Goal: Task Accomplishment & Management: Complete application form

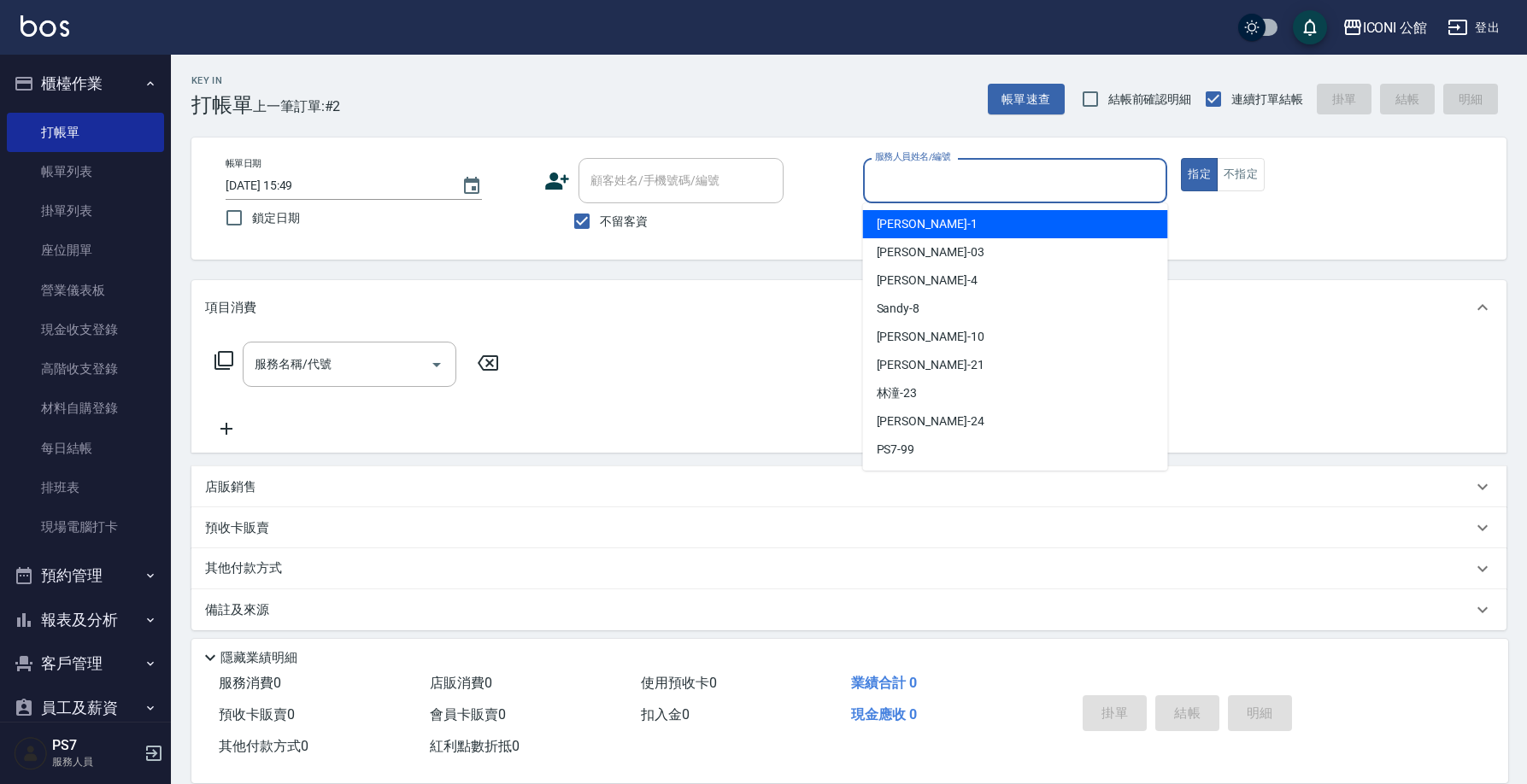
click at [996, 171] on input "服務人員姓名/編號" at bounding box center [1015, 181] width 289 height 30
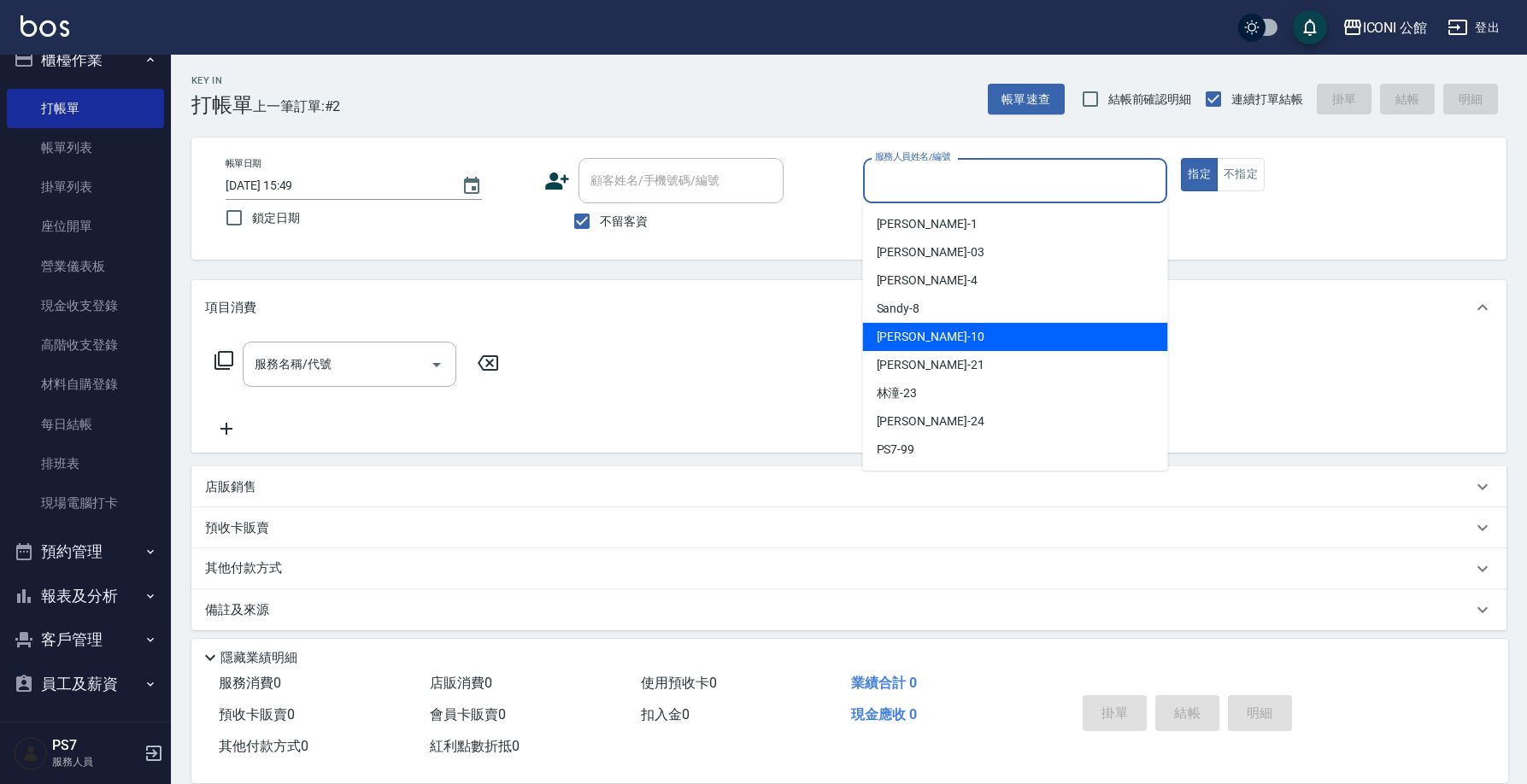
click at [987, 324] on div "[PERSON_NAME] -10" at bounding box center [1015, 337] width 305 height 28
type input "[PERSON_NAME]-10"
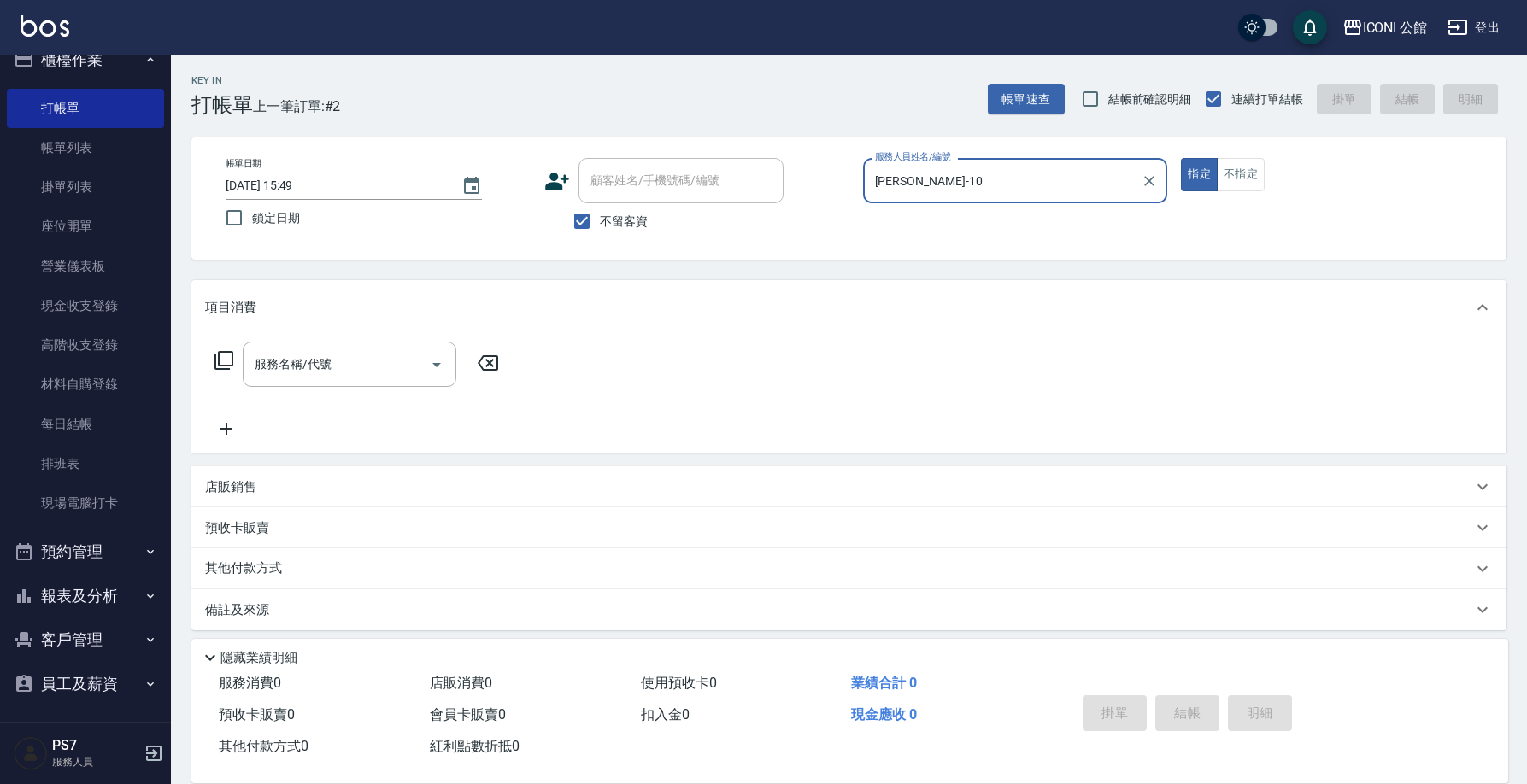
click at [224, 359] on icon at bounding box center [224, 360] width 21 height 21
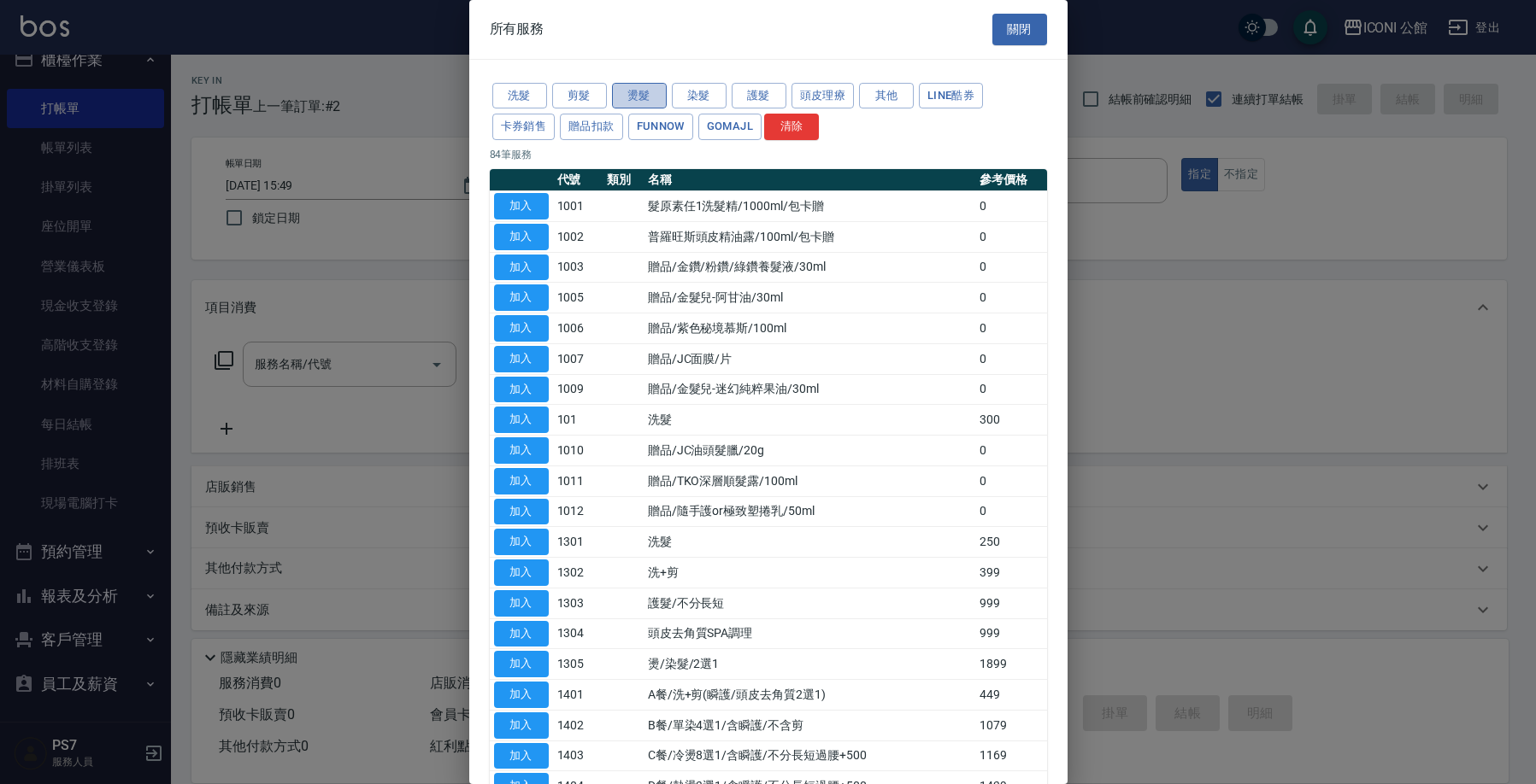
click at [646, 95] on button "燙髮" at bounding box center [638, 95] width 55 height 27
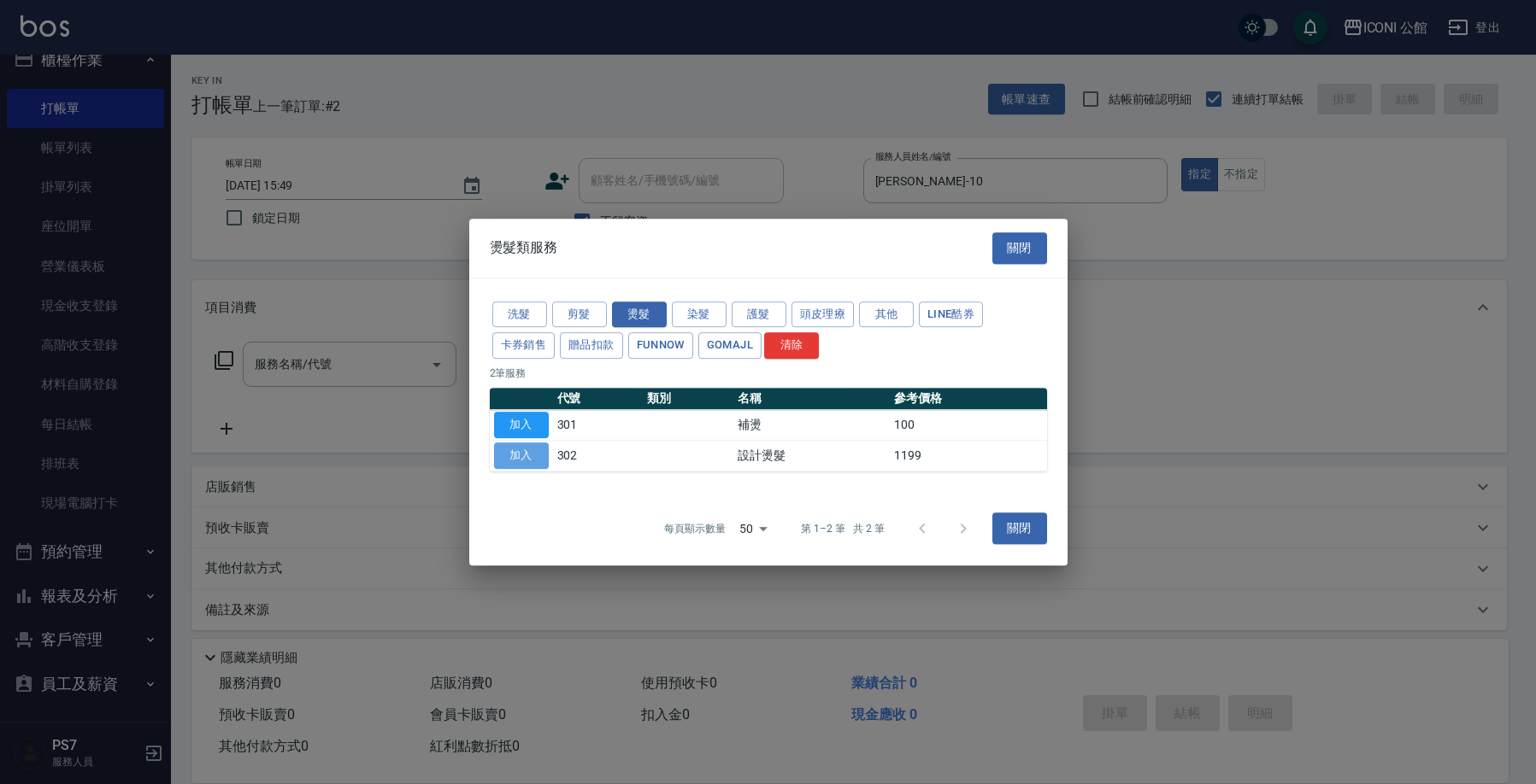
click at [534, 462] on button "加入" at bounding box center [521, 455] width 55 height 27
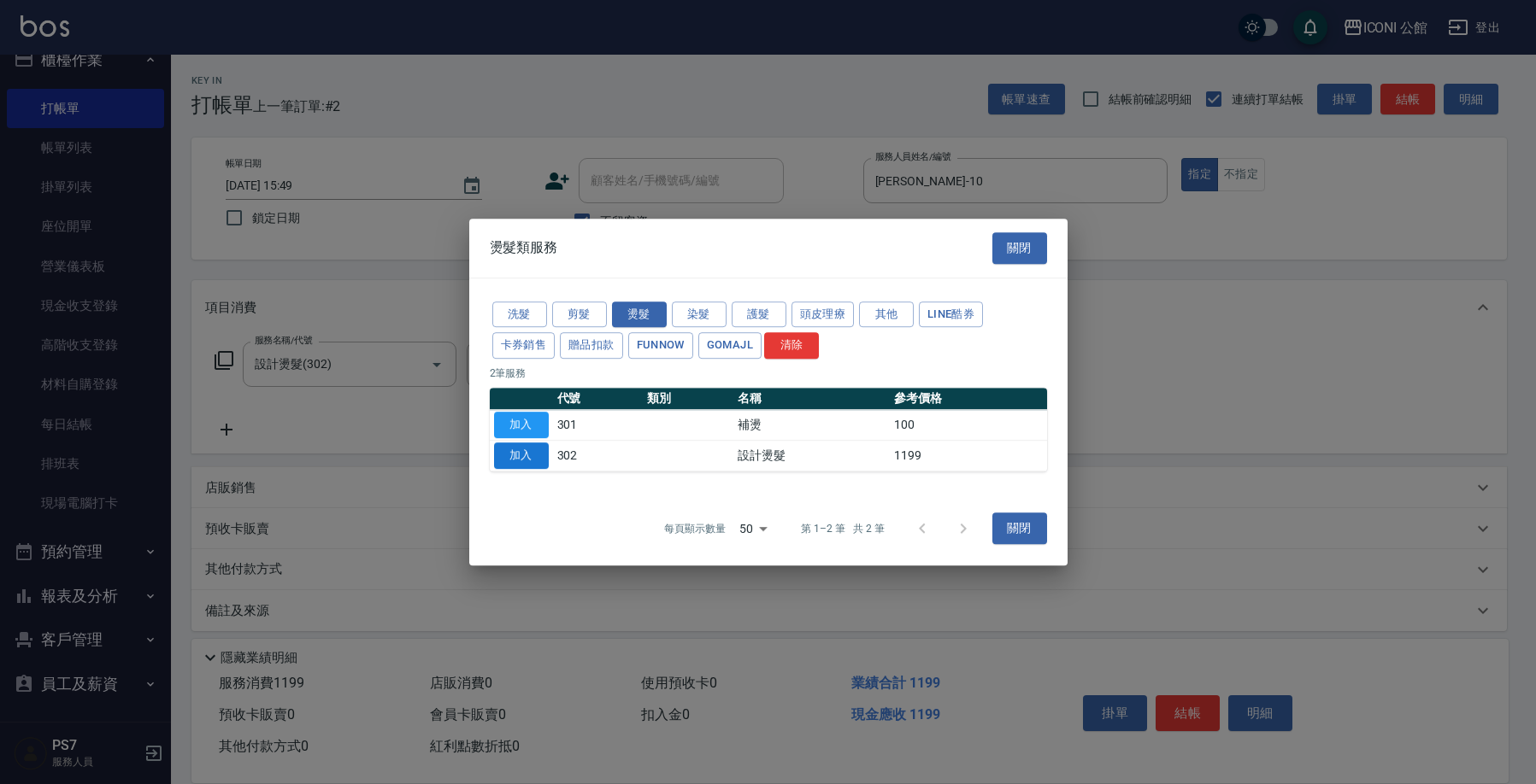
type input "設計燙髮(302)"
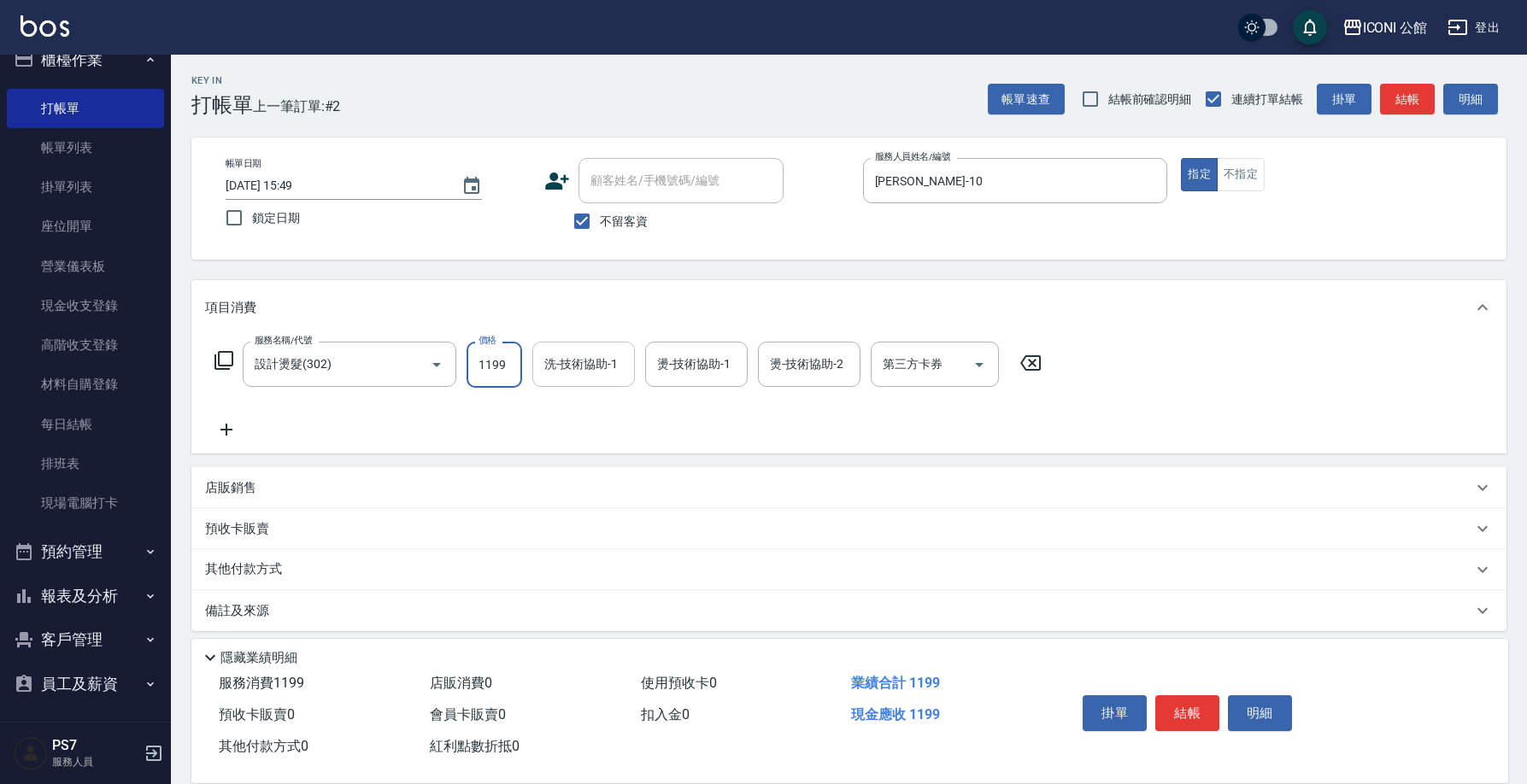
drag, startPoint x: 472, startPoint y: 357, endPoint x: 620, endPoint y: 377, distance: 149.3
click at [620, 377] on div "服務名稱/代號 設計燙髮(302) 服務名稱/代號 價格 1199 價格 洗-技術協助-1 洗-技術協助-1 燙-技術協助-1 燙-技術協助-1 燙-技術協助…" at bounding box center [628, 365] width 847 height 46
type input "1480"
type input "[PERSON_NAME]-21"
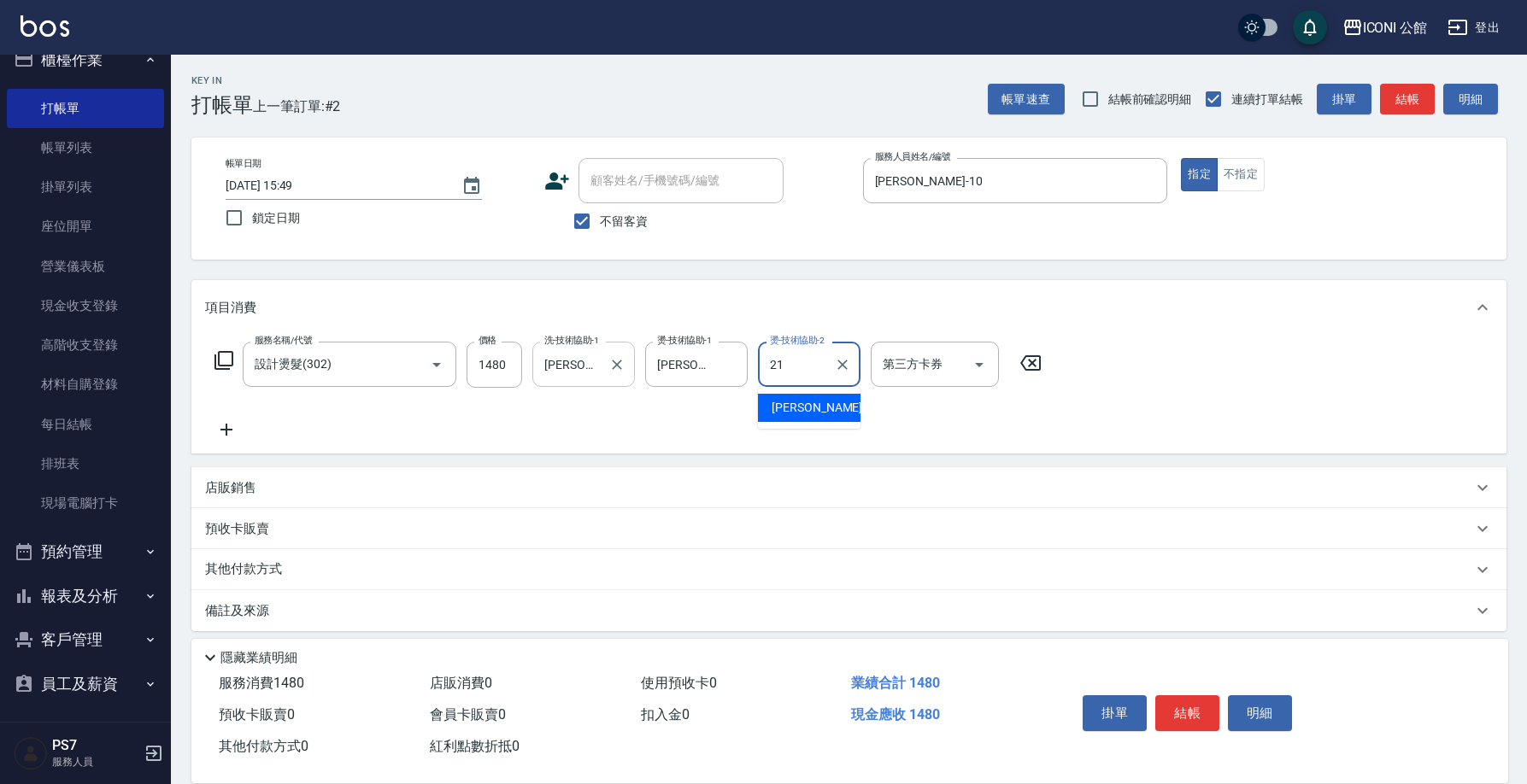
type input "[PERSON_NAME]-21"
click at [231, 362] on icon at bounding box center [224, 360] width 21 height 21
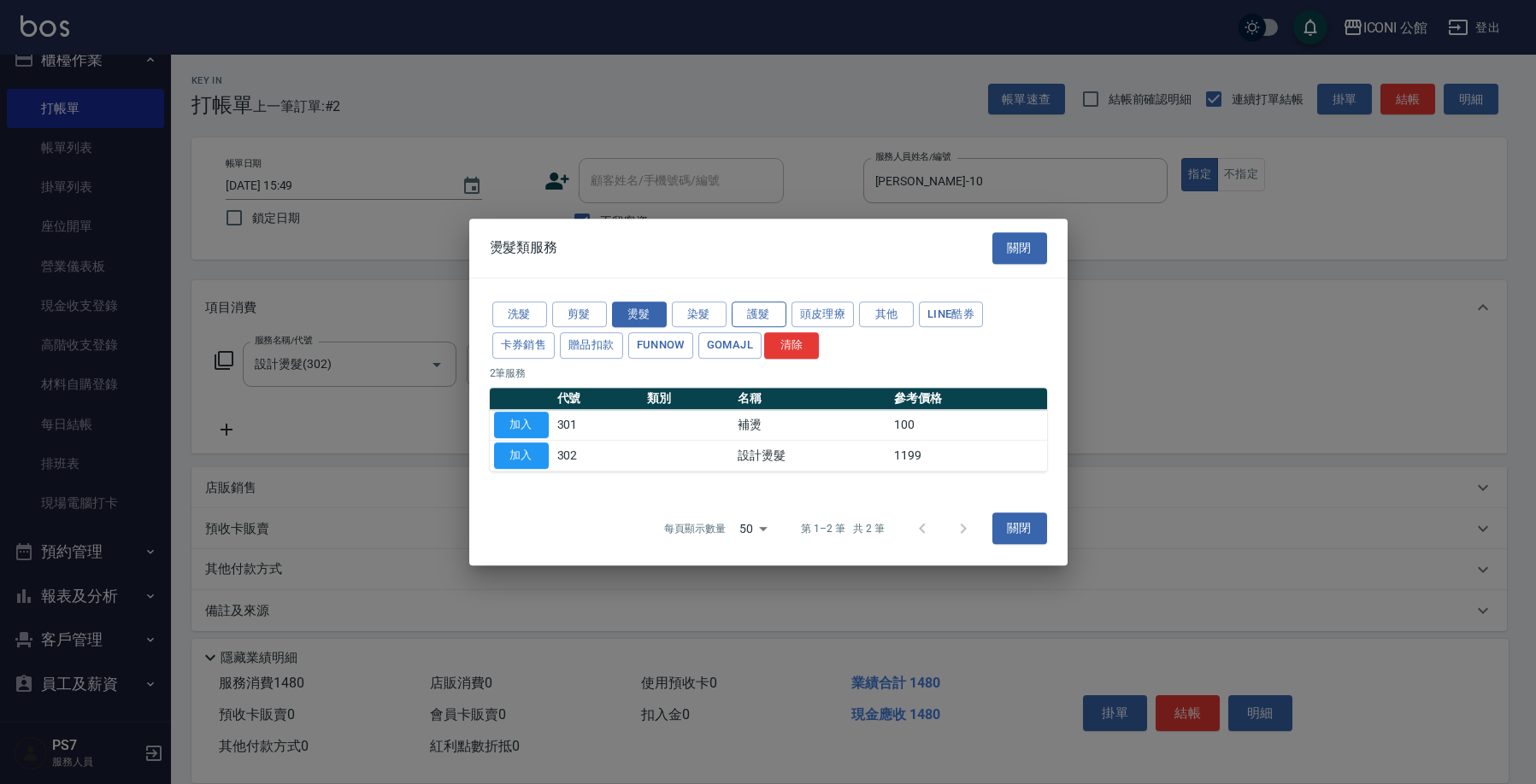
click at [776, 318] on button "護髮" at bounding box center [759, 314] width 55 height 27
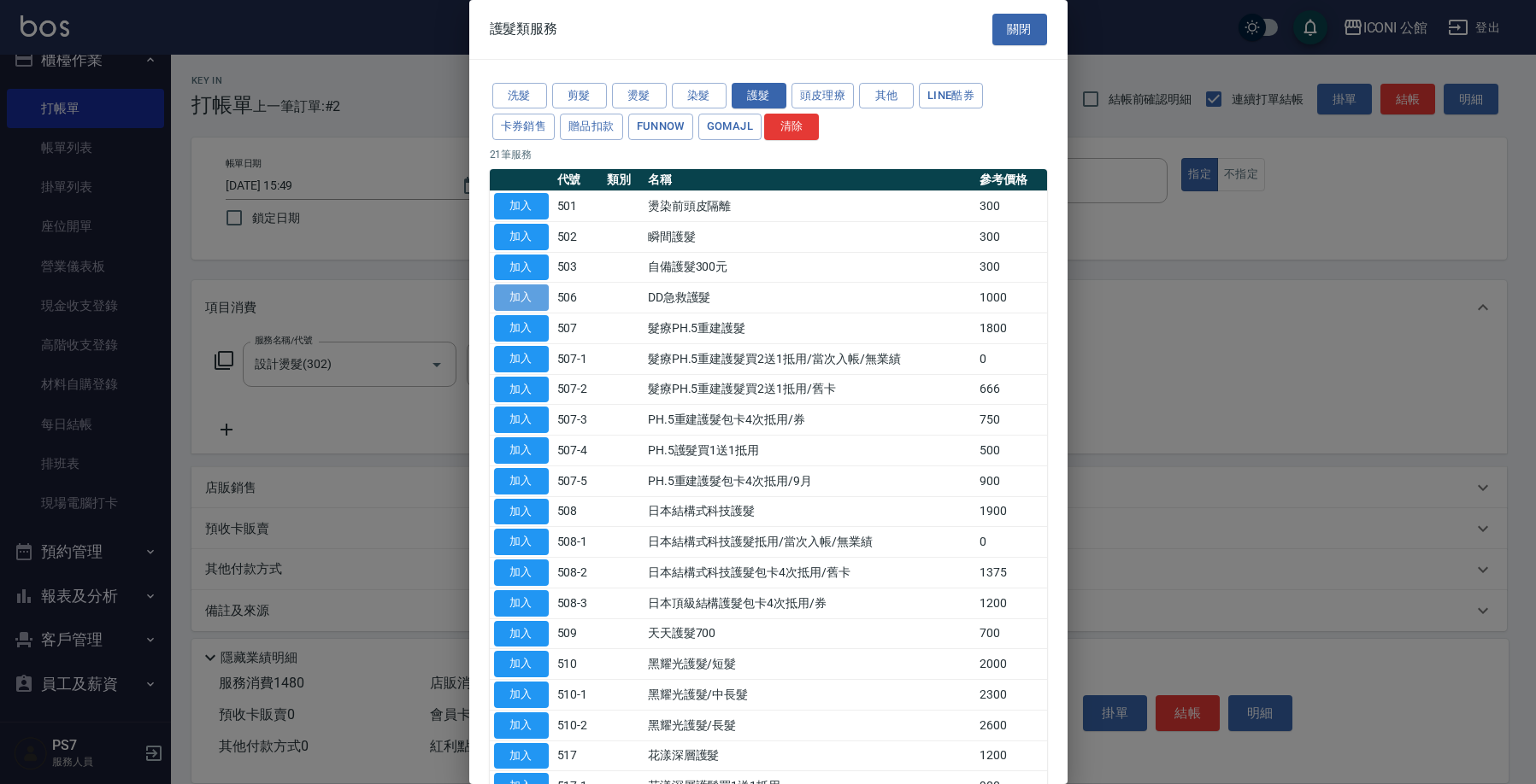
click at [503, 288] on button "加入" at bounding box center [521, 297] width 55 height 27
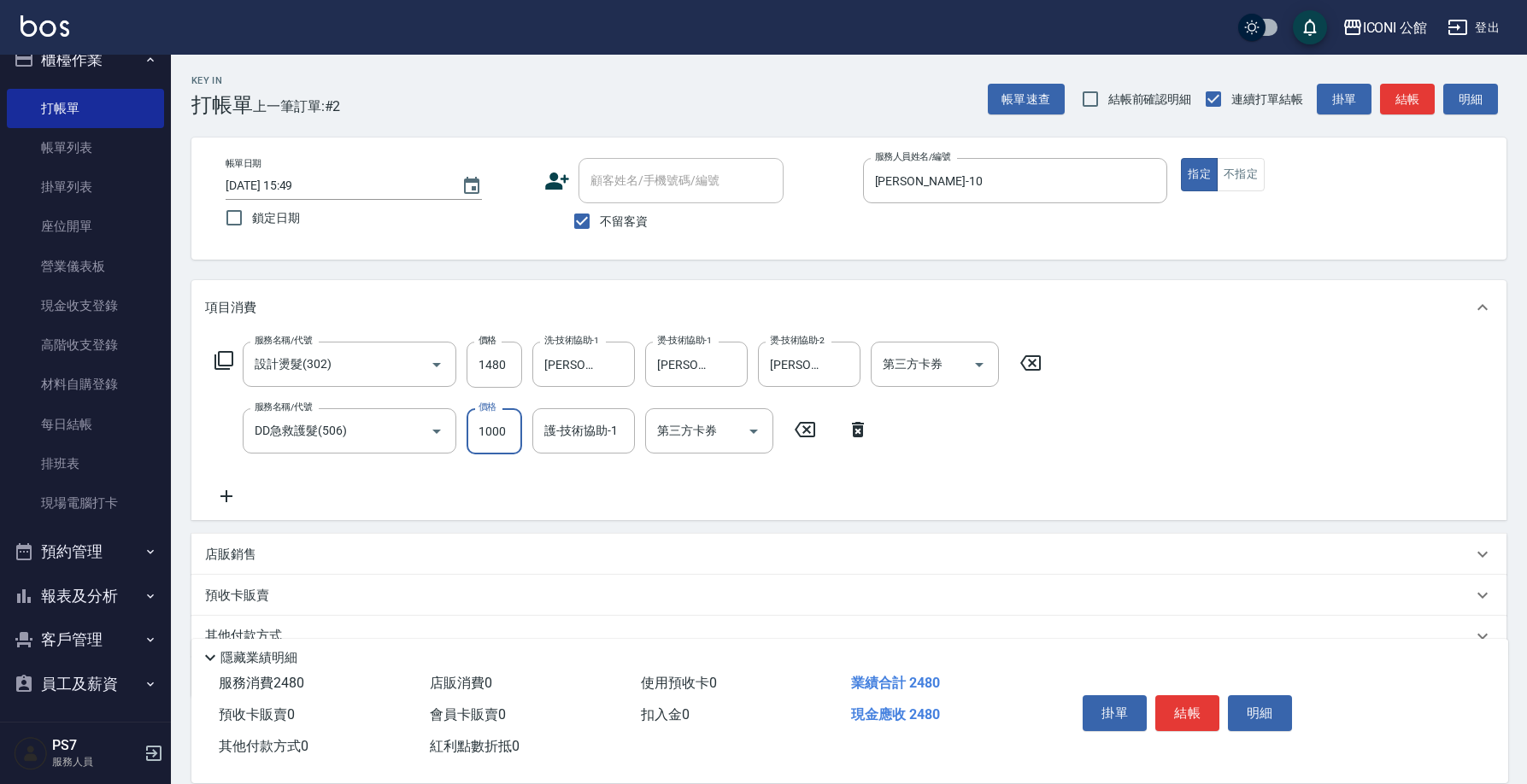
drag, startPoint x: 478, startPoint y: 434, endPoint x: 619, endPoint y: 455, distance: 142.6
click at [619, 455] on div "服務名稱/代號 設計燙髮(302) 服務名稱/代號 價格 1480 價格 洗-技術協助-1 [PERSON_NAME]-21 洗-技術協助-1 燙-技術協助-…" at bounding box center [628, 424] width 847 height 165
type input "800"
type input "[PERSON_NAME]-21"
click at [1204, 701] on button "結帳" at bounding box center [1187, 713] width 64 height 36
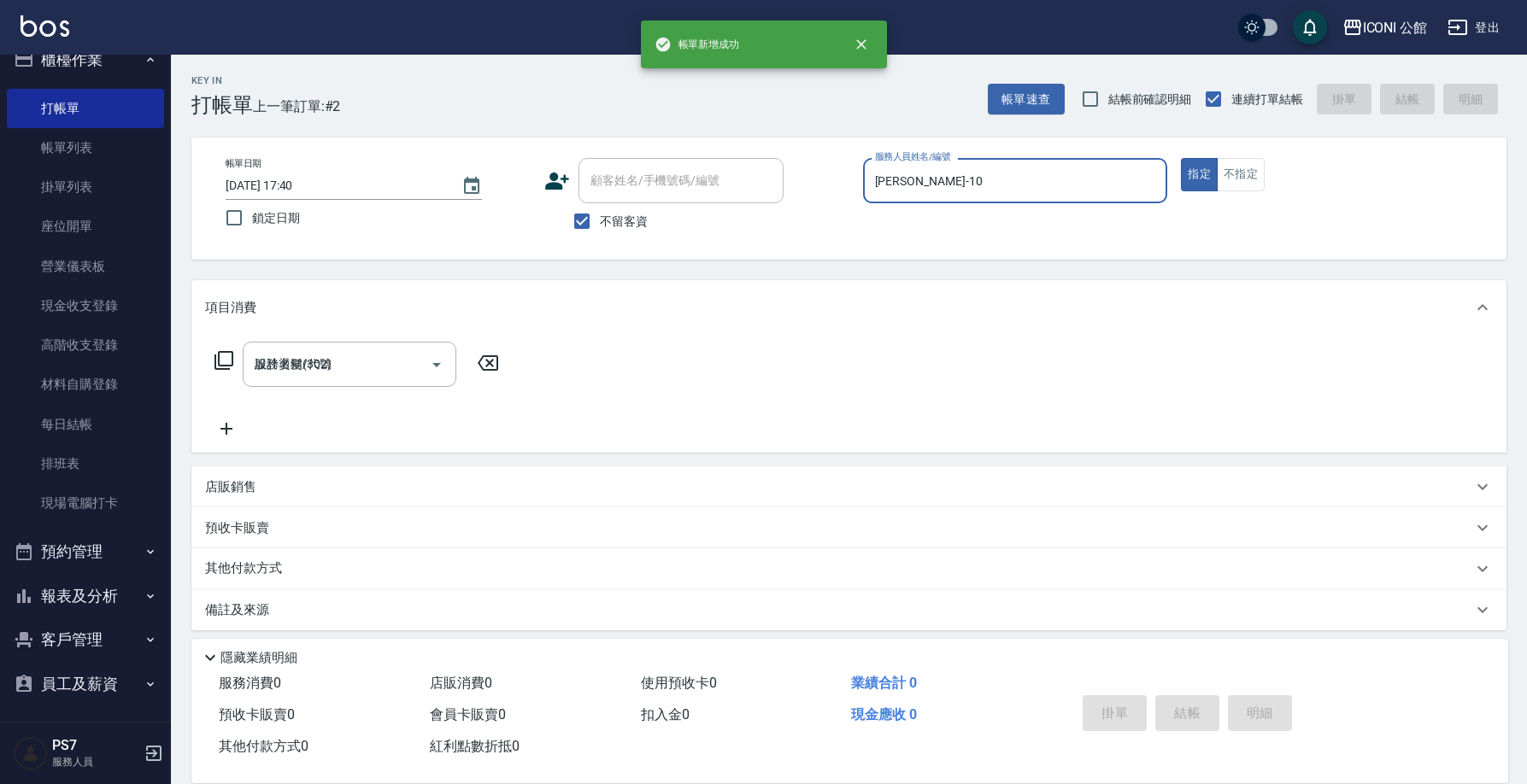
type input "[DATE] 17:40"
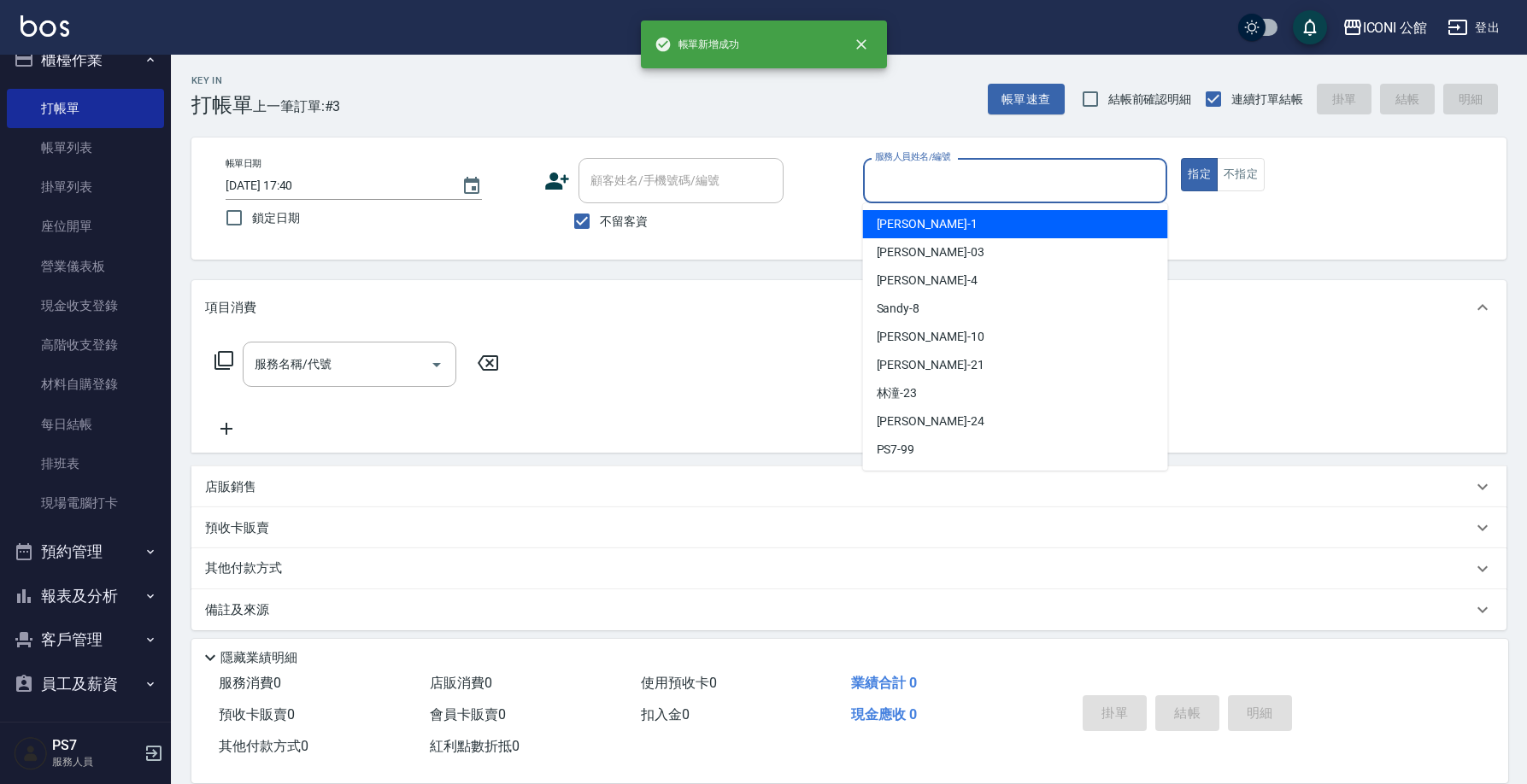
click at [924, 182] on input "服務人員姓名/編號" at bounding box center [1015, 181] width 289 height 30
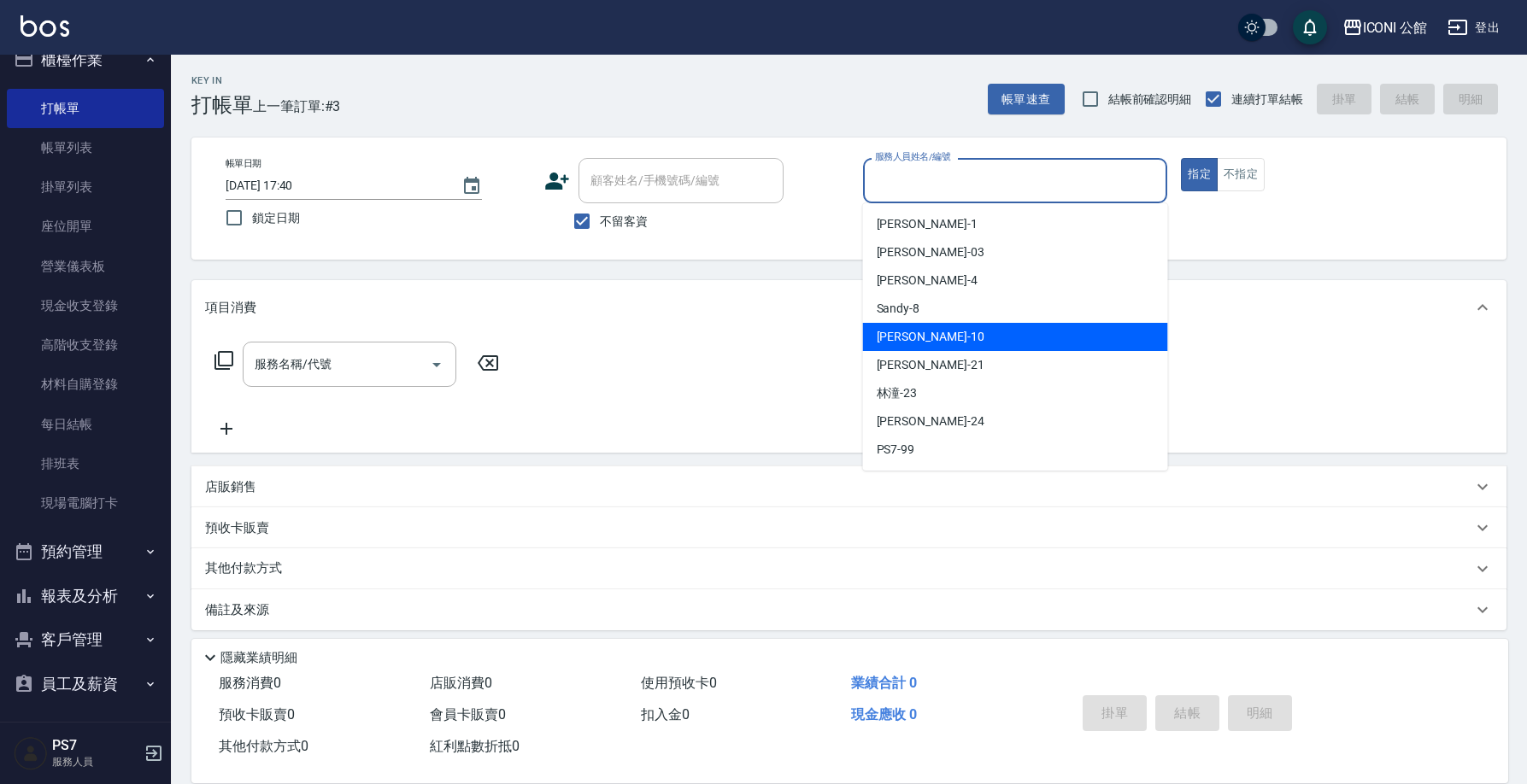
click at [928, 328] on div "[PERSON_NAME] -10" at bounding box center [1015, 337] width 305 height 28
type input "[PERSON_NAME]-10"
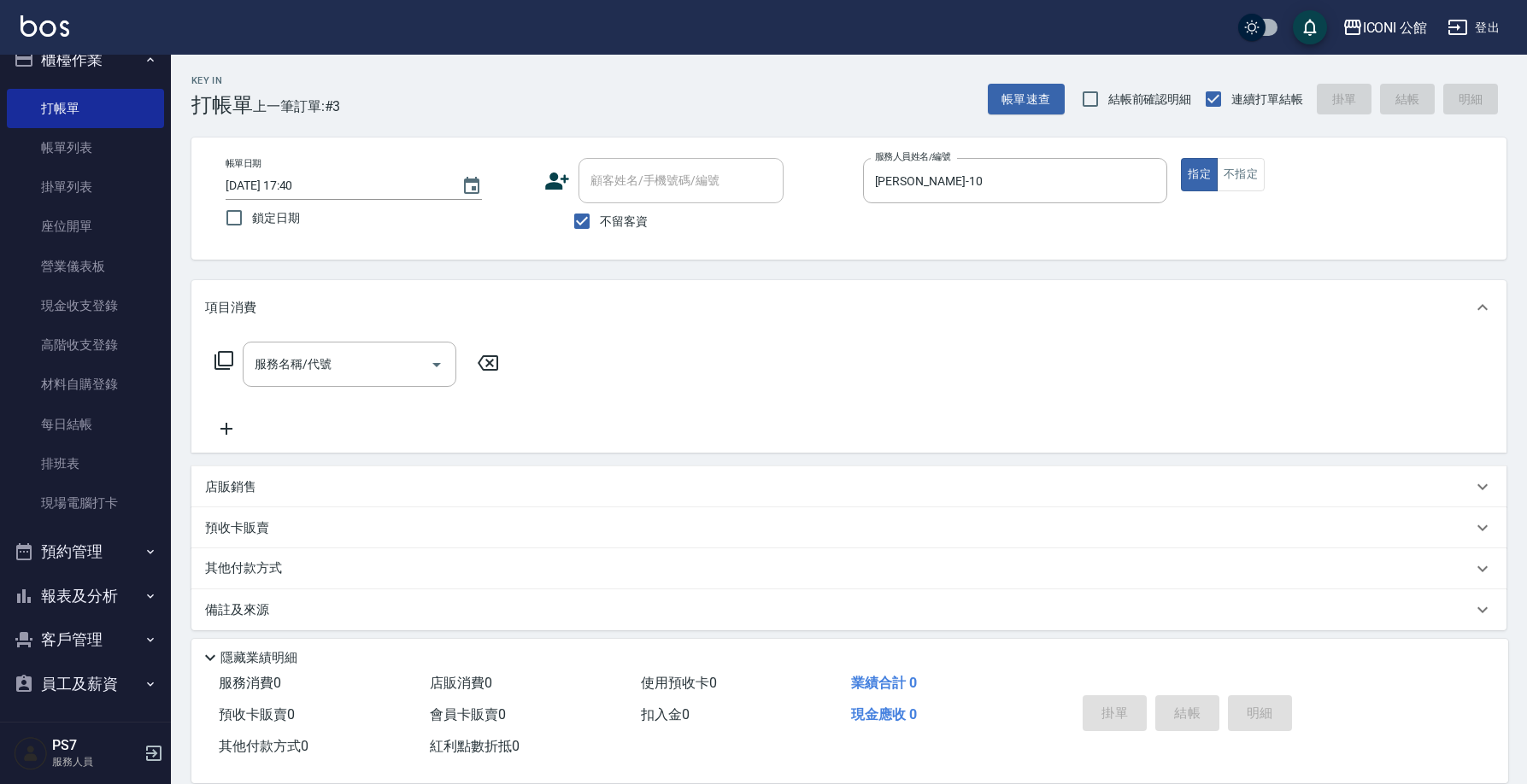
click at [223, 360] on icon at bounding box center [224, 360] width 21 height 21
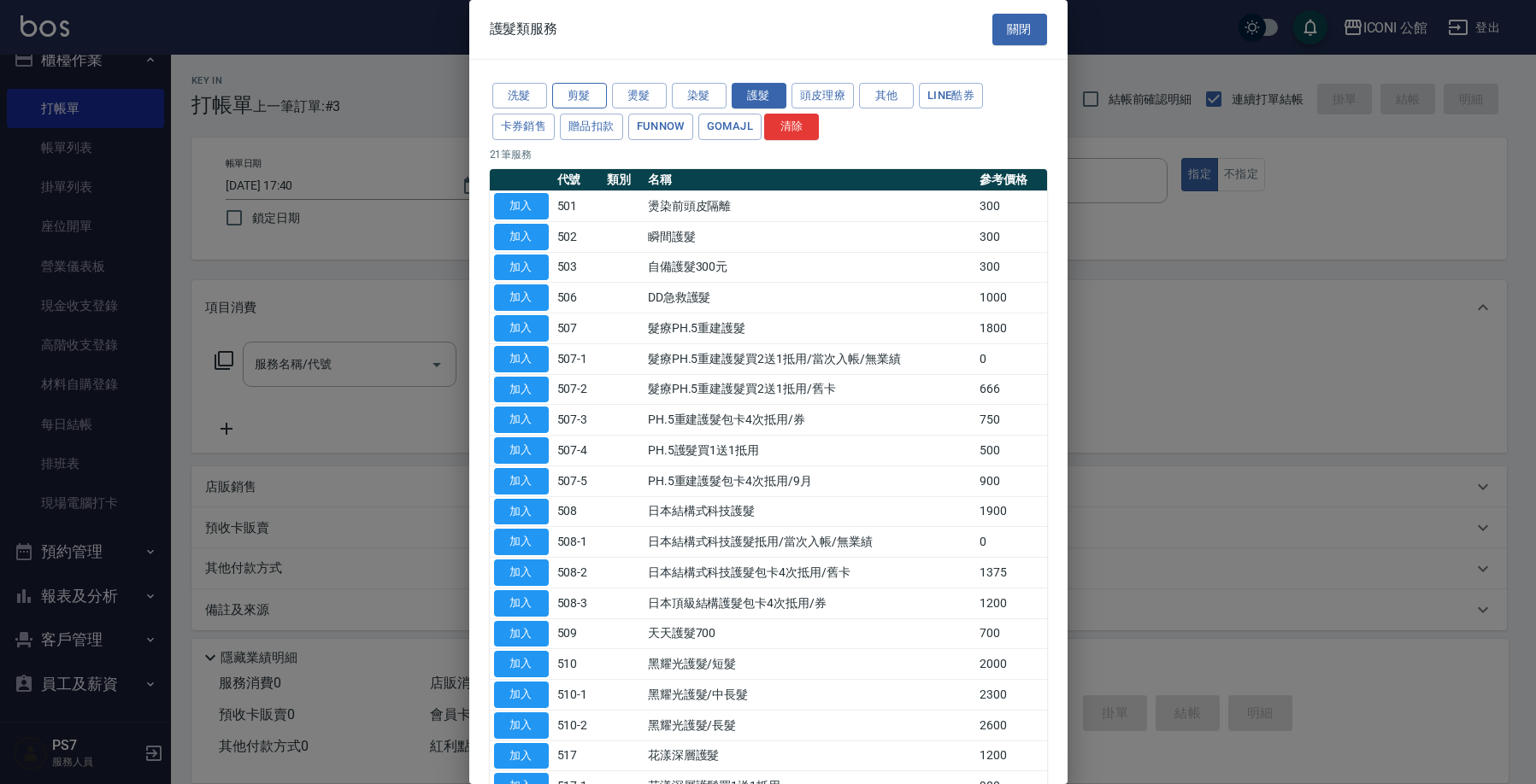
click at [568, 91] on button "剪髮" at bounding box center [579, 95] width 55 height 27
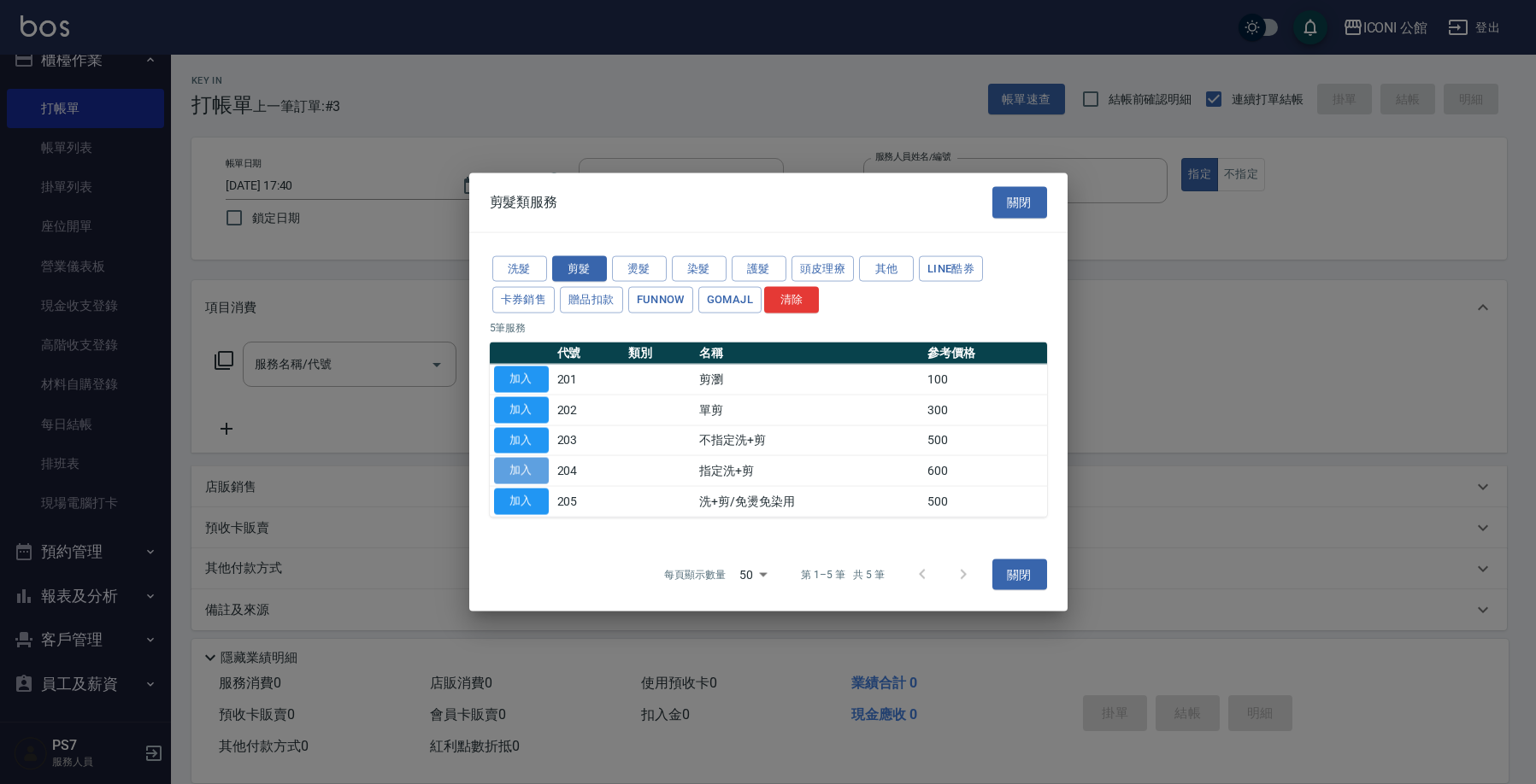
click at [524, 461] on button "加入" at bounding box center [521, 471] width 55 height 27
type input "指定洗+剪(204)"
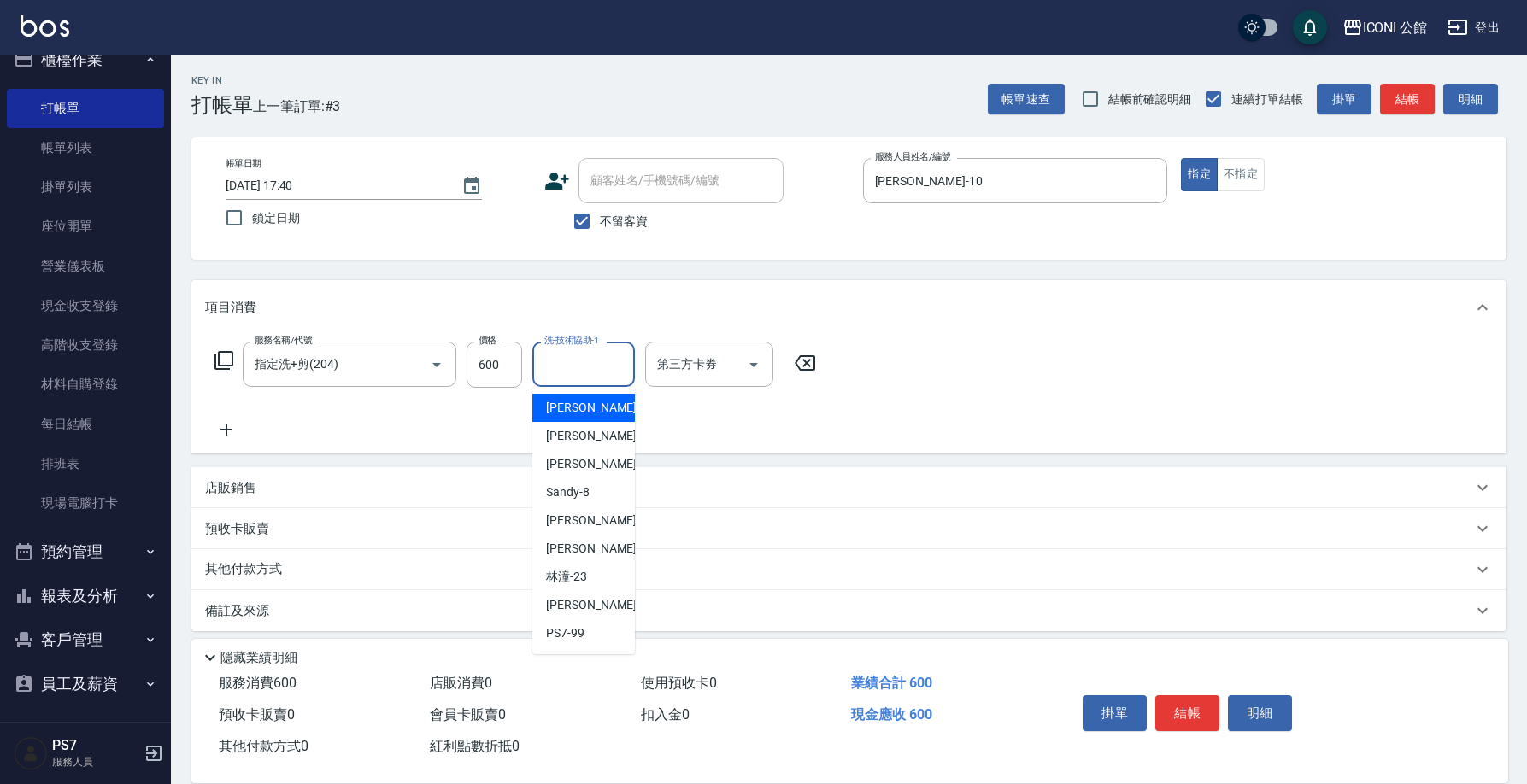
click at [556, 380] on input "洗-技術協助-1" at bounding box center [584, 365] width 87 height 30
click at [592, 550] on div "[PERSON_NAME] -21" at bounding box center [583, 549] width 102 height 28
type input "[PERSON_NAME]-21"
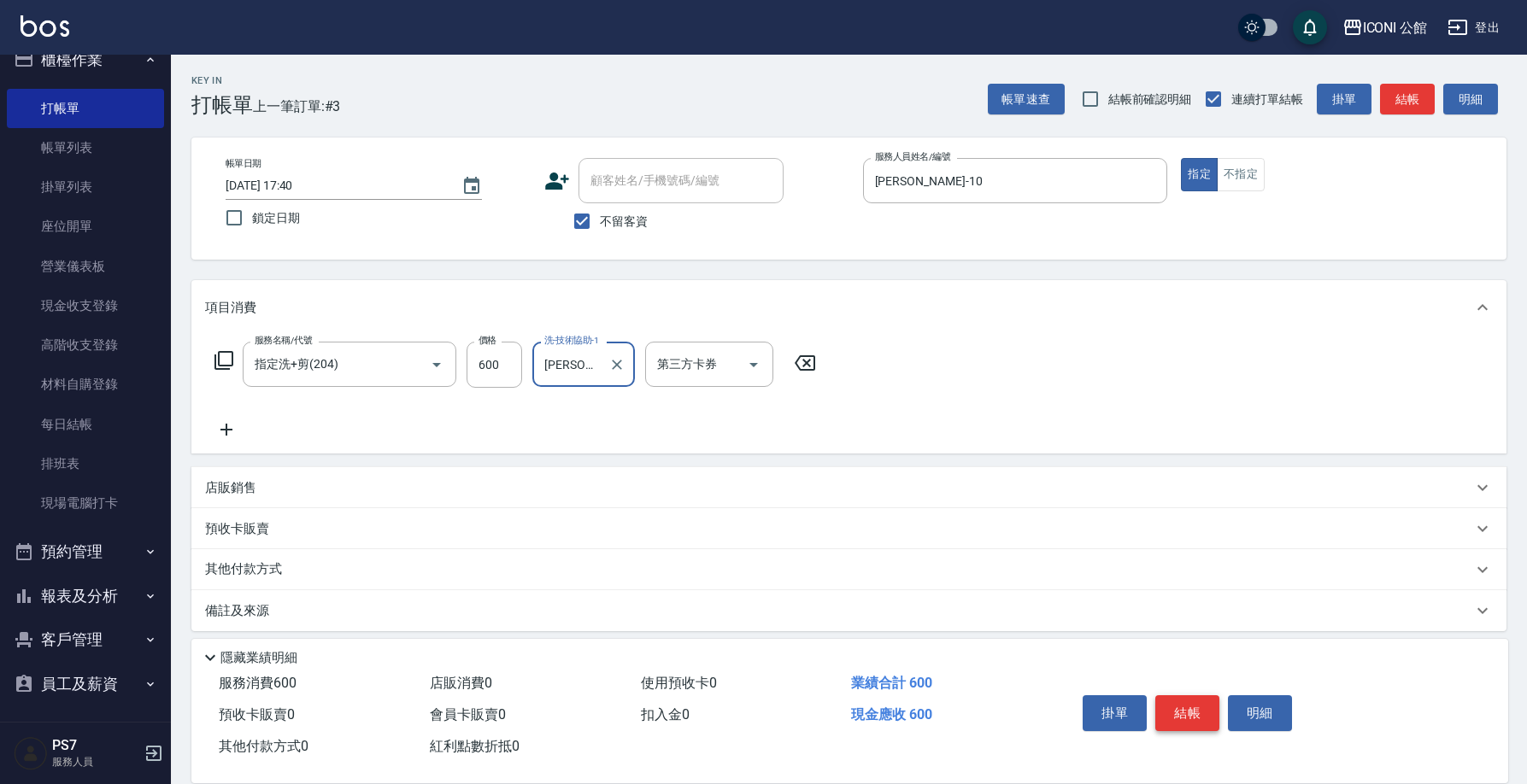
click at [1160, 715] on button "結帳" at bounding box center [1187, 713] width 64 height 36
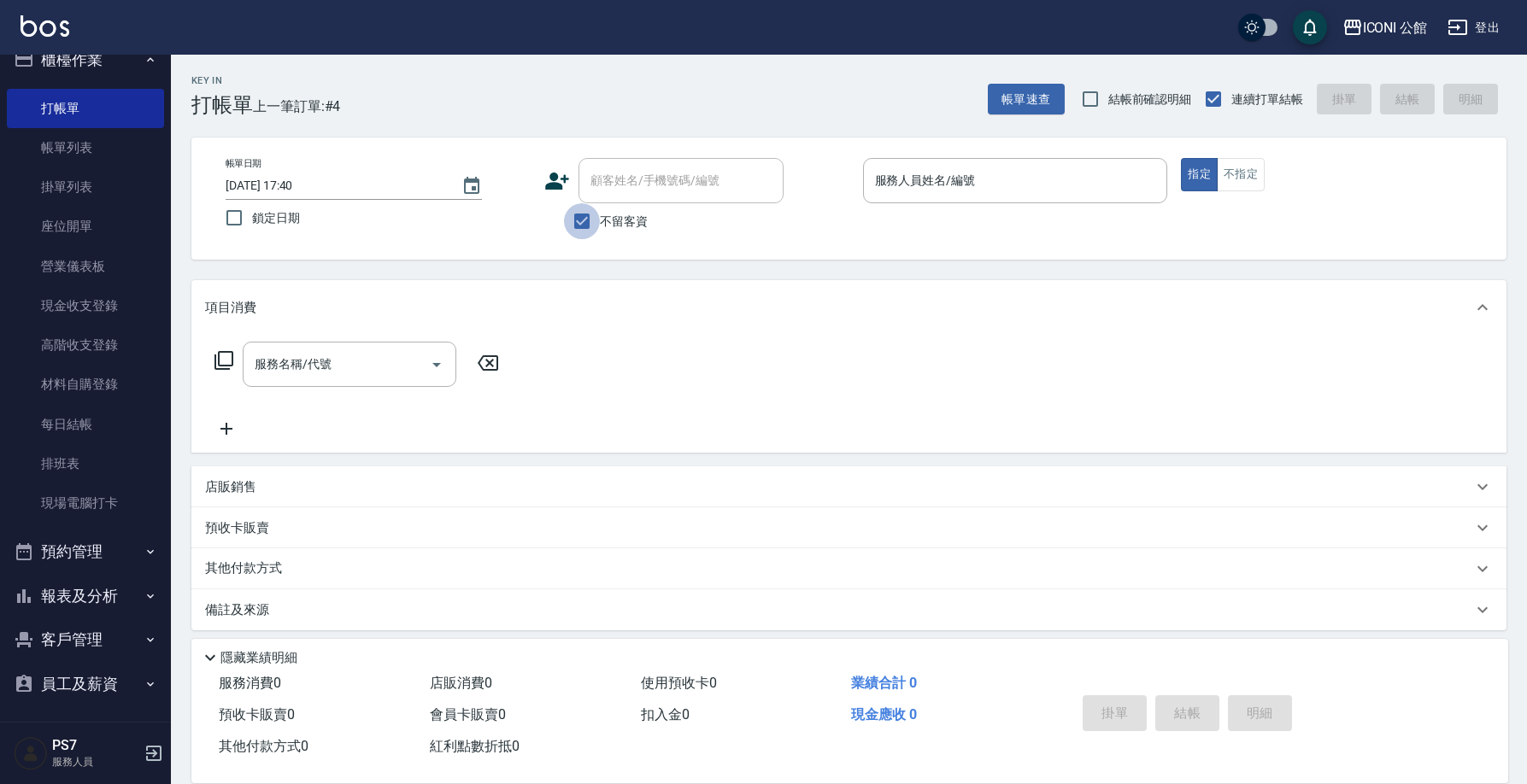
click at [583, 222] on input "不留客資" at bounding box center [582, 222] width 36 height 36
checkbox input "false"
click at [616, 198] on div "顧客姓名/手機號碼/編號" at bounding box center [681, 181] width 205 height 46
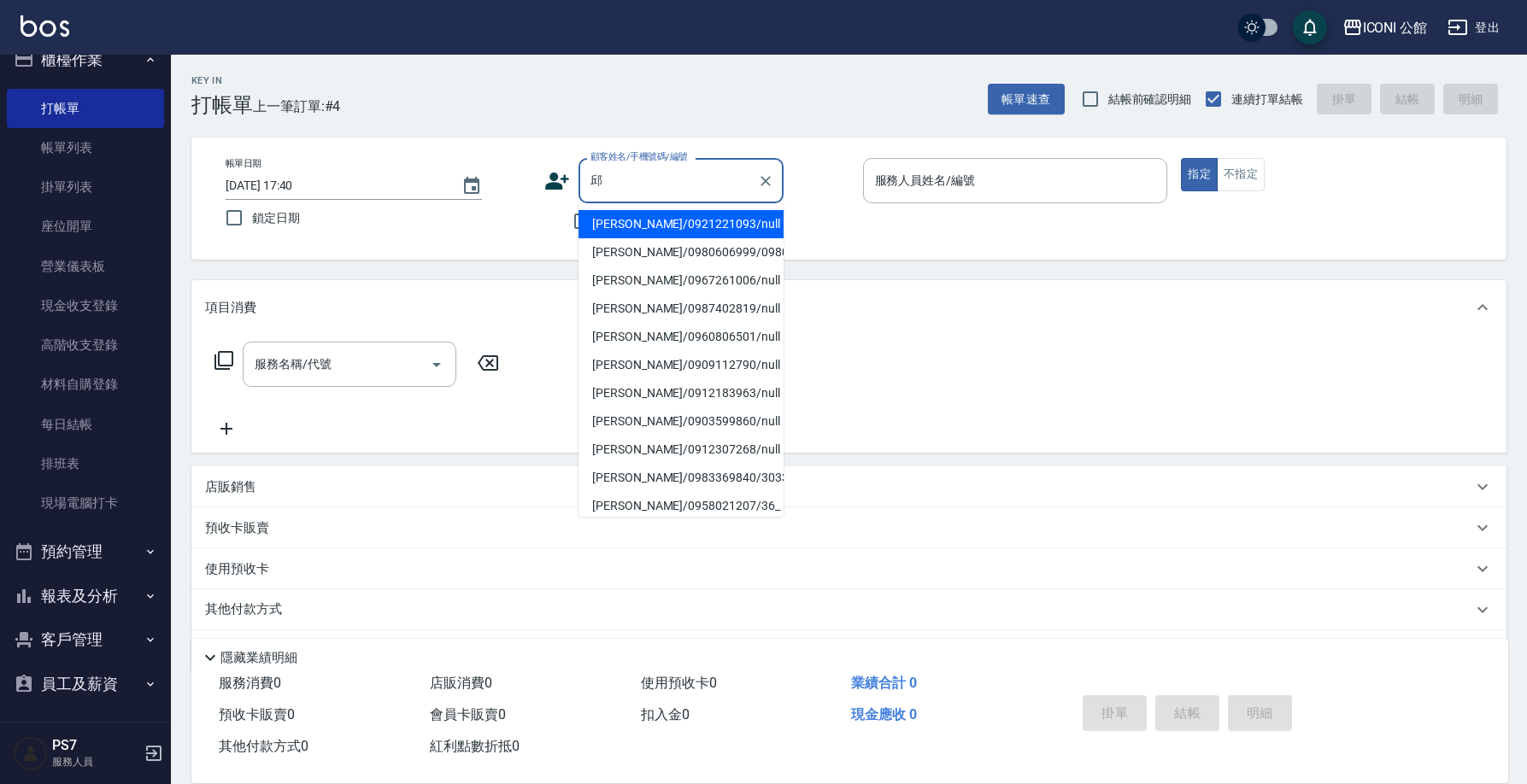
click at [604, 260] on li "[PERSON_NAME]/0980606999/0980" at bounding box center [681, 252] width 205 height 28
type input "[PERSON_NAME]/0980606999/0980"
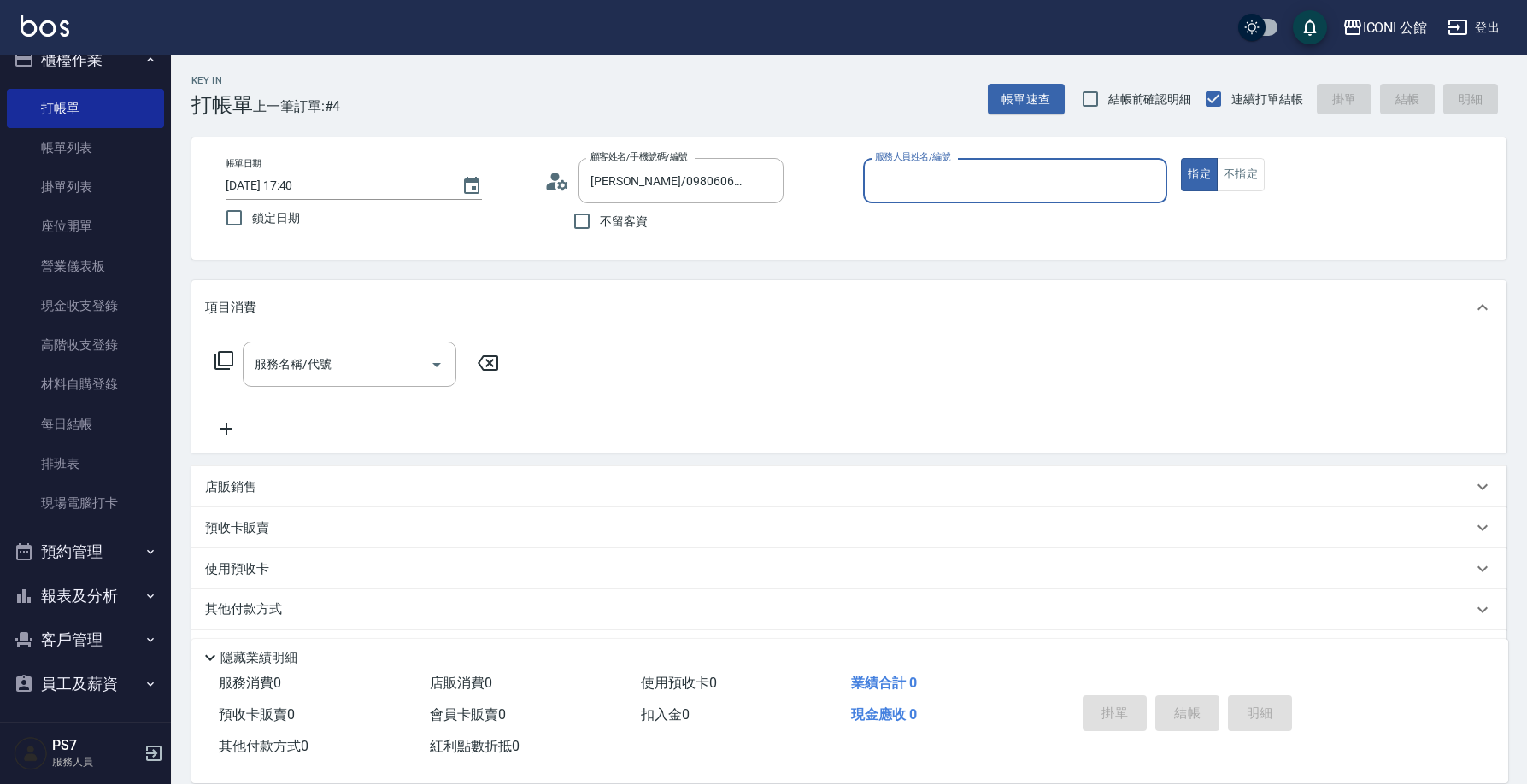
type input "[PERSON_NAME]-10"
drag, startPoint x: 288, startPoint y: 568, endPoint x: 344, endPoint y: 614, distance: 72.5
click at [289, 568] on div "使用預收卡 x3" at bounding box center [838, 571] width 1268 height 26
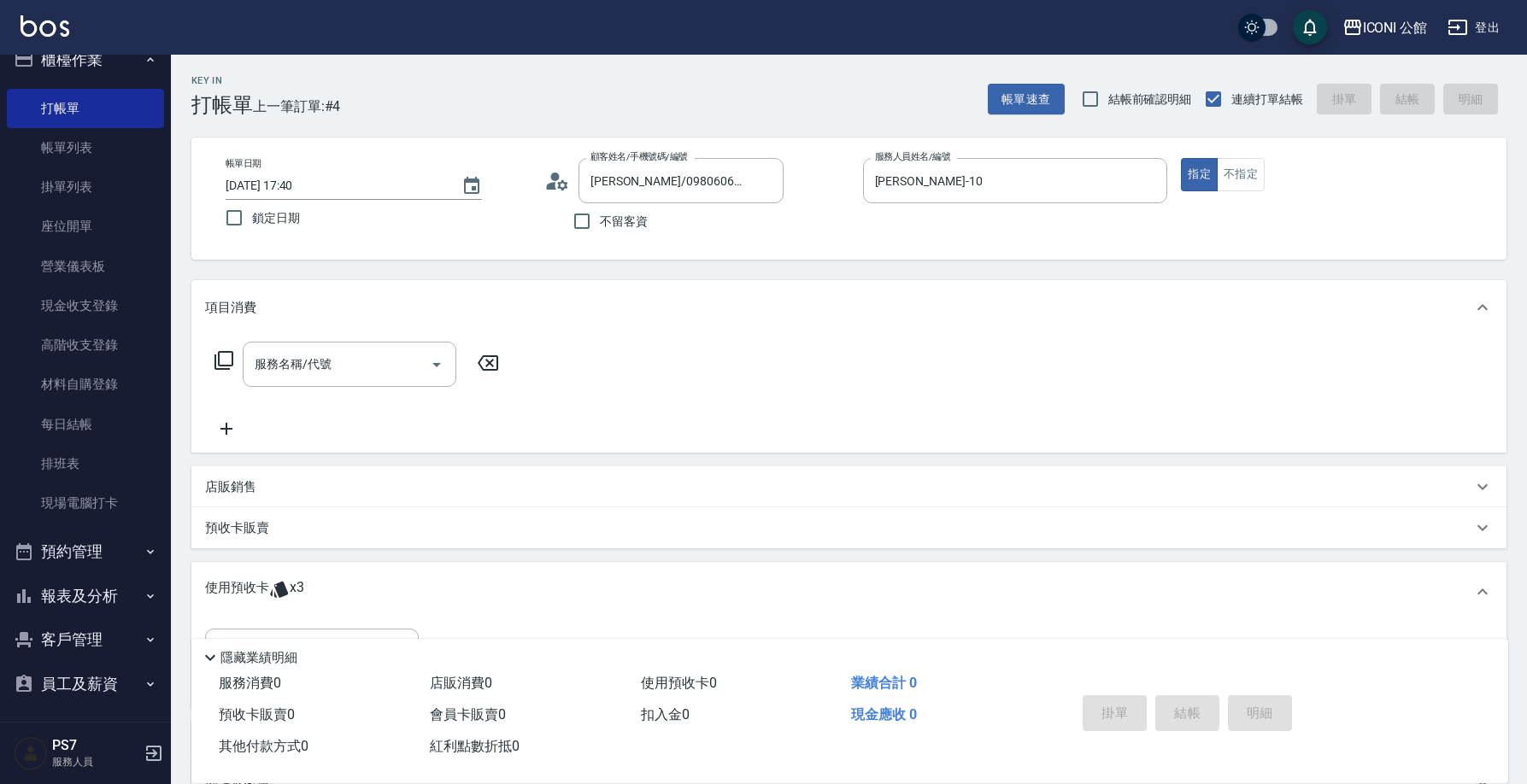
click at [350, 639] on div "隱藏業績明細" at bounding box center [850, 653] width 1317 height 29
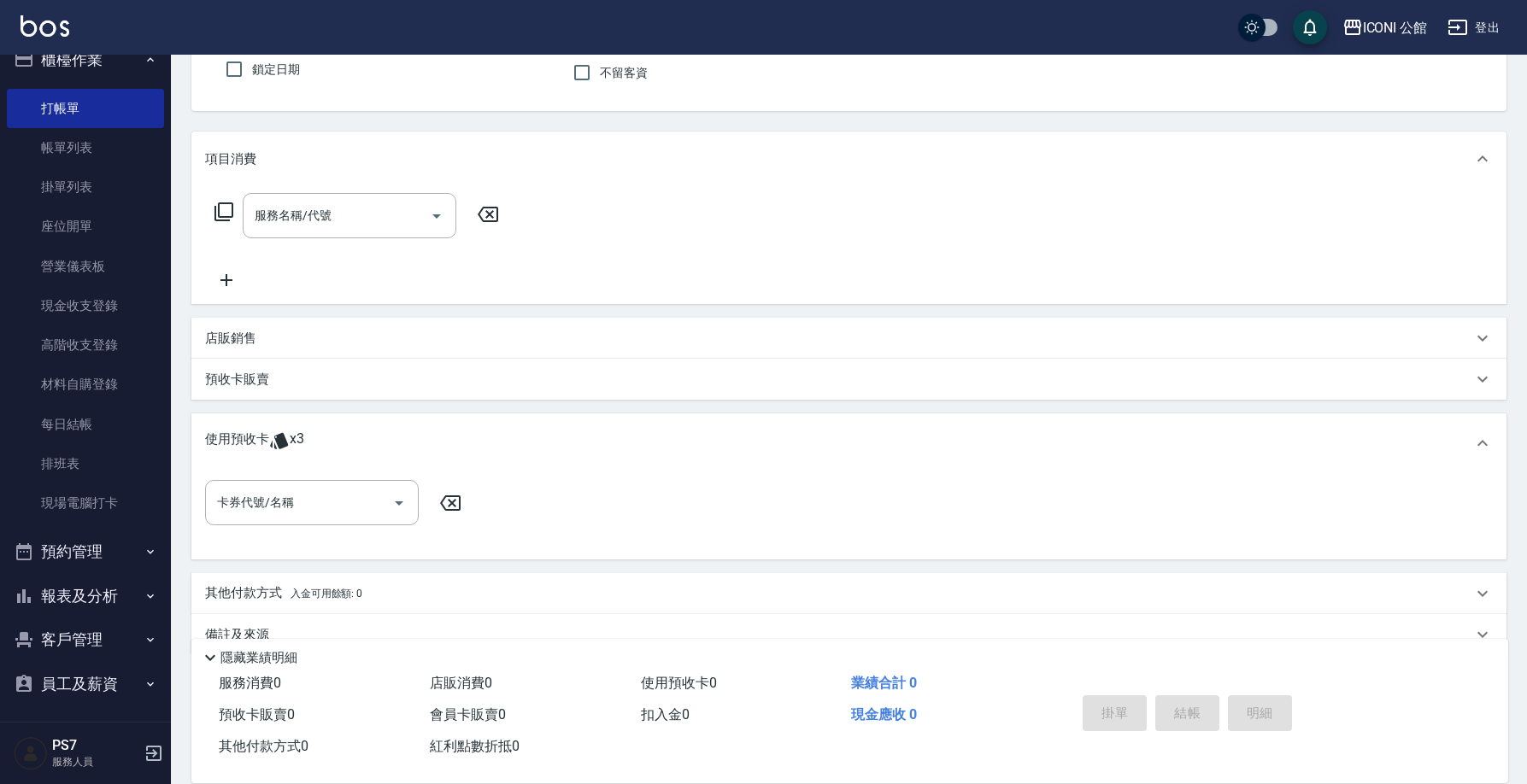
scroll to position [167, 0]
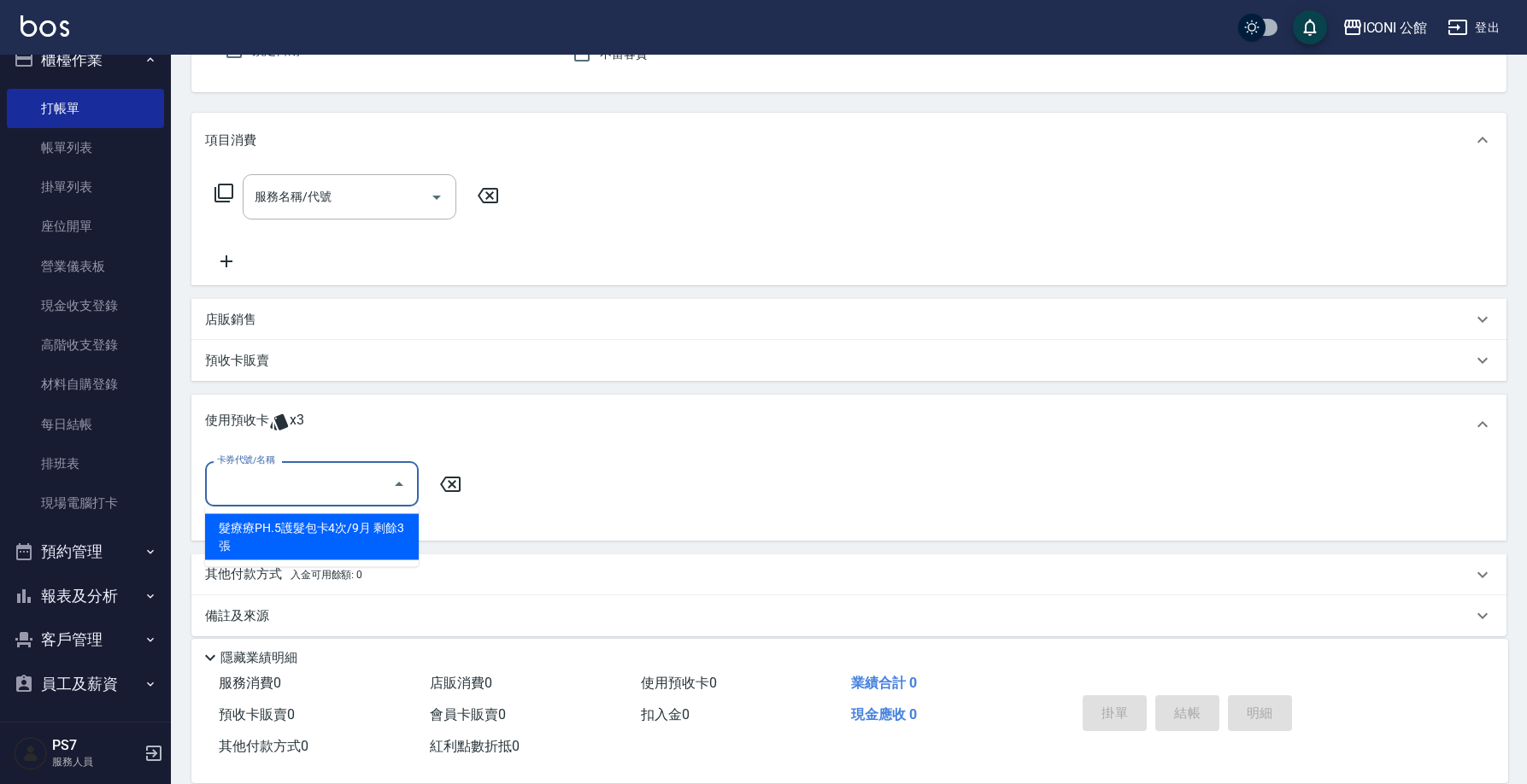
click at [364, 492] on input "卡券代號/名稱" at bounding box center [299, 484] width 173 height 30
click at [569, 516] on div "卡券代號/名稱 卡券代號/名稱" at bounding box center [848, 494] width 1287 height 66
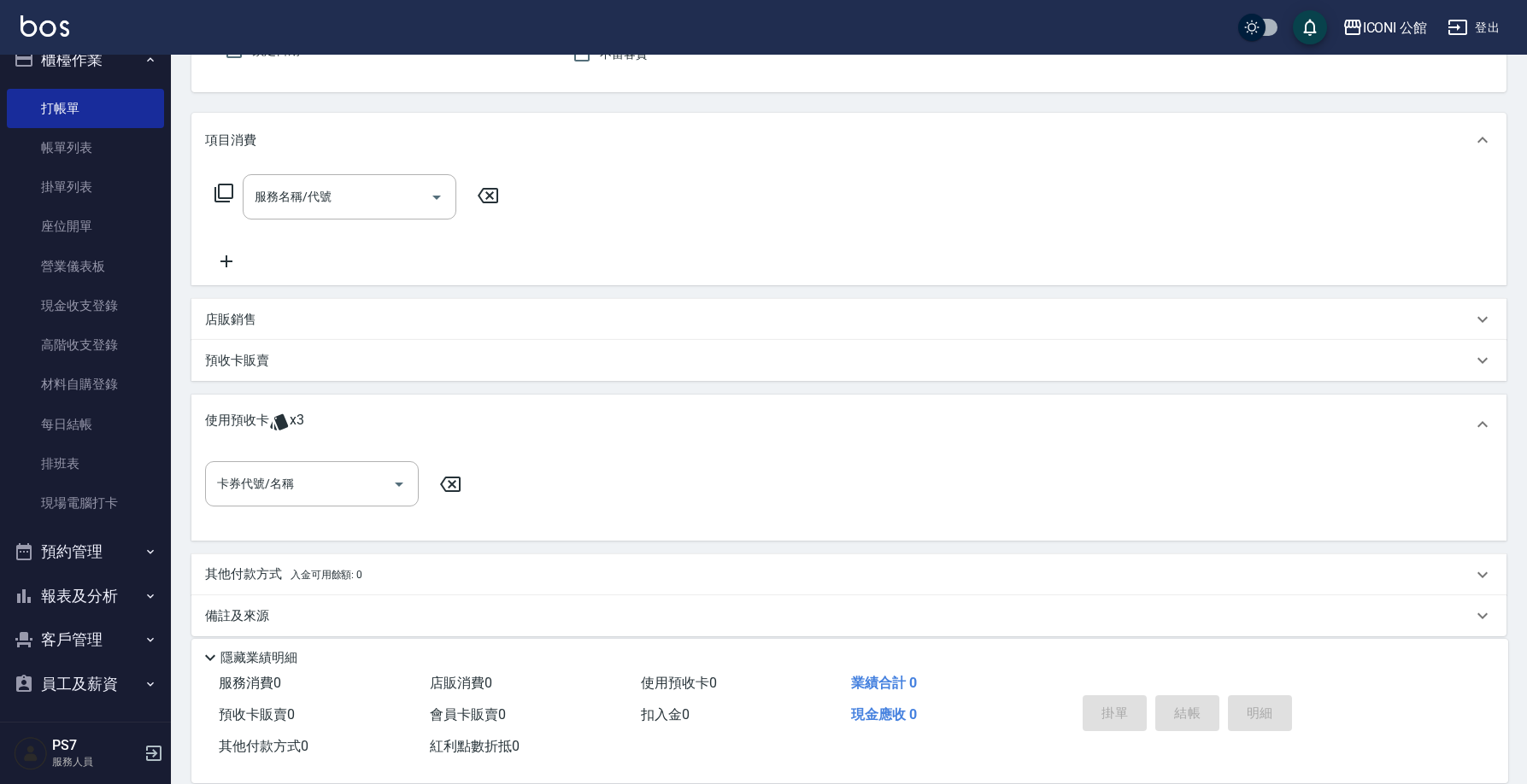
click at [454, 483] on icon at bounding box center [449, 484] width 43 height 21
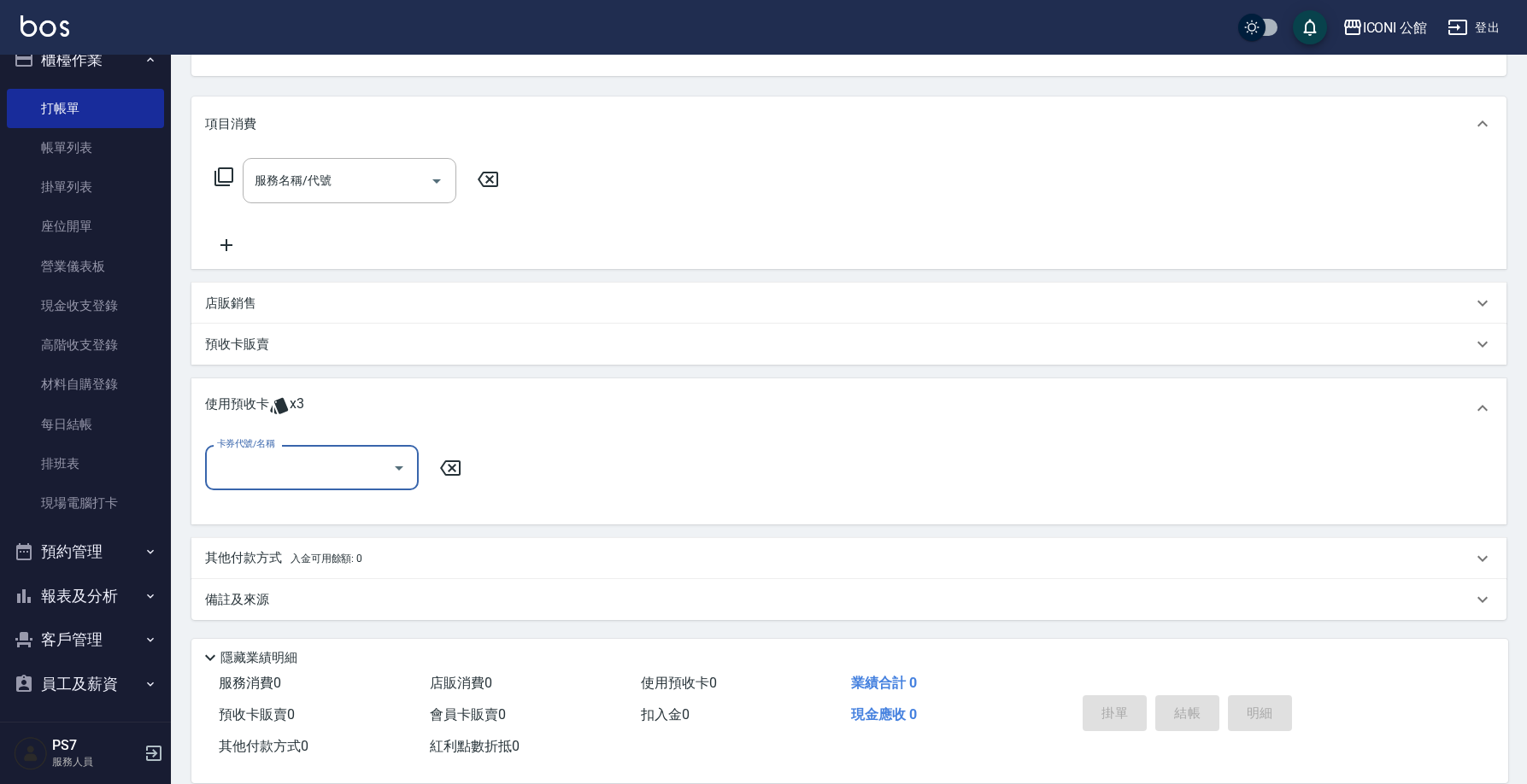
scroll to position [19, 0]
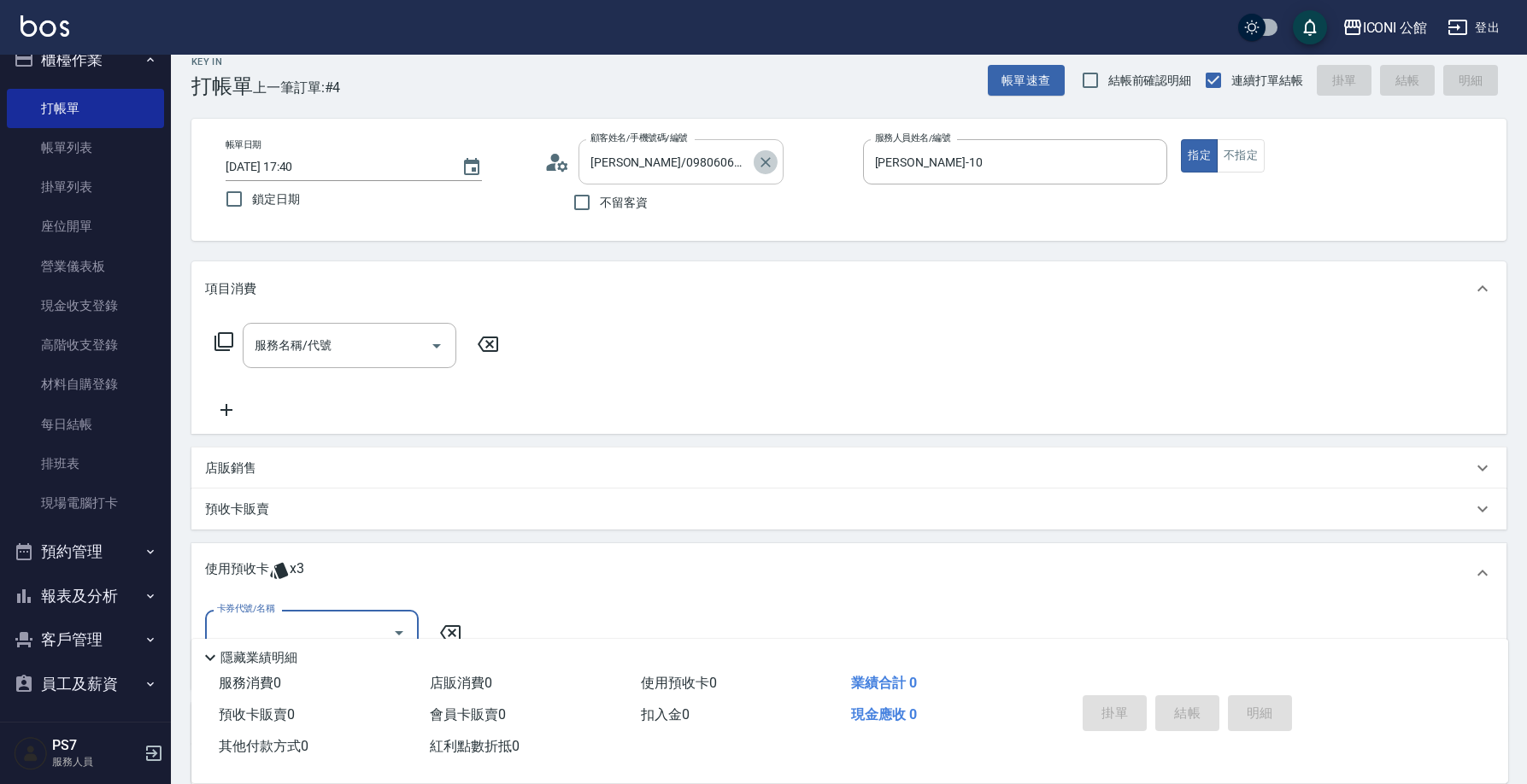
click at [769, 156] on icon "Clear" at bounding box center [765, 162] width 17 height 17
click at [1110, 222] on div "帳單日期 [DATE] 17:40 鎖定日期 顧客姓名/手機號碼/編號 顧客姓名/手機號碼/編號 不留客資 服務人員姓名/編號 [PERSON_NAME]-1…" at bounding box center [849, 179] width 1315 height 122
click at [112, 306] on link "現金收支登錄" at bounding box center [85, 306] width 157 height 40
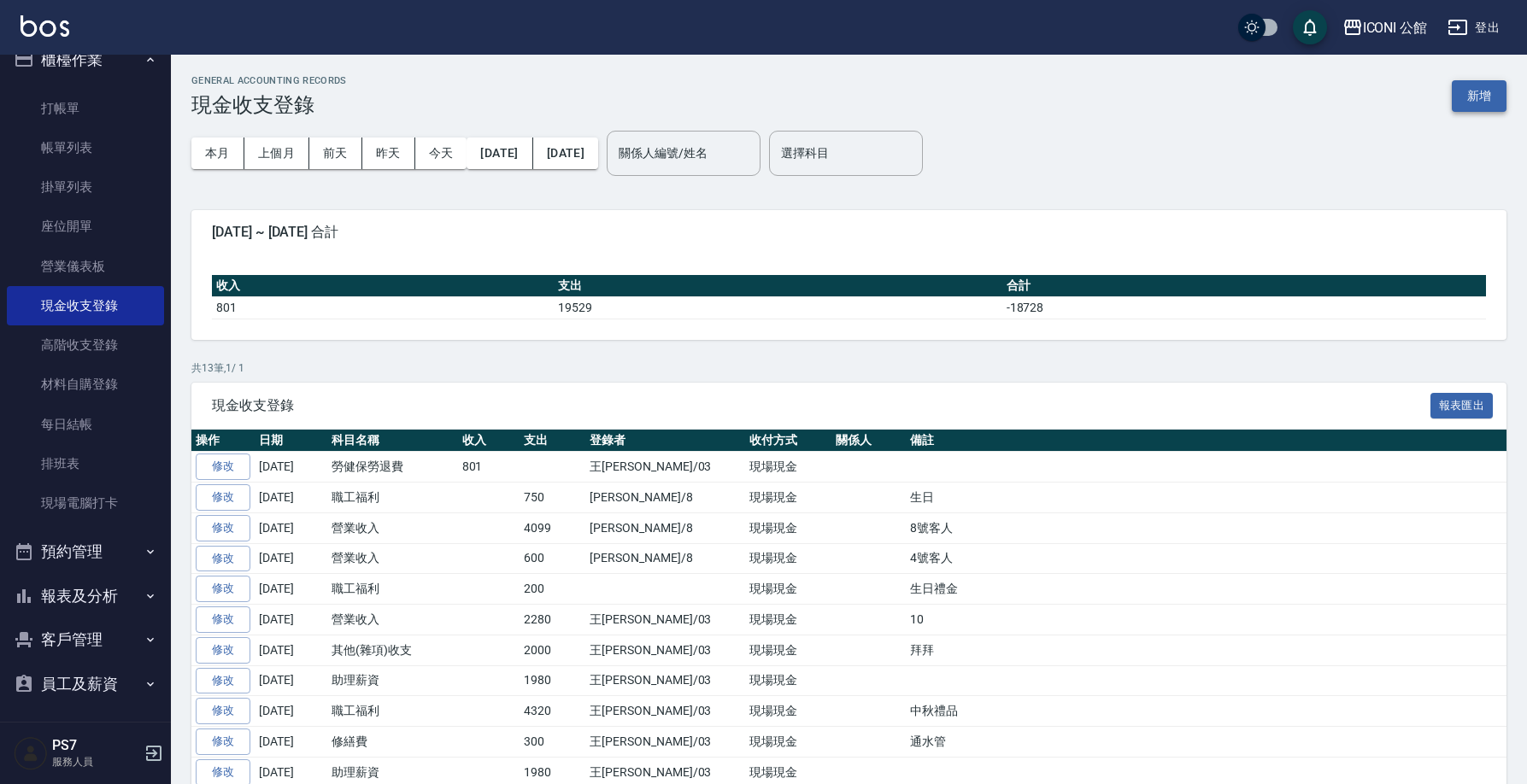
click at [1497, 101] on button "新增" at bounding box center [1478, 96] width 55 height 32
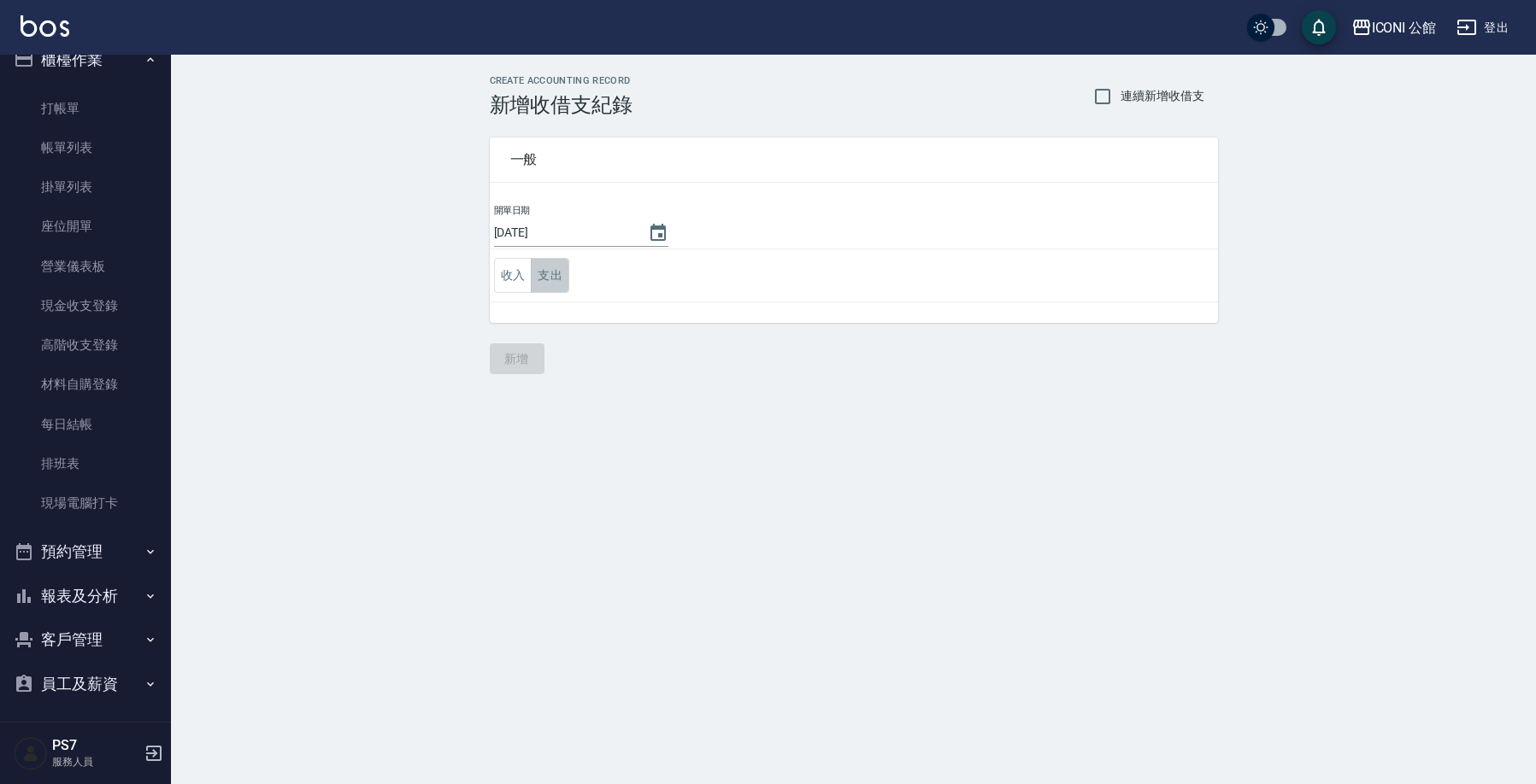
click at [553, 284] on button "支出" at bounding box center [550, 275] width 39 height 35
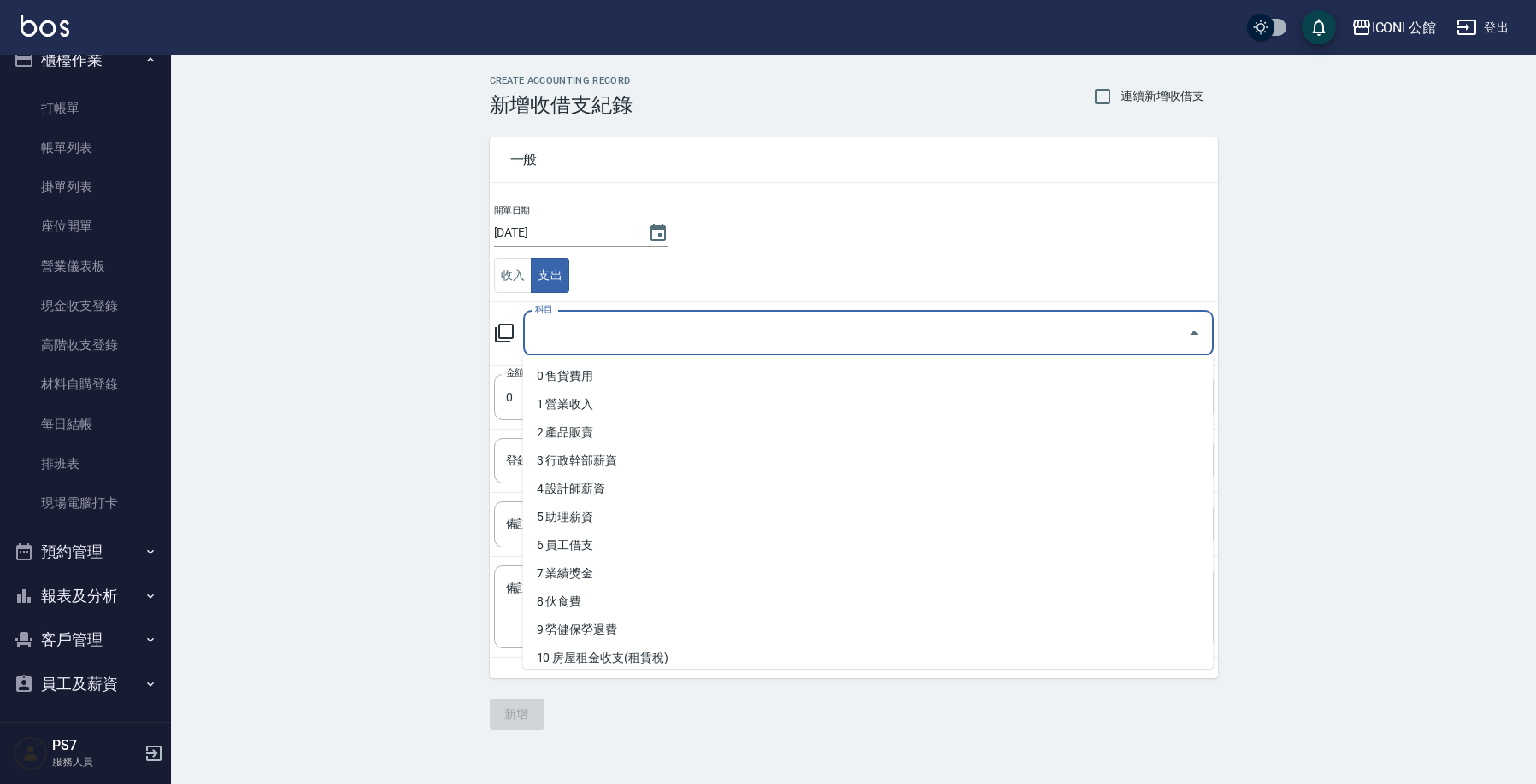
click at [566, 339] on input "科目" at bounding box center [855, 334] width 649 height 30
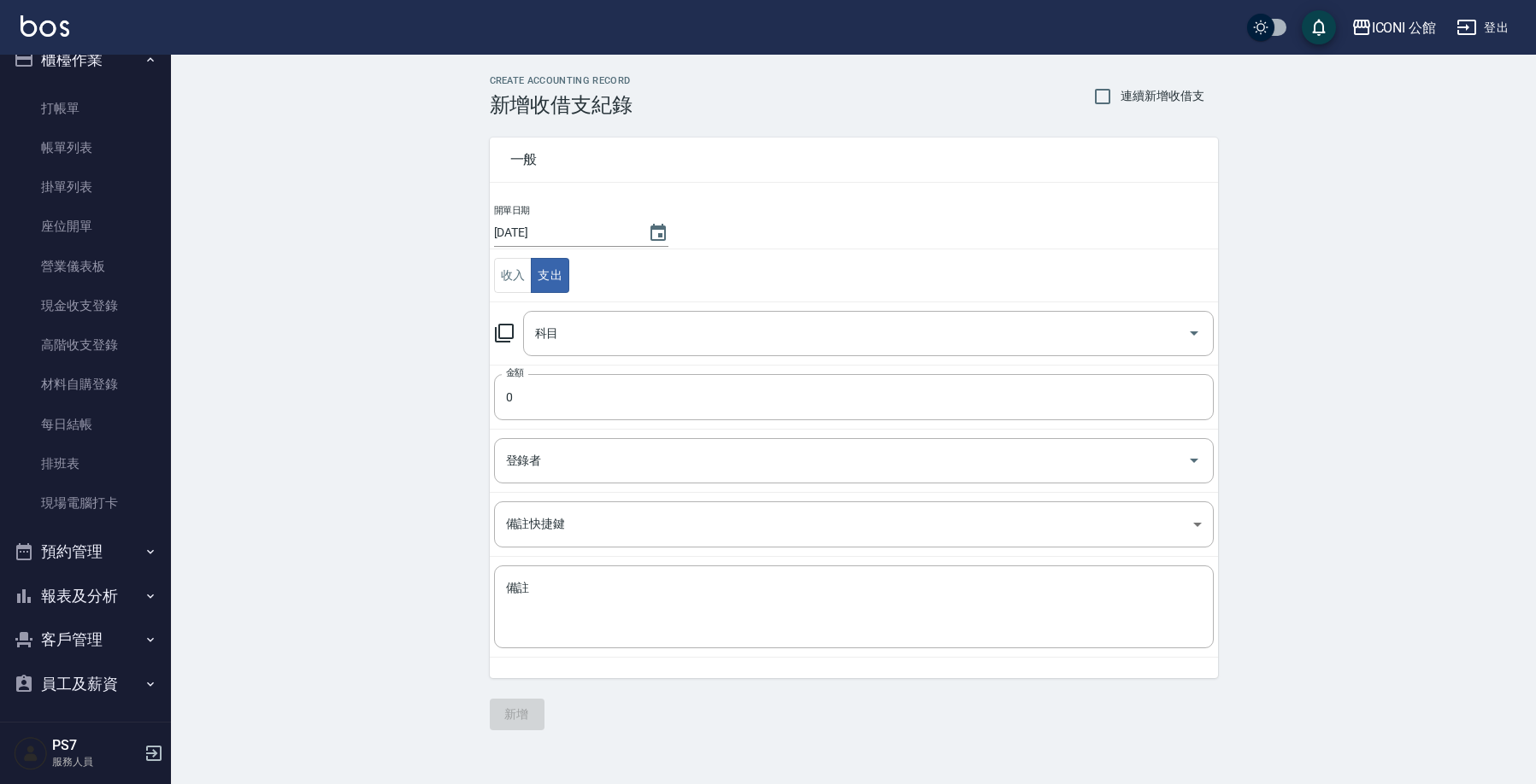
click at [506, 329] on icon at bounding box center [504, 333] width 21 height 21
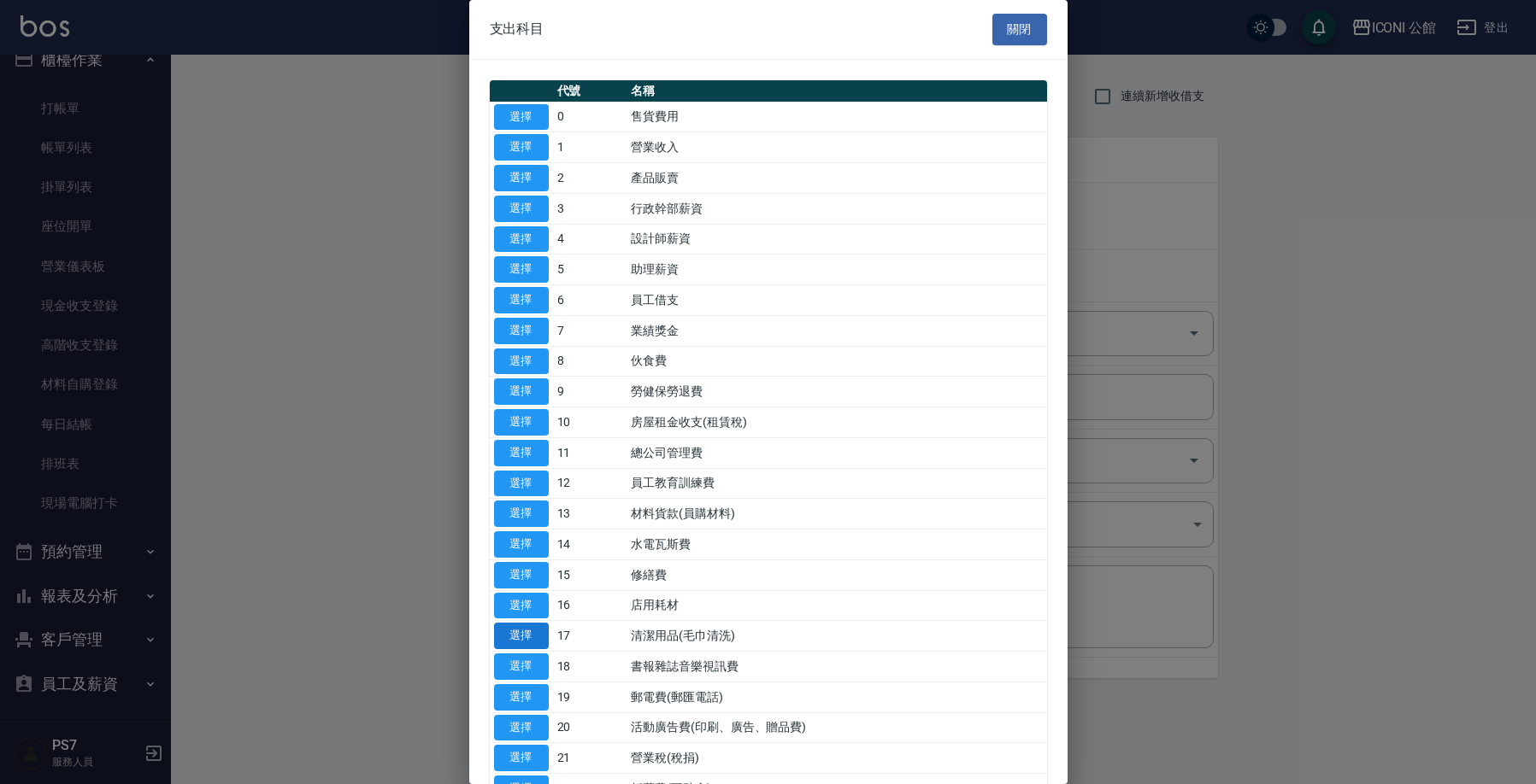
click at [531, 626] on button "選擇" at bounding box center [521, 636] width 55 height 27
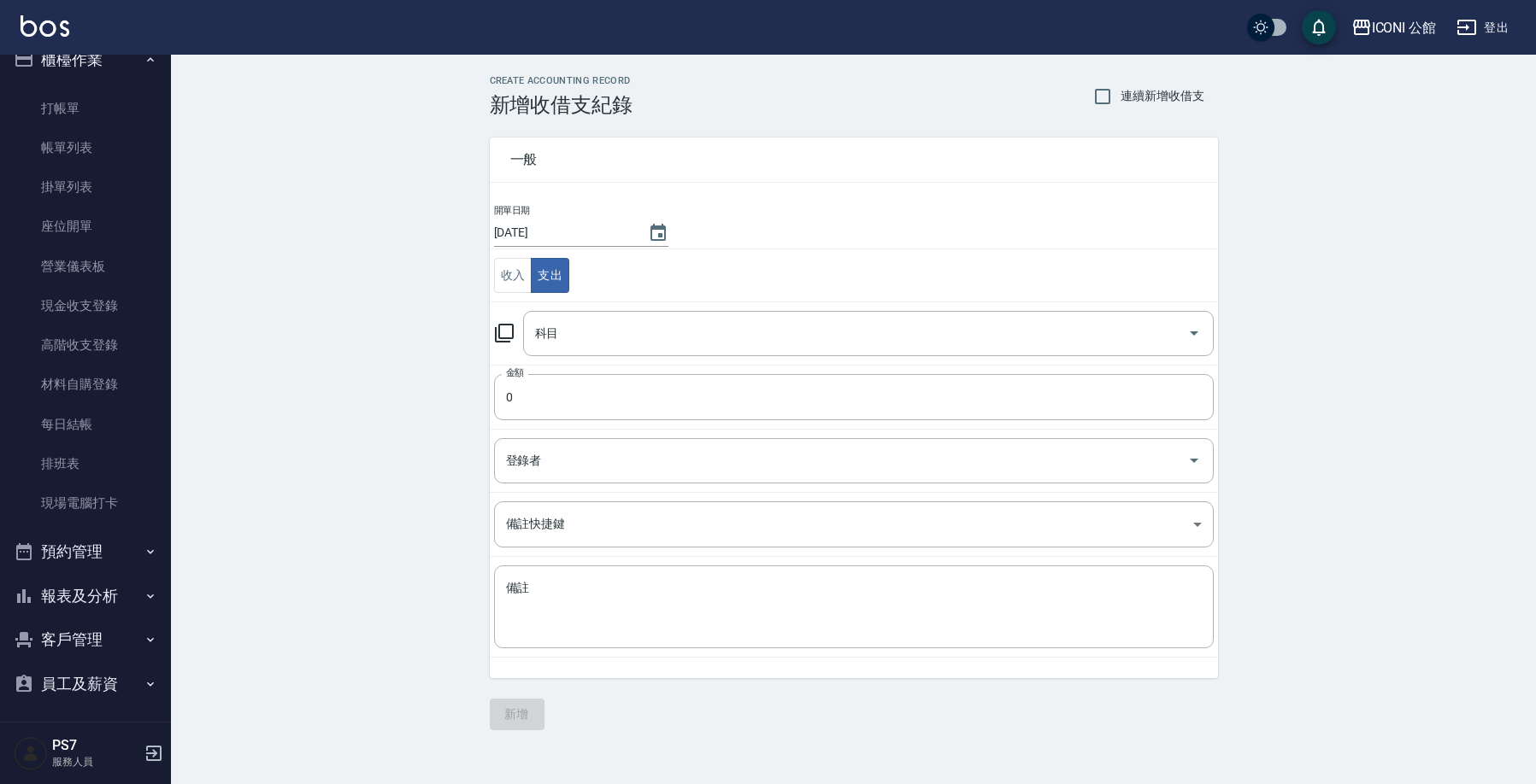
type input "17 清潔用品(毛巾清洗)"
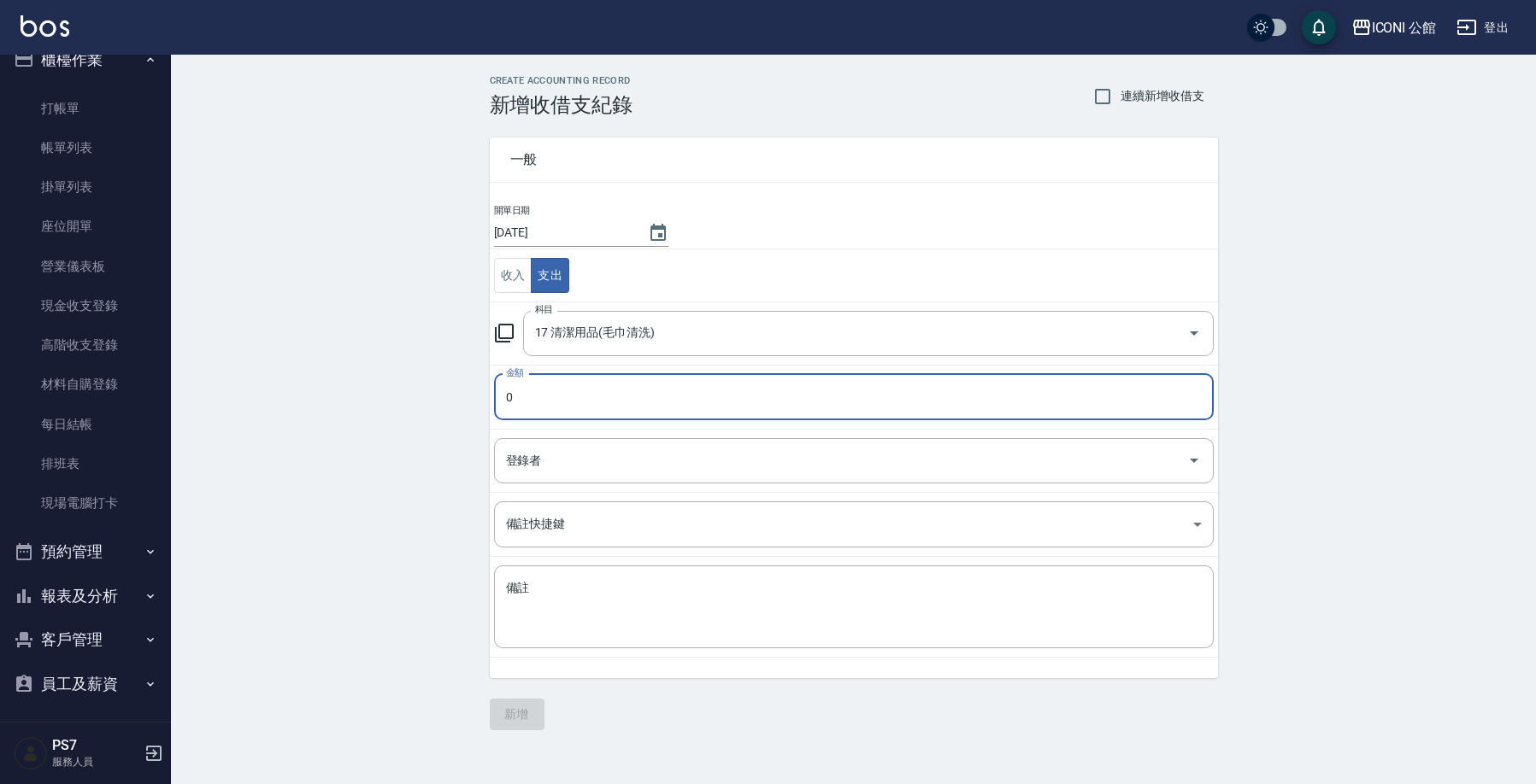
click at [549, 399] on input "0" at bounding box center [854, 396] width 720 height 46
type input "0"
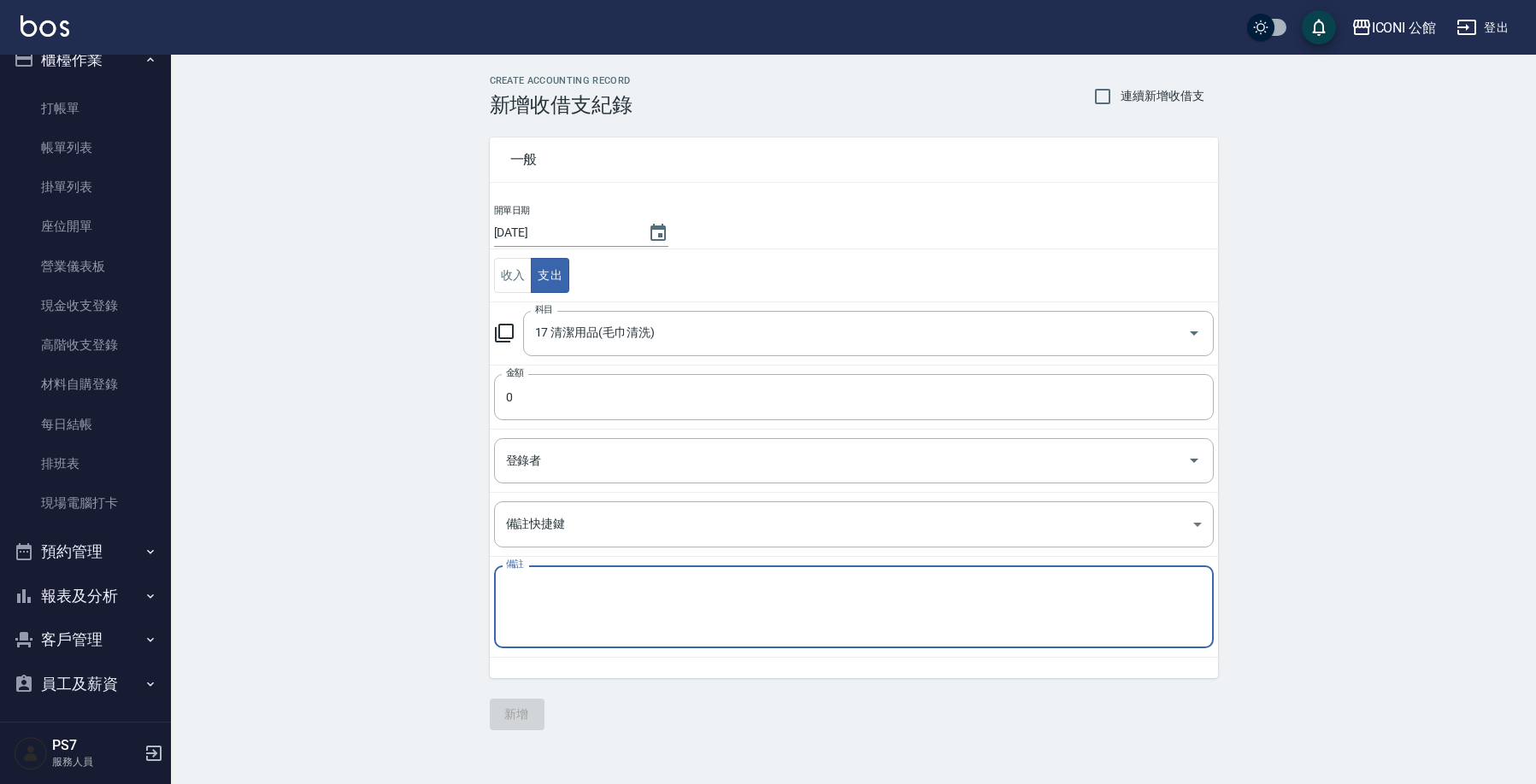
click at [561, 602] on textarea "備註" at bounding box center [854, 607] width 696 height 55
type textarea "水煙"
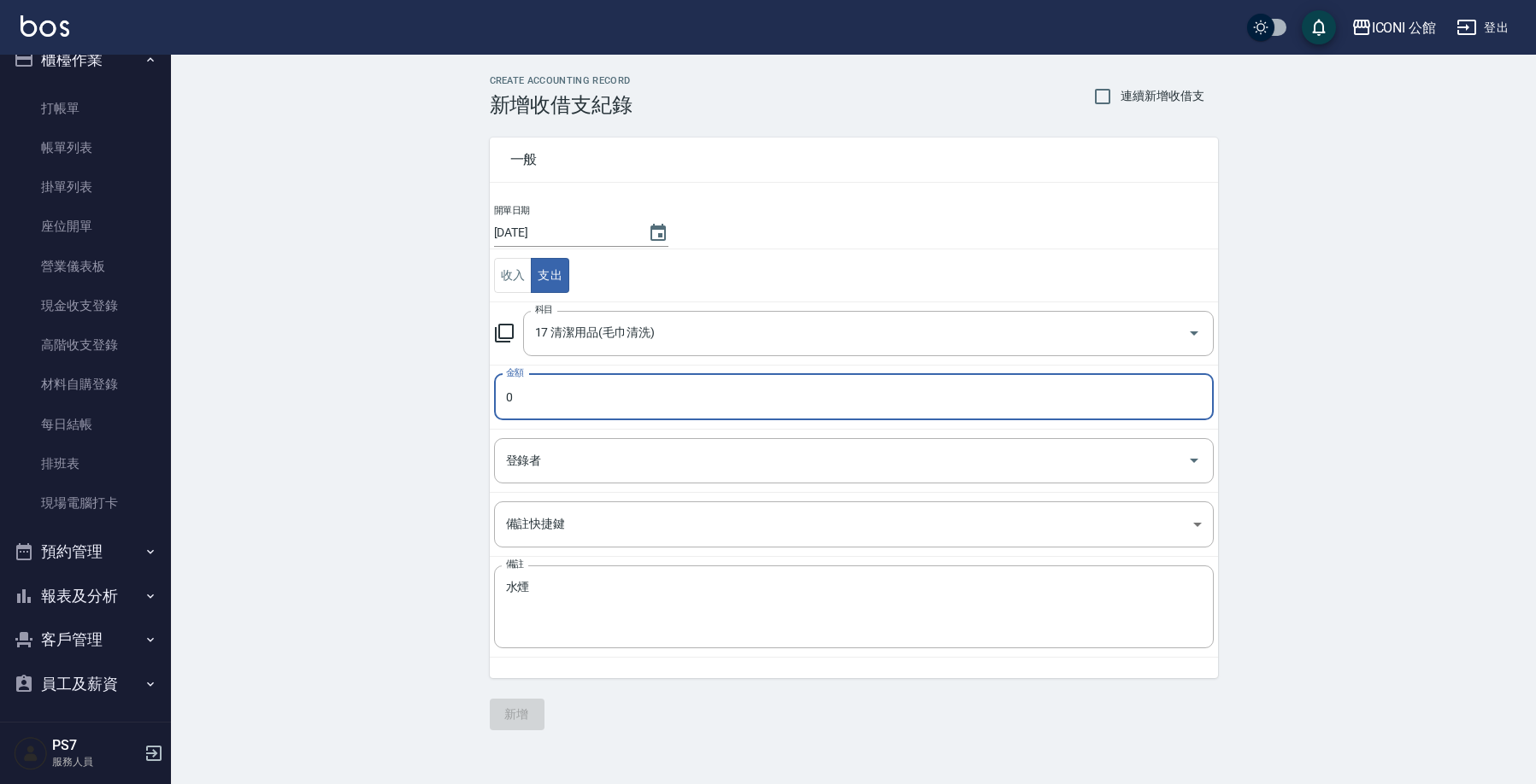
click at [607, 401] on input "0" at bounding box center [854, 396] width 720 height 46
type input "0550"
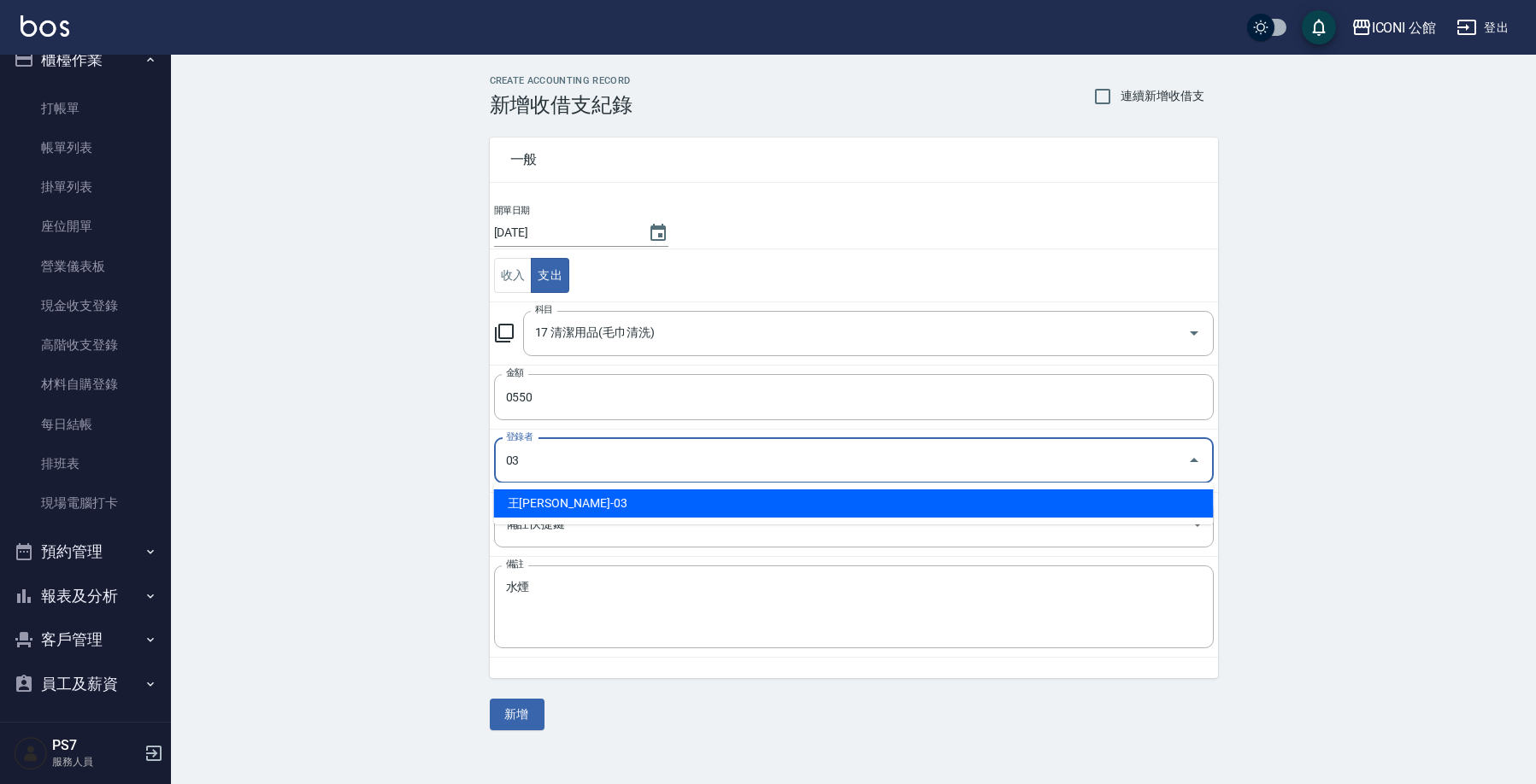
type input "王[PERSON_NAME]-03"
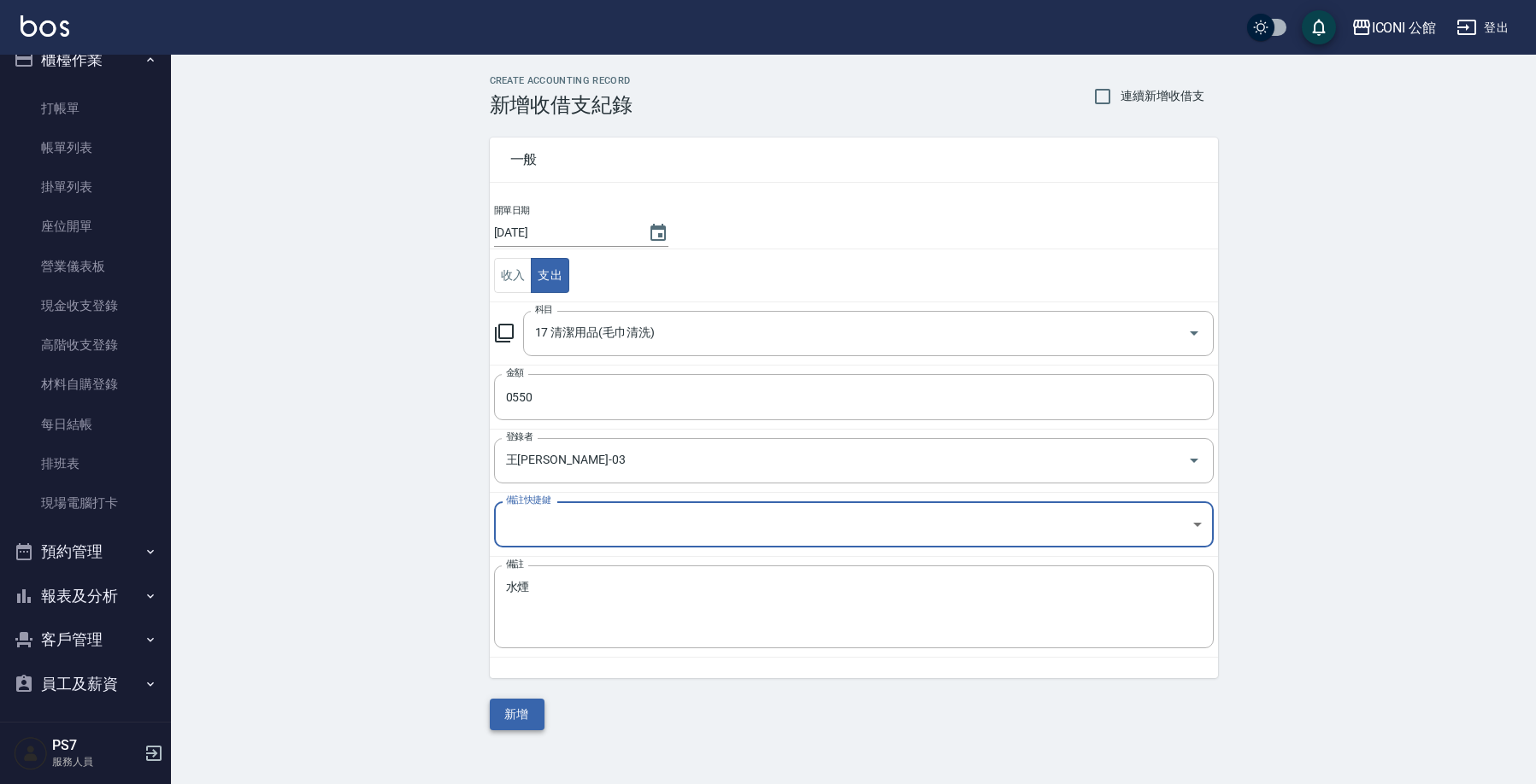
click at [532, 713] on button "新增" at bounding box center [517, 714] width 55 height 32
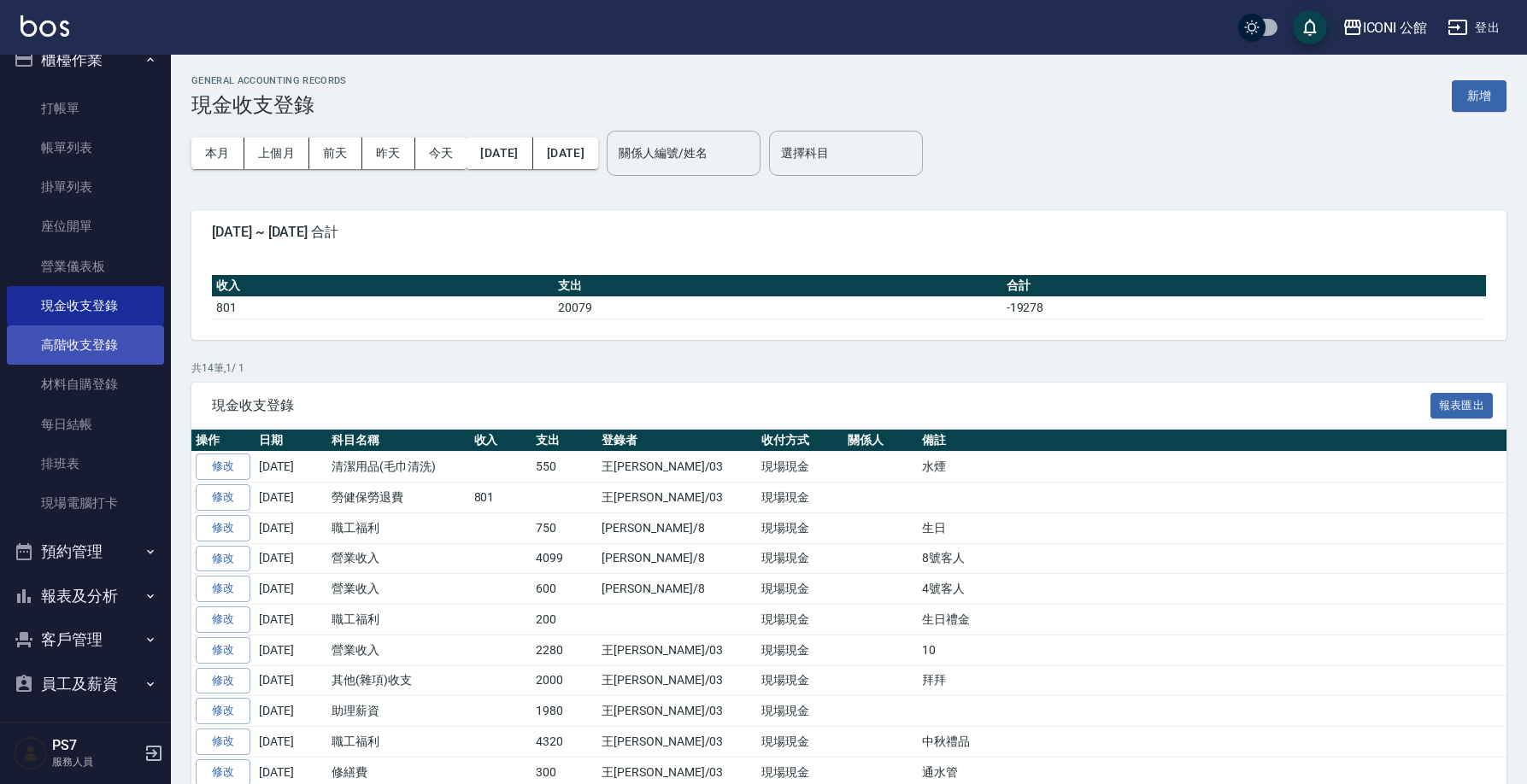
click at [124, 348] on link "高階收支登錄" at bounding box center [85, 345] width 157 height 40
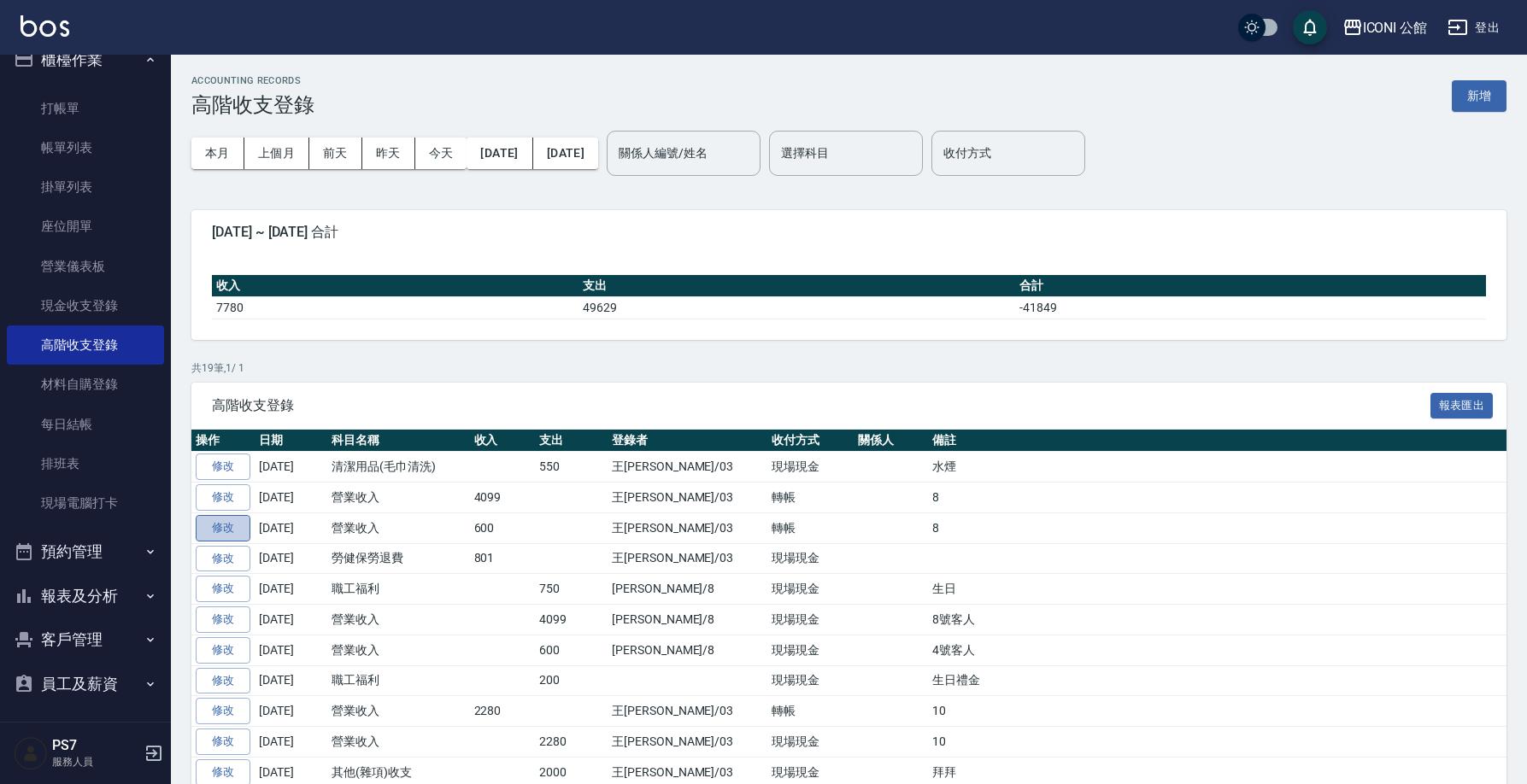
click at [231, 523] on link "修改" at bounding box center [223, 528] width 55 height 27
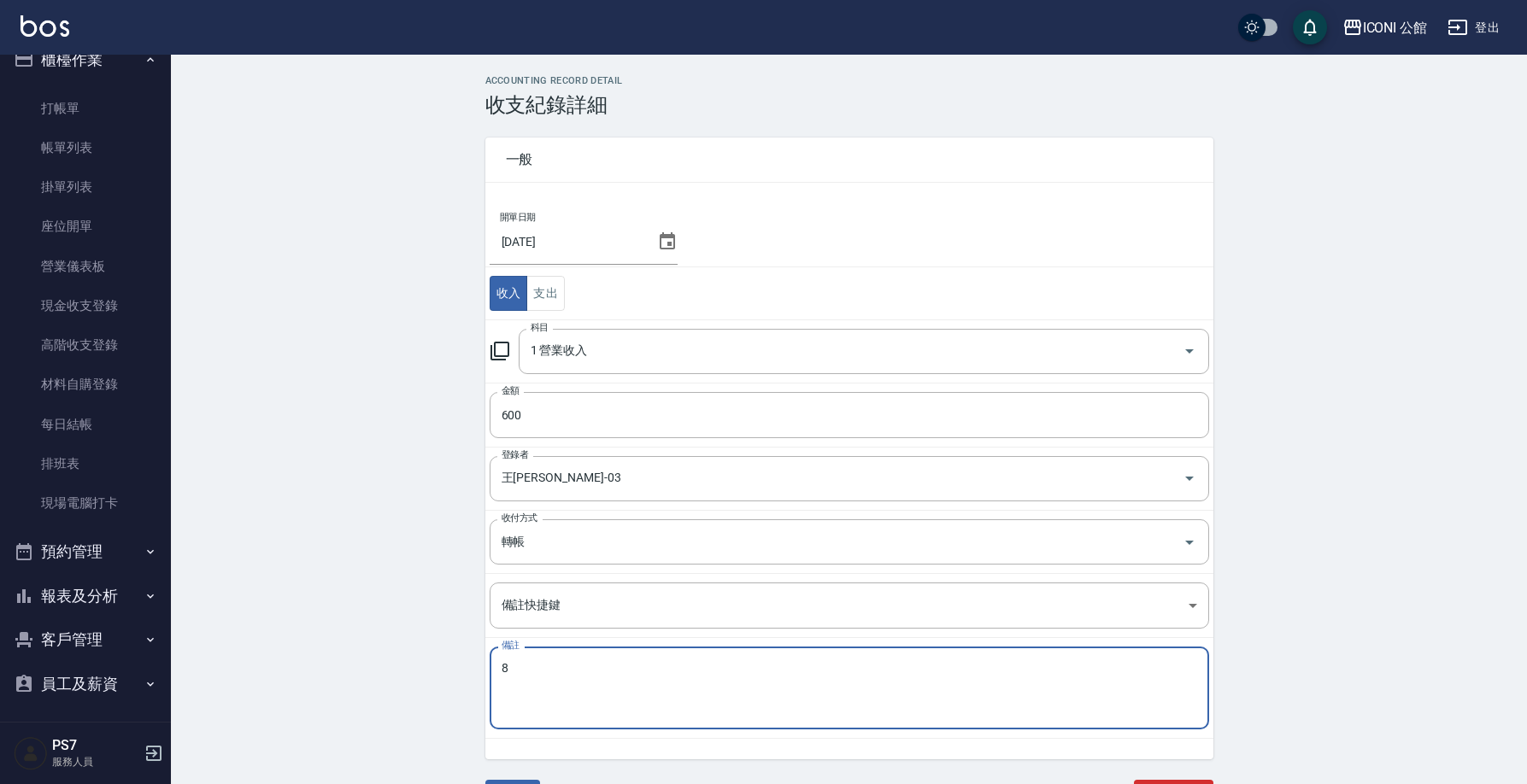
click at [542, 671] on textarea "8" at bounding box center [850, 688] width 696 height 55
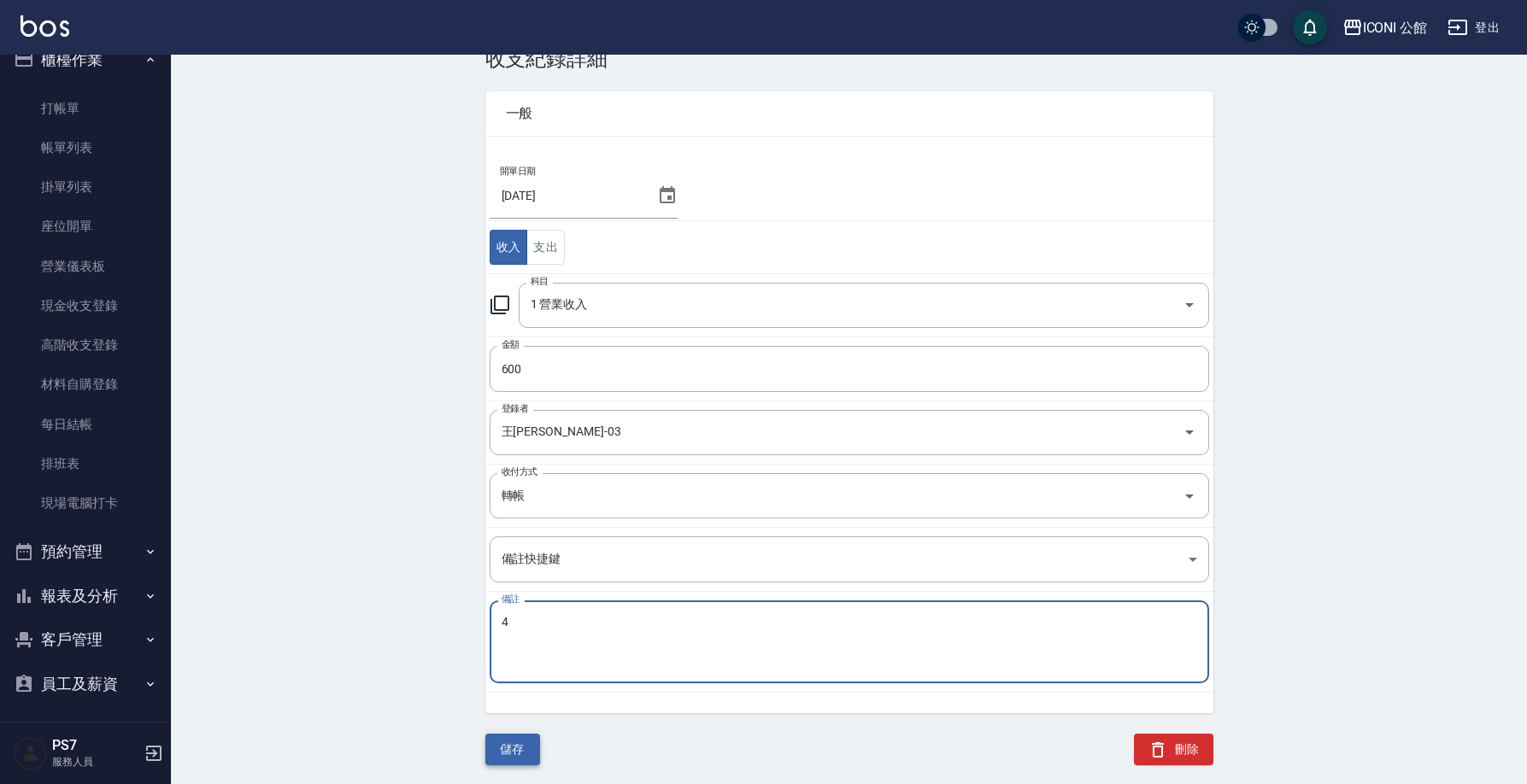
type textarea "4"
click at [514, 753] on button "儲存" at bounding box center [512, 749] width 55 height 32
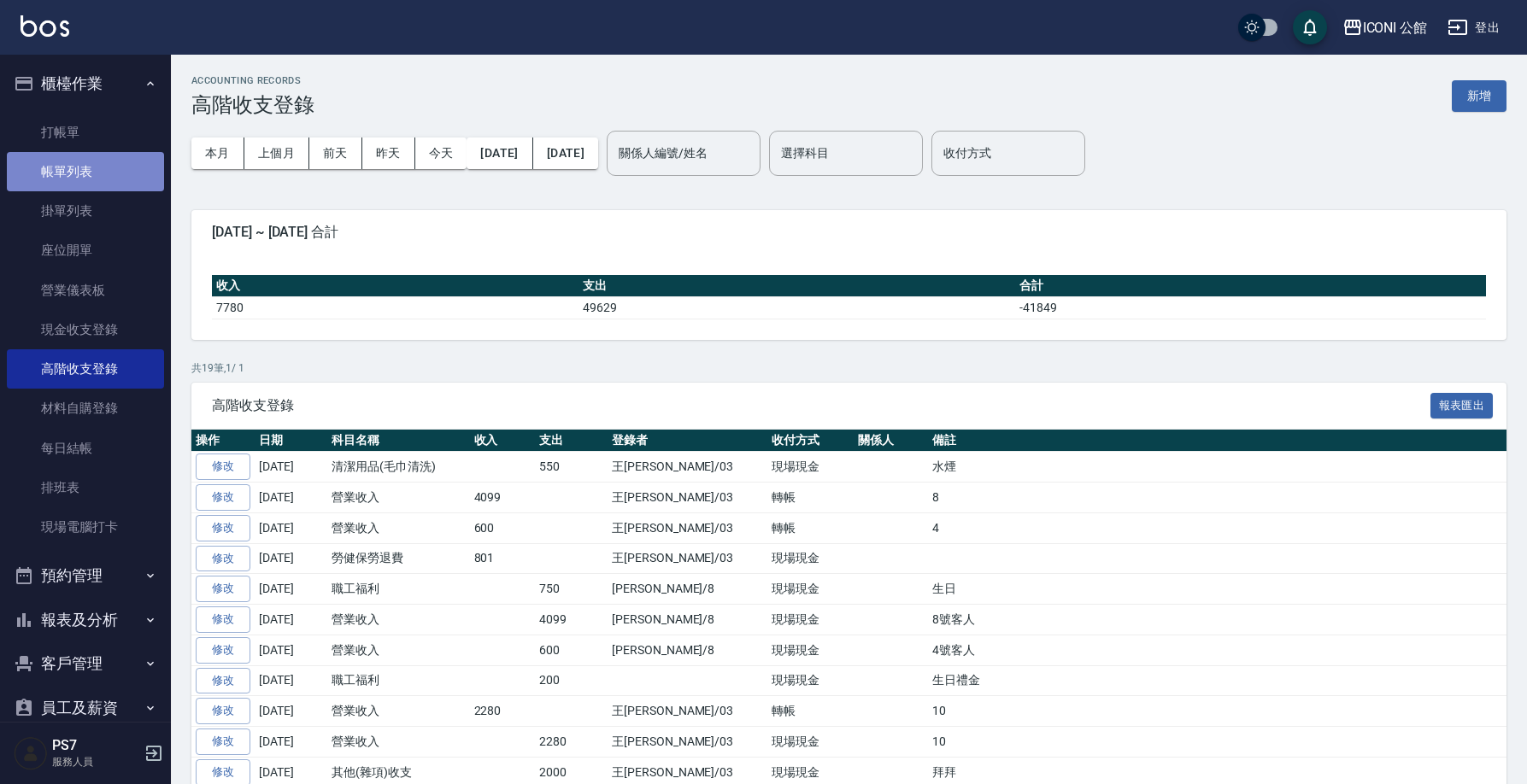
click at [93, 179] on link "帳單列表" at bounding box center [85, 172] width 157 height 40
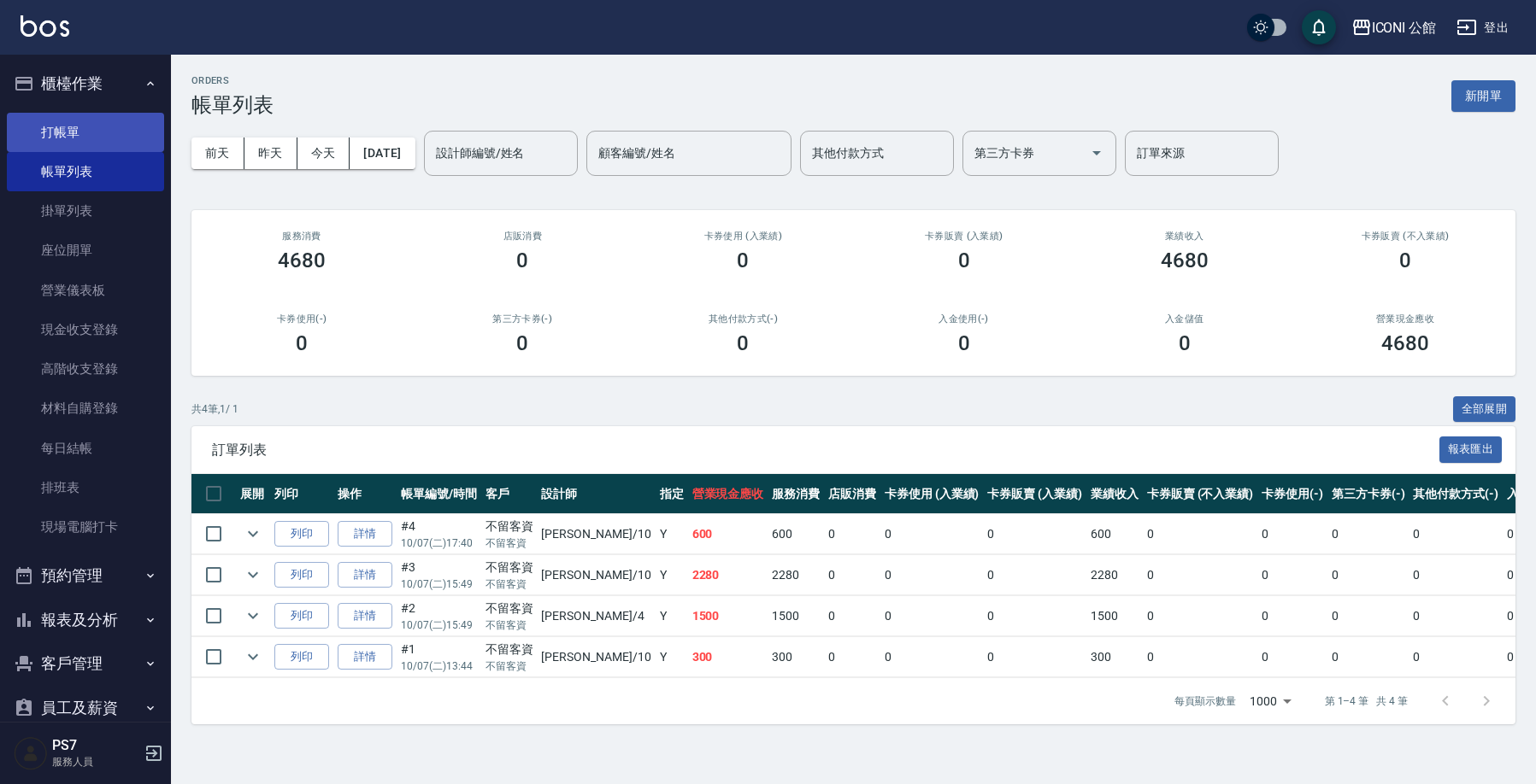
click at [95, 138] on link "打帳單" at bounding box center [85, 132] width 157 height 40
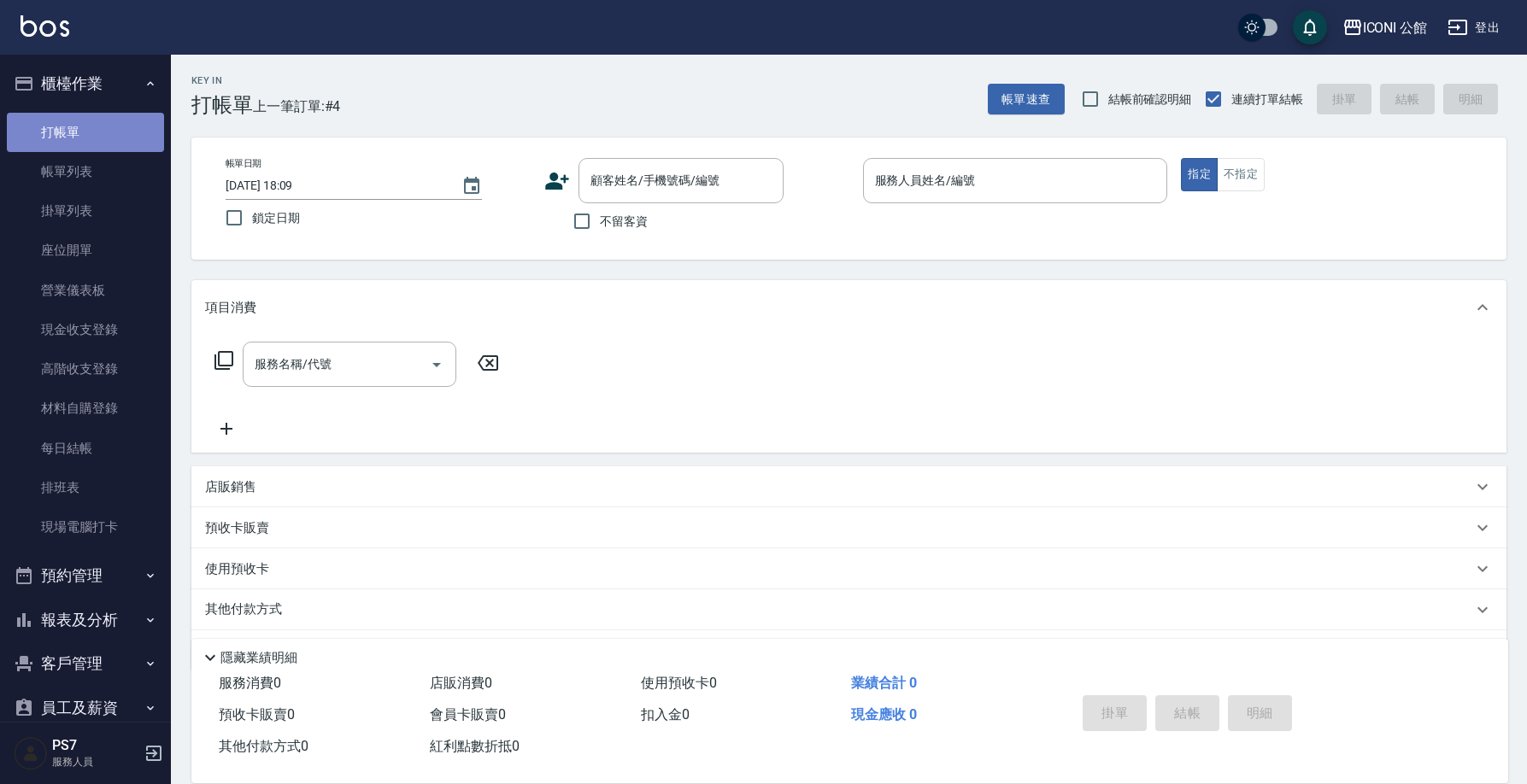
click at [95, 138] on link "打帳單" at bounding box center [85, 132] width 157 height 40
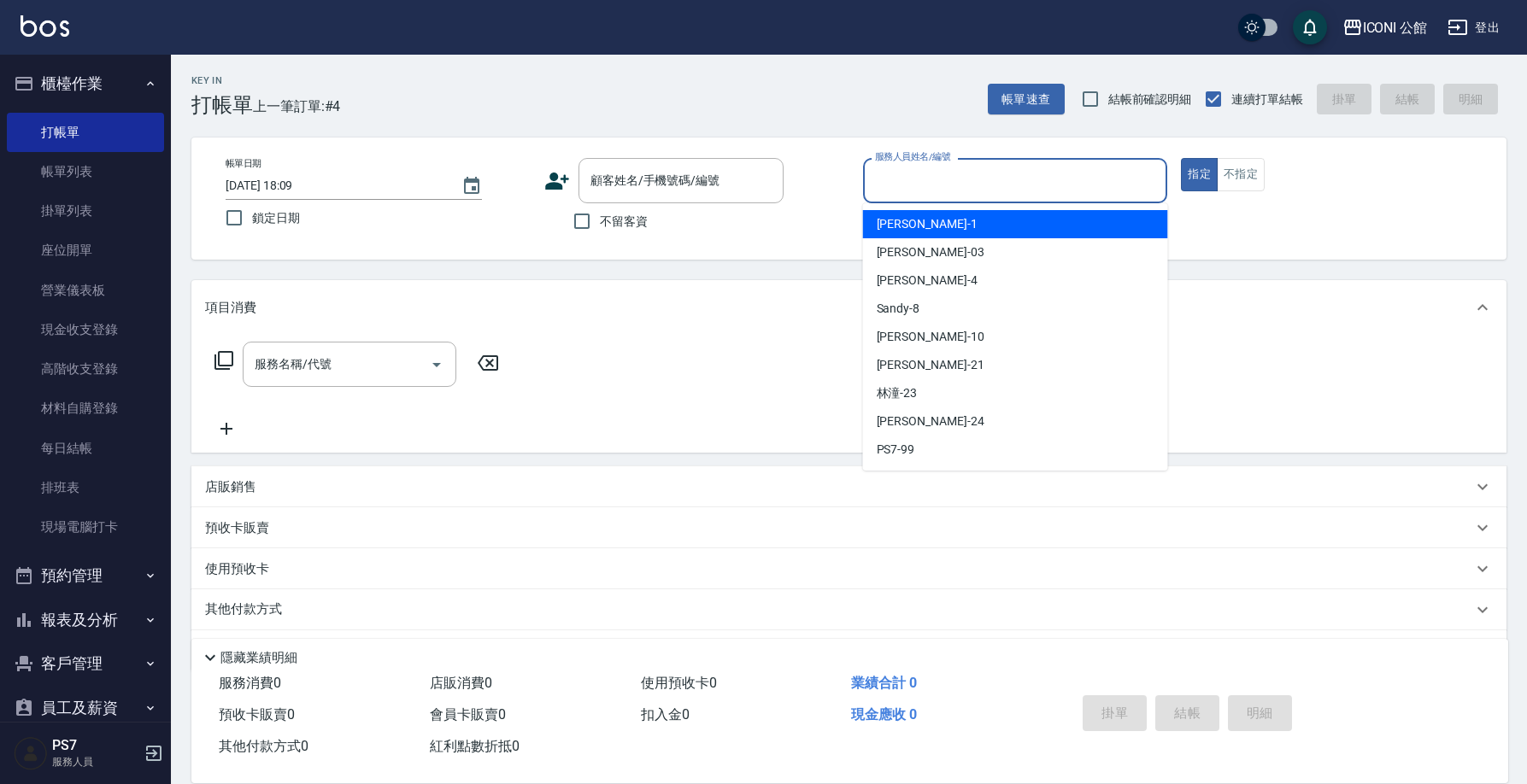
drag, startPoint x: 1019, startPoint y: 173, endPoint x: 1016, endPoint y: 204, distance: 31.1
click at [1019, 173] on input "服務人員姓名/編號" at bounding box center [1015, 181] width 289 height 30
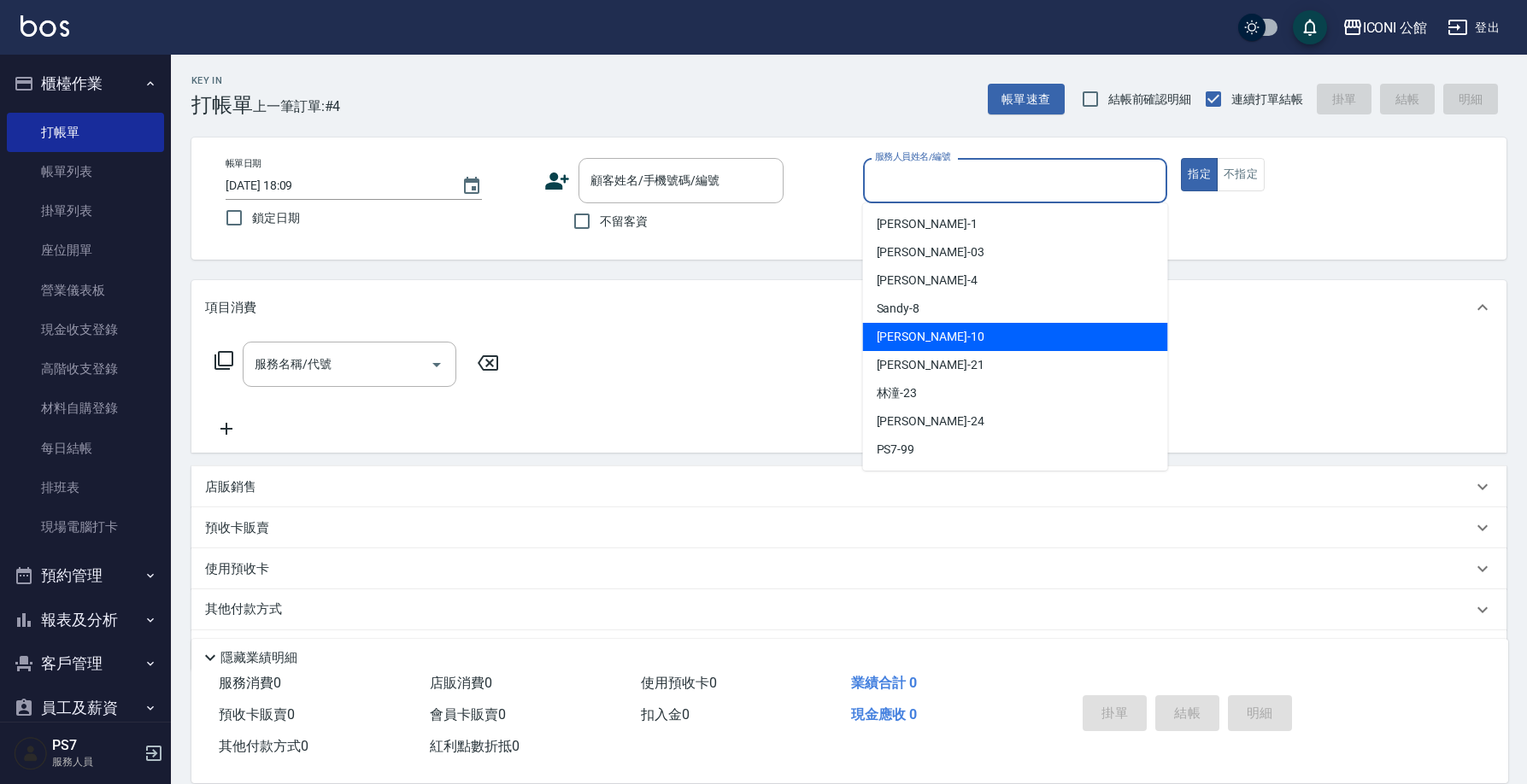
click at [988, 332] on div "[PERSON_NAME] -10" at bounding box center [1015, 337] width 305 height 28
type input "[PERSON_NAME]-10"
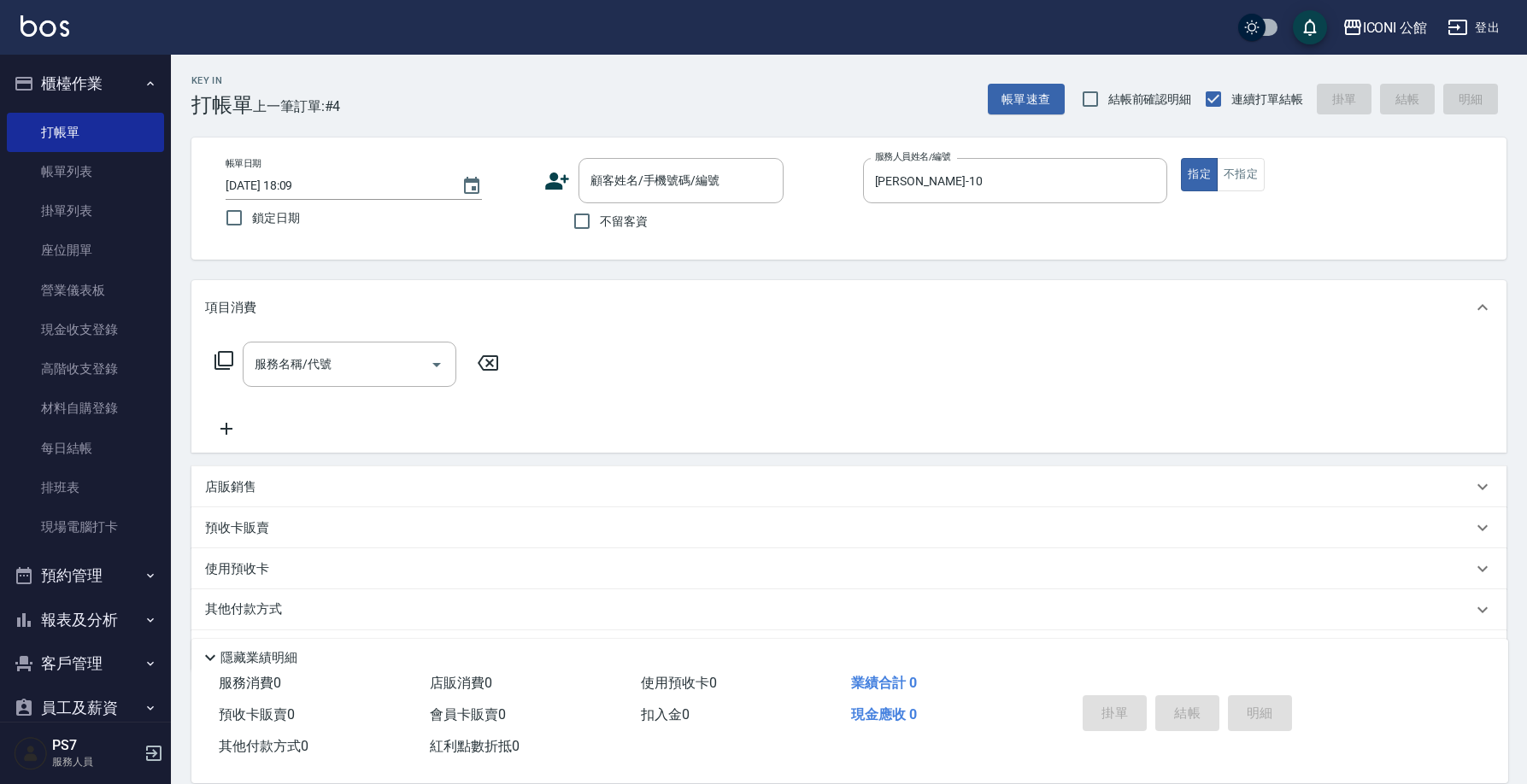
click at [218, 363] on icon at bounding box center [224, 360] width 19 height 19
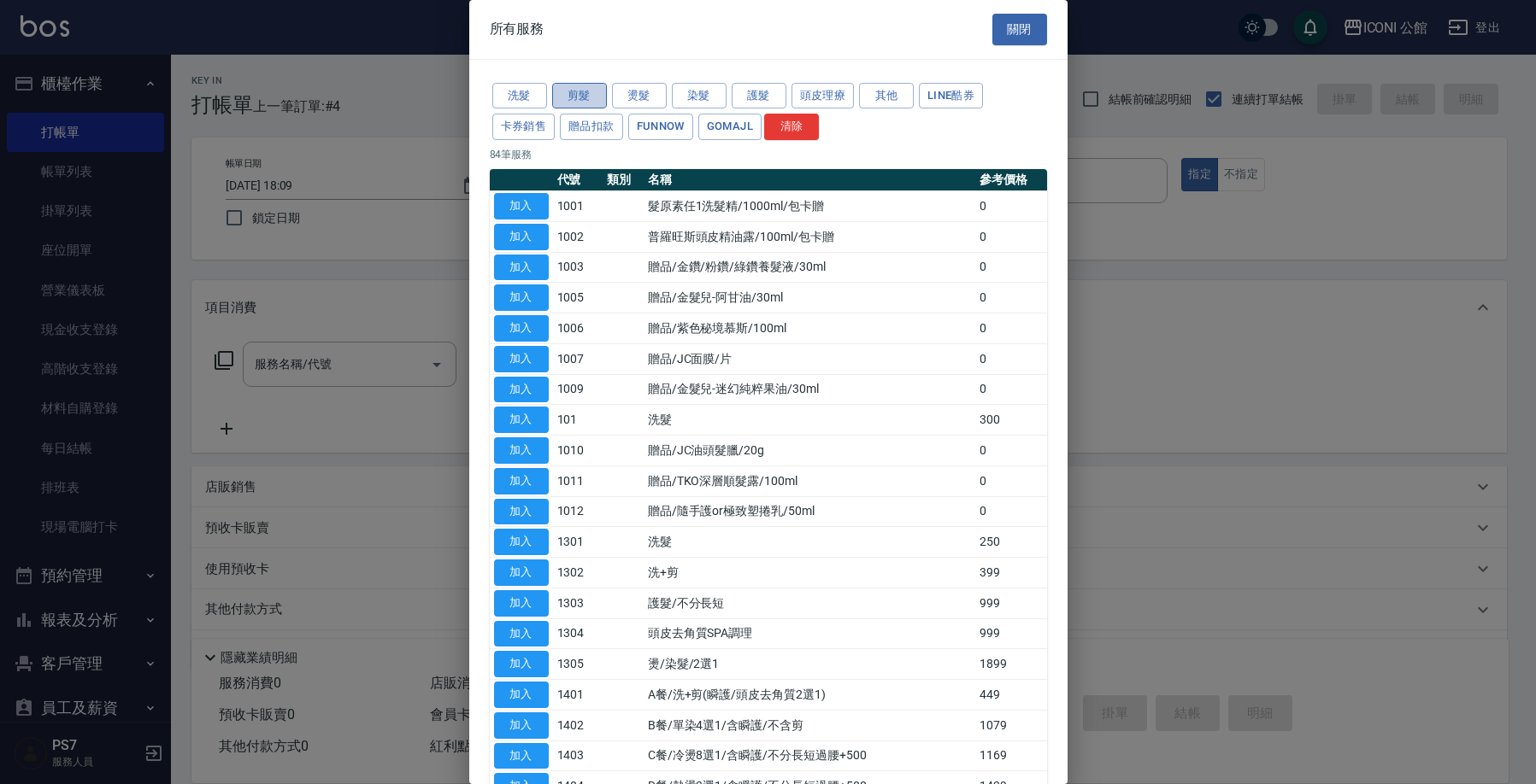
click at [589, 100] on button "剪髮" at bounding box center [579, 95] width 55 height 27
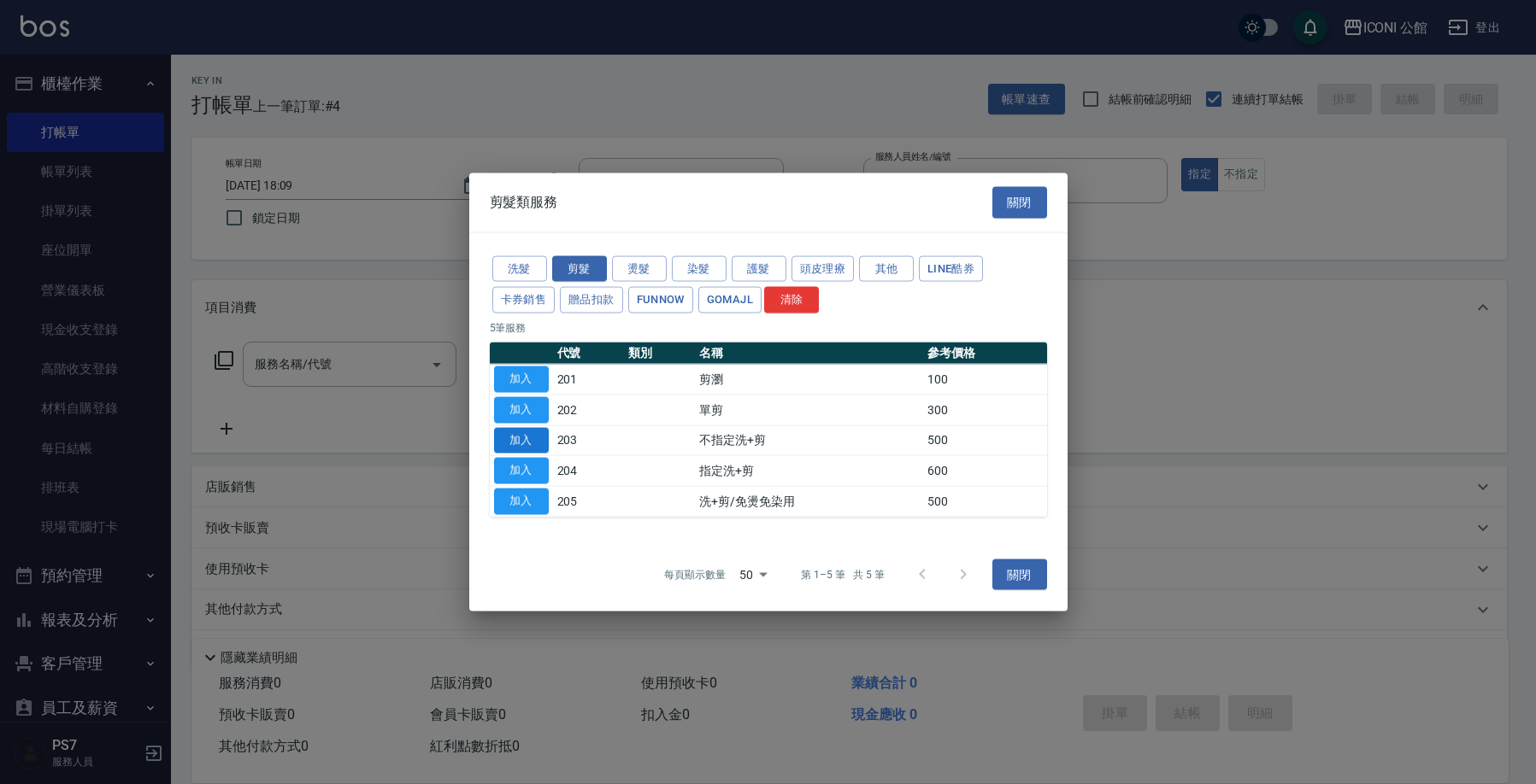
click at [537, 447] on button "加入" at bounding box center [521, 440] width 55 height 27
type input "不指定洗+剪(203)"
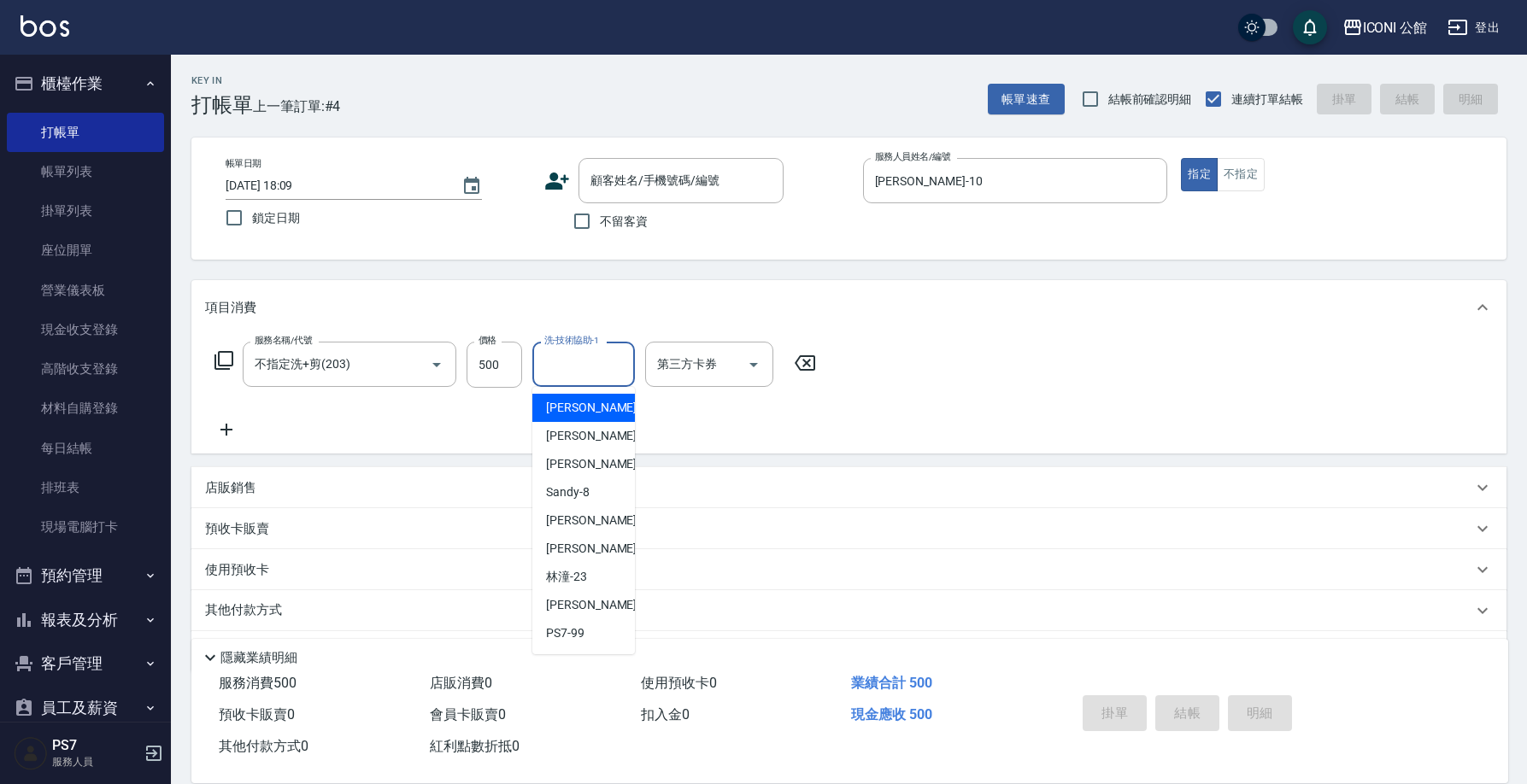
click at [599, 364] on input "洗-技術協助-1" at bounding box center [584, 365] width 87 height 30
click at [599, 528] on div "[PERSON_NAME] -10" at bounding box center [583, 521] width 102 height 28
type input "[PERSON_NAME]-10"
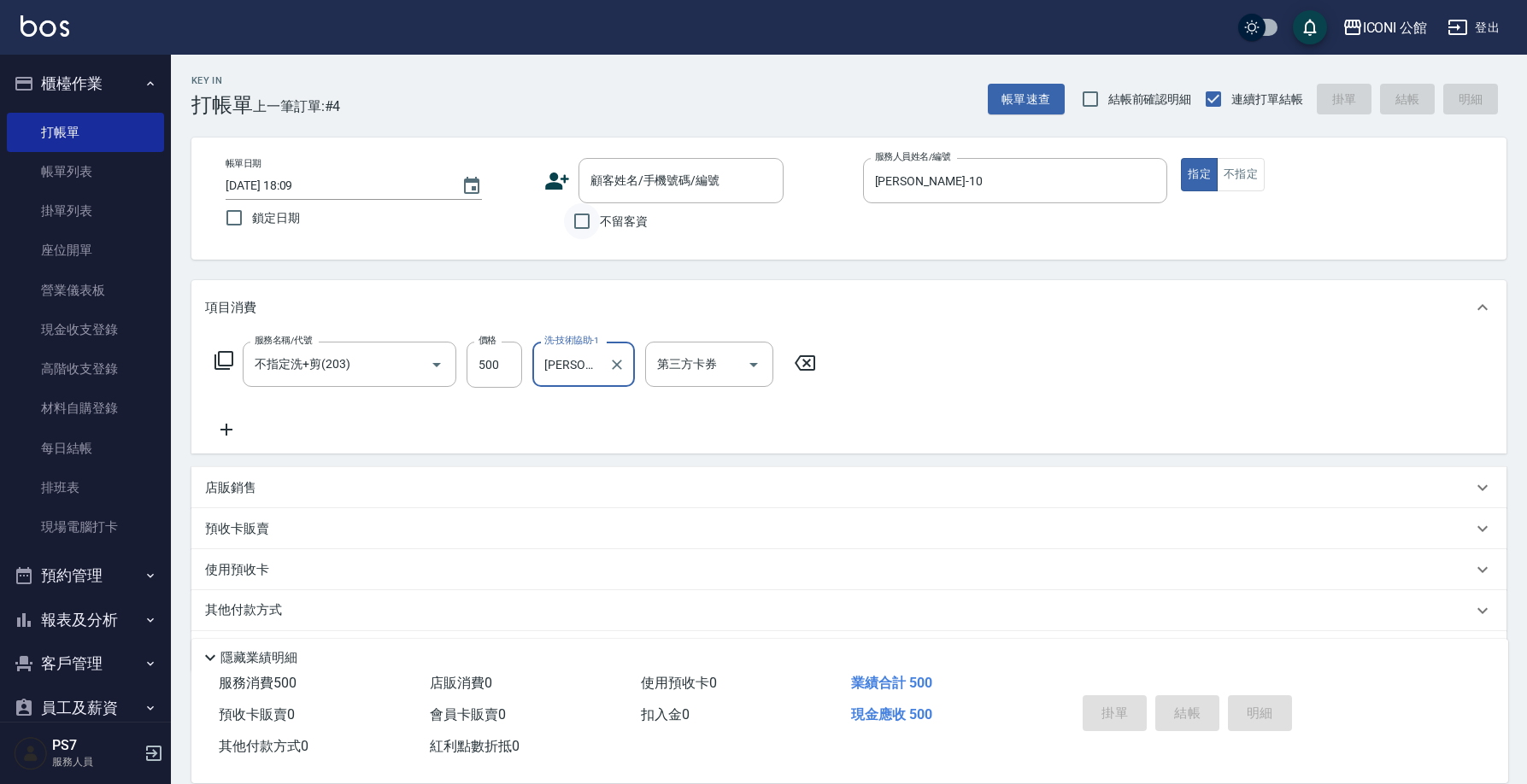
click at [582, 225] on input "不留客資" at bounding box center [582, 222] width 36 height 36
checkbox input "true"
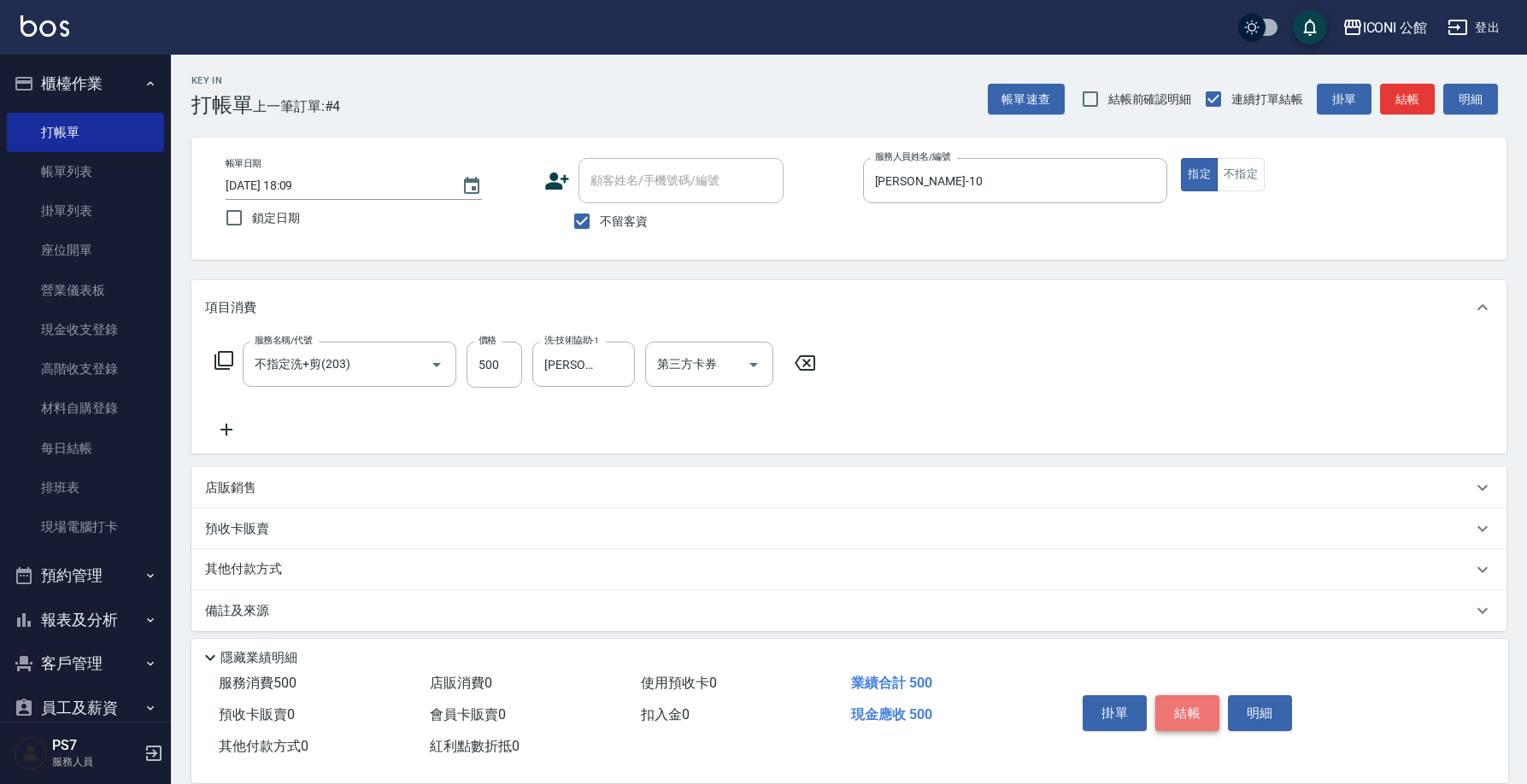
click at [1192, 700] on button "結帳" at bounding box center [1187, 713] width 64 height 36
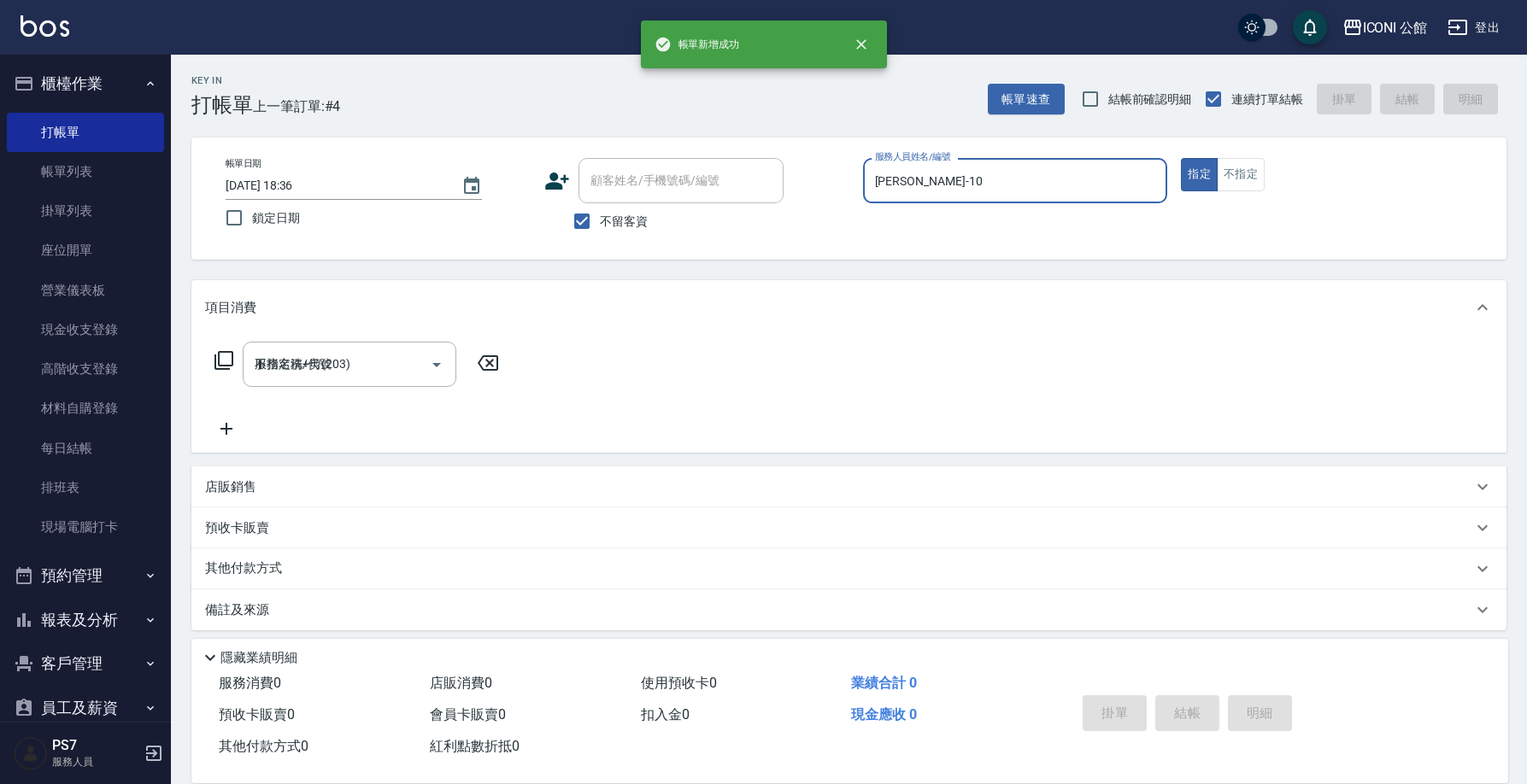
type input "[DATE] 18:36"
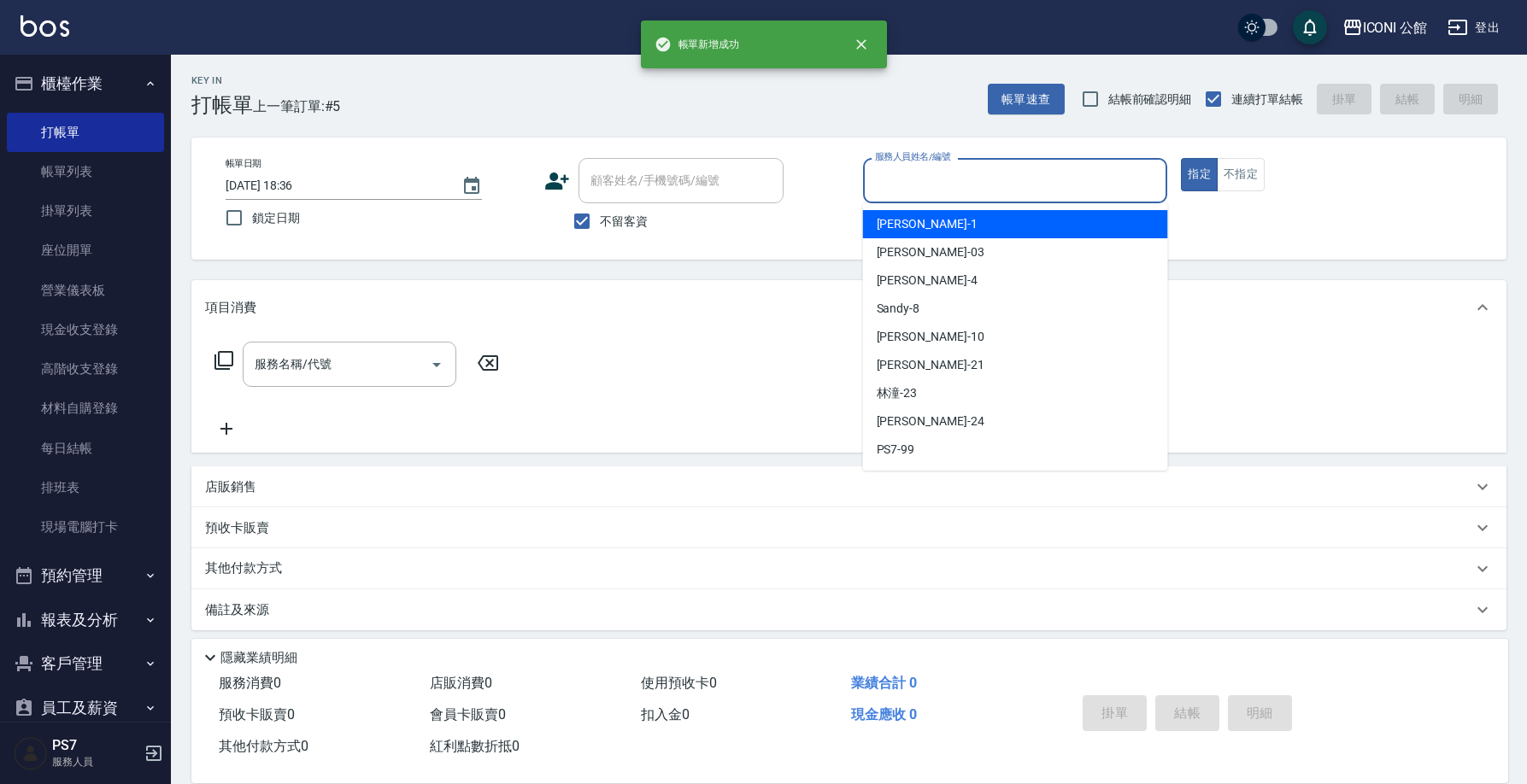
click at [908, 188] on input "服務人員姓名/編號" at bounding box center [1015, 181] width 289 height 30
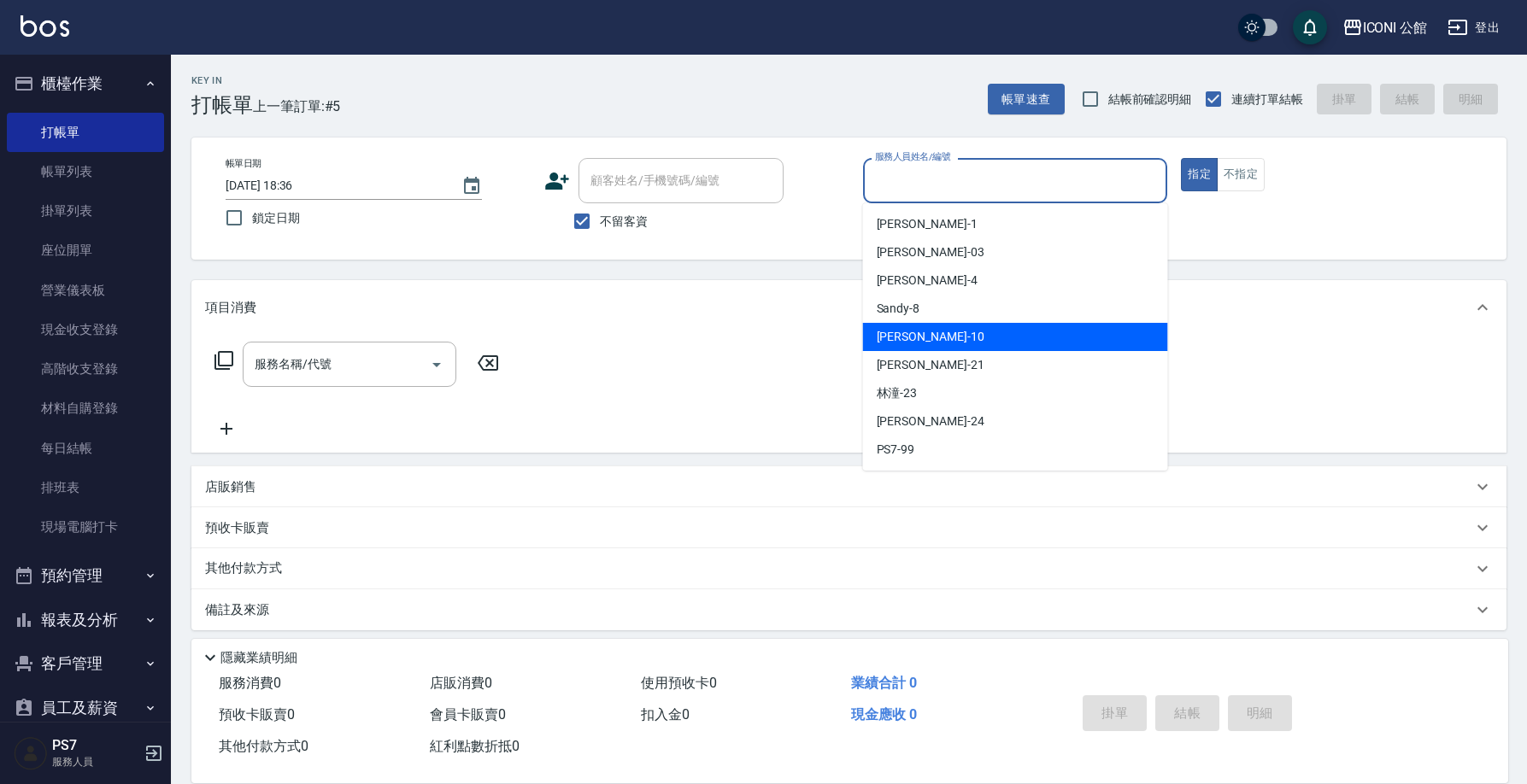
click at [939, 337] on div "[PERSON_NAME] -10" at bounding box center [1015, 337] width 305 height 28
type input "[PERSON_NAME]-10"
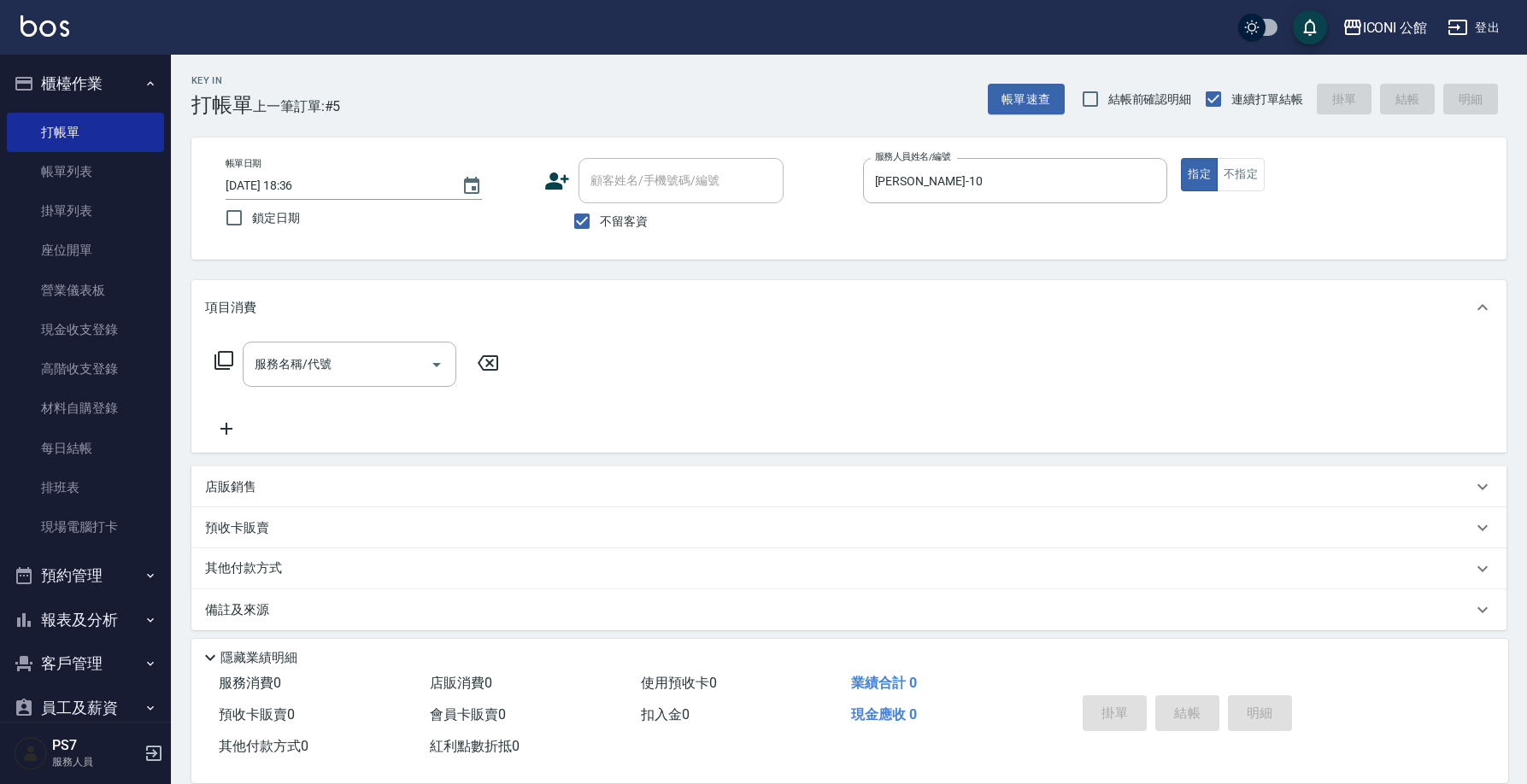
click at [225, 360] on icon at bounding box center [224, 360] width 21 height 21
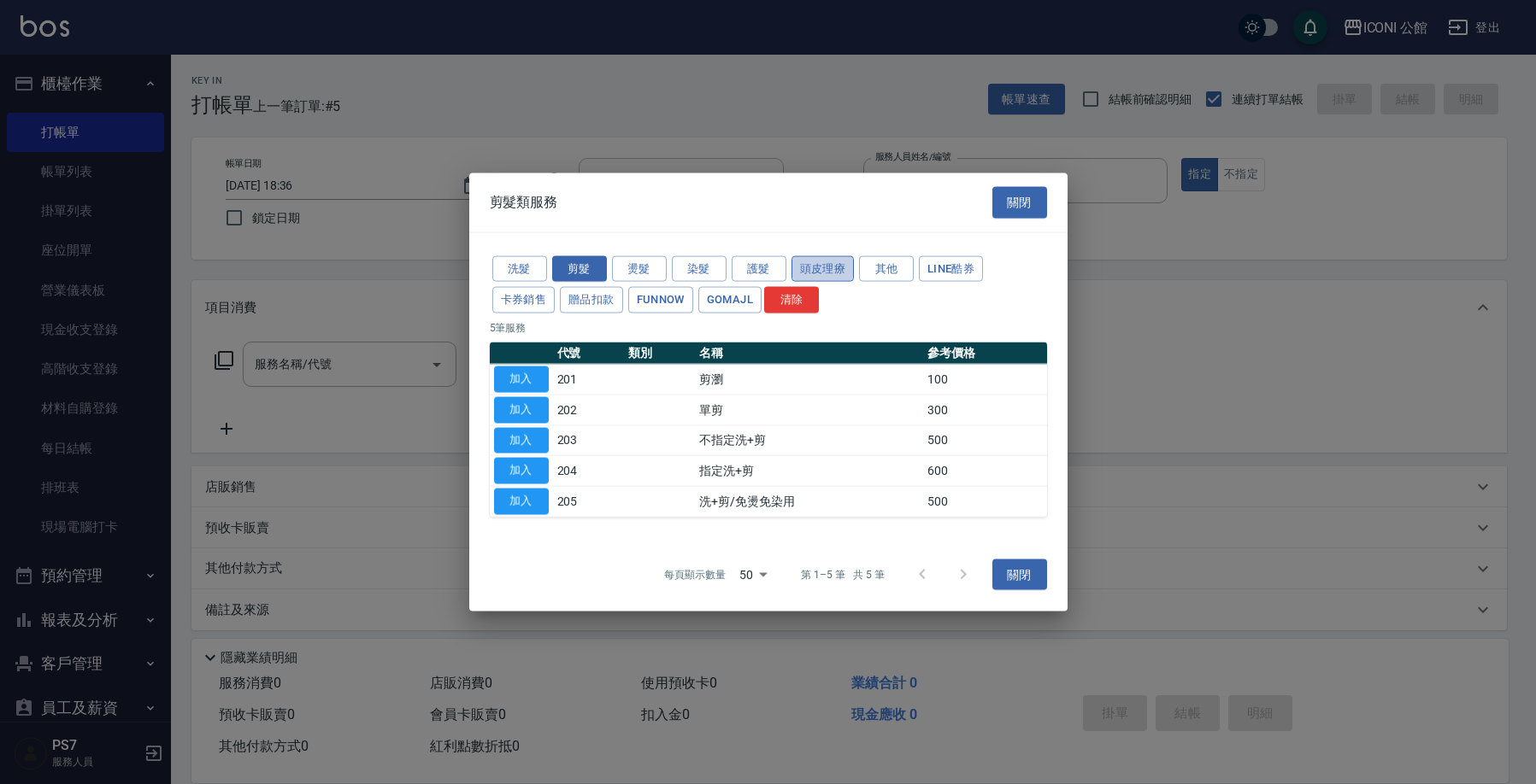
click at [807, 277] on button "頭皮理療" at bounding box center [823, 268] width 64 height 27
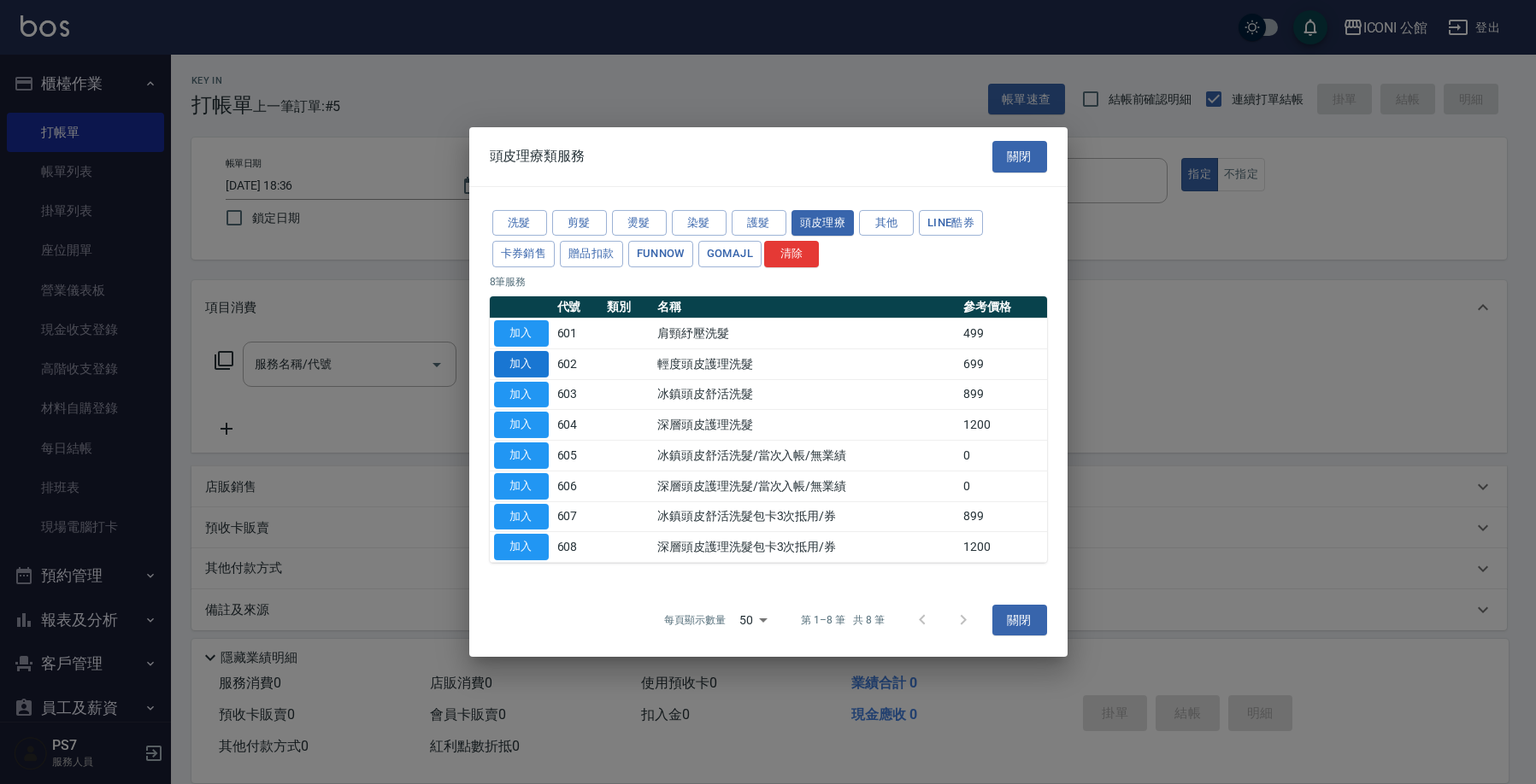
click at [529, 367] on button "加入" at bounding box center [521, 364] width 55 height 27
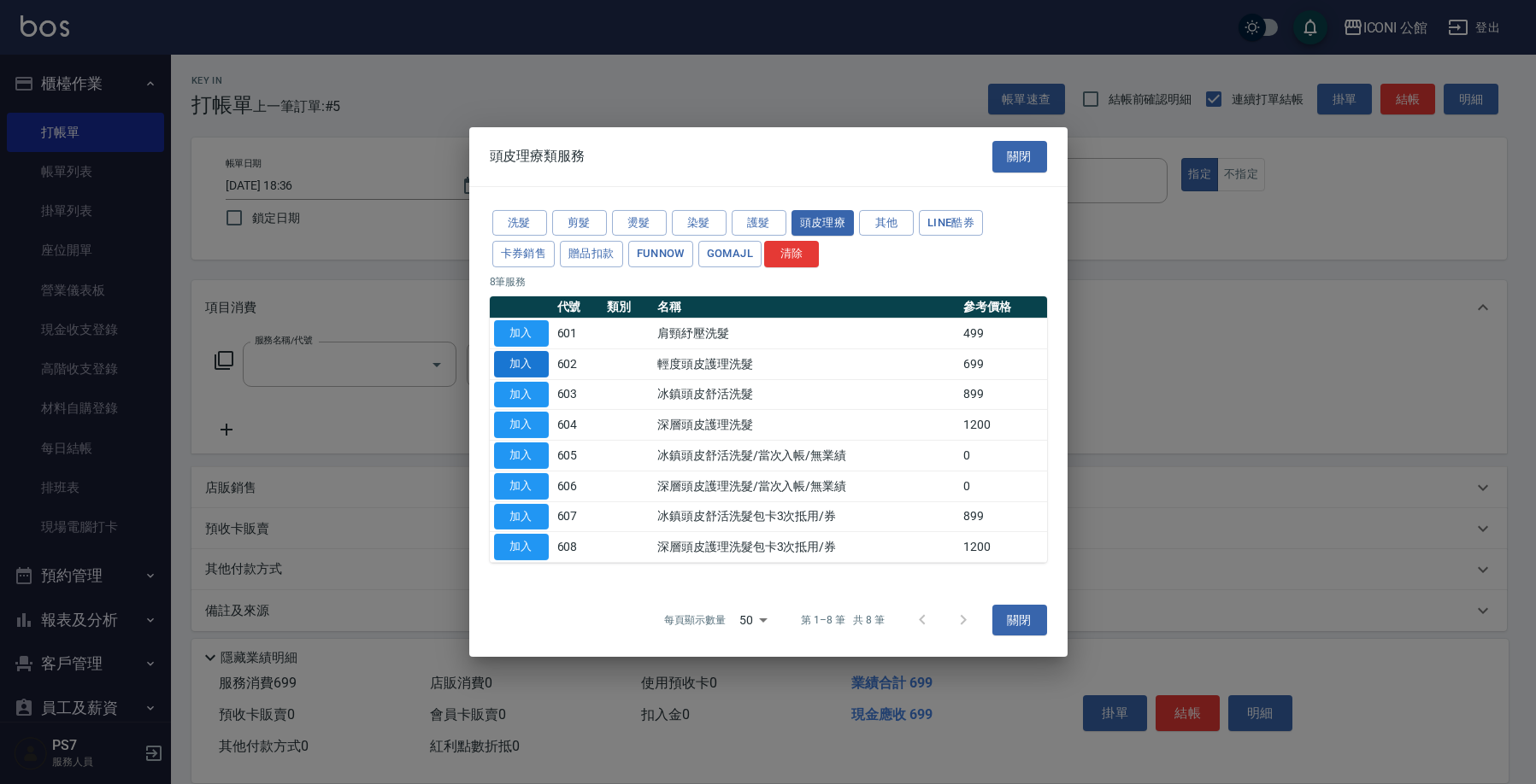
type input "輕度頭皮護理洗髮(602)"
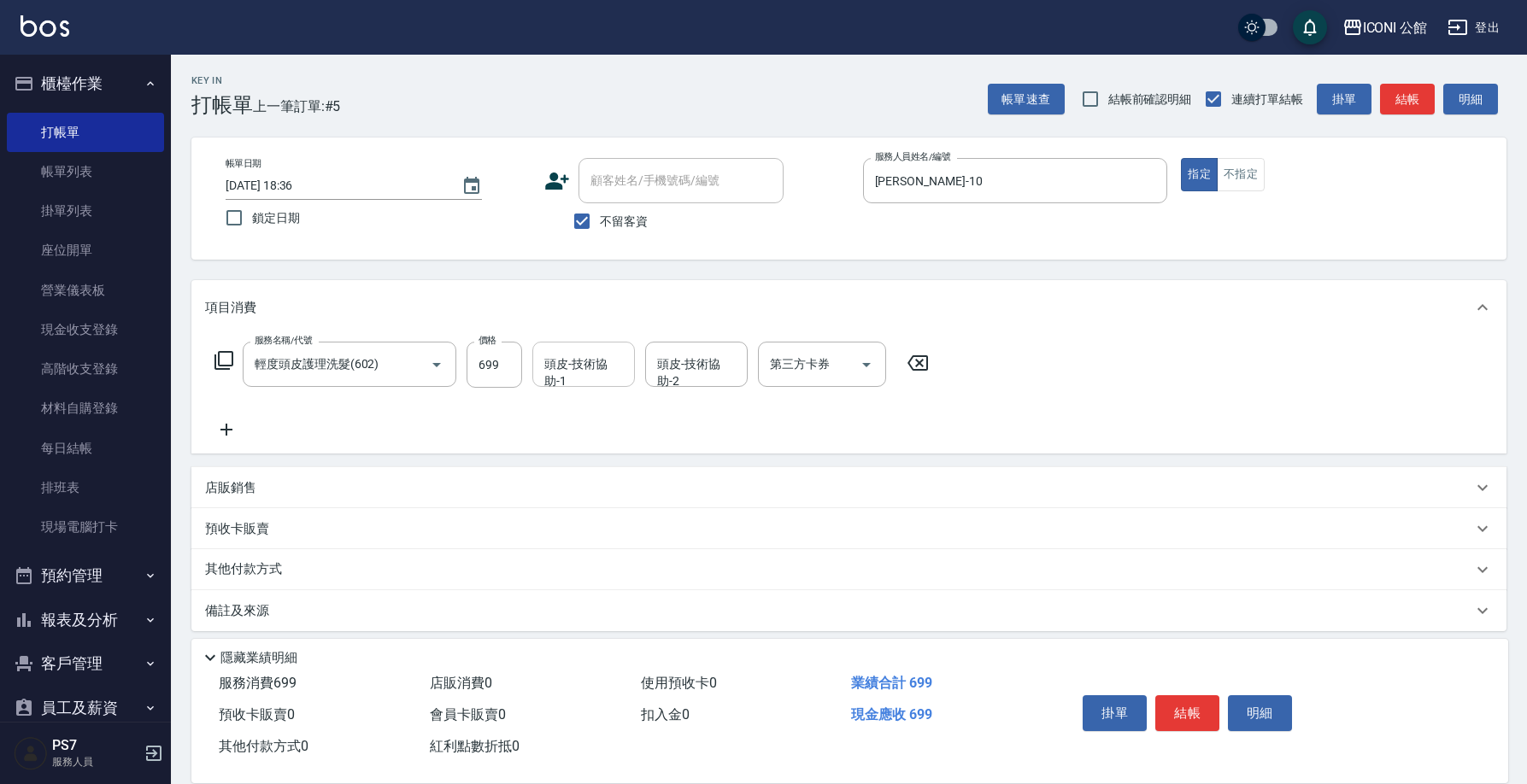
click at [595, 359] on input "頭皮-技術協助-1" at bounding box center [584, 365] width 87 height 30
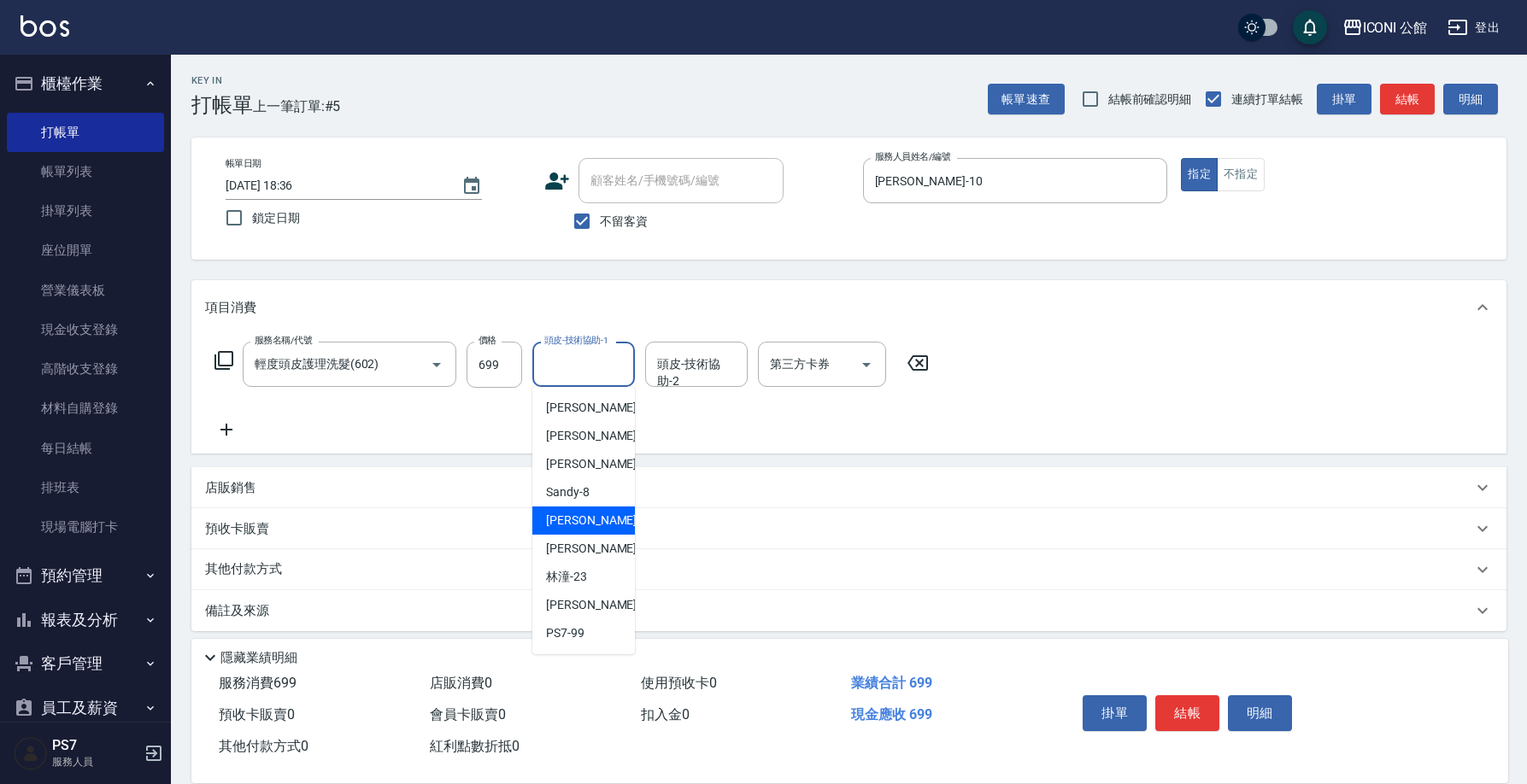
click at [609, 529] on div "[PERSON_NAME] -10" at bounding box center [583, 521] width 102 height 28
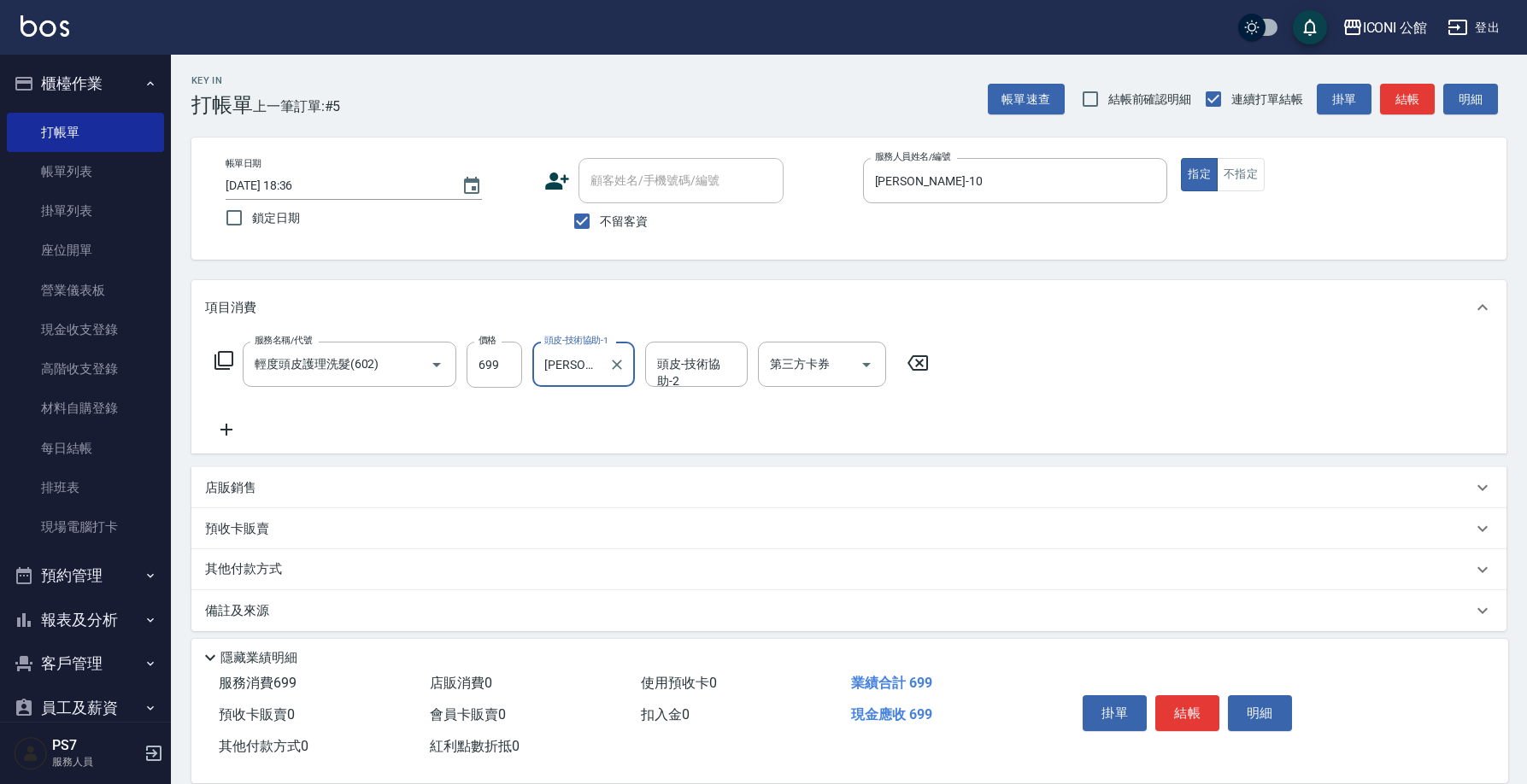
click at [578, 378] on input "[PERSON_NAME]-10" at bounding box center [571, 365] width 62 height 30
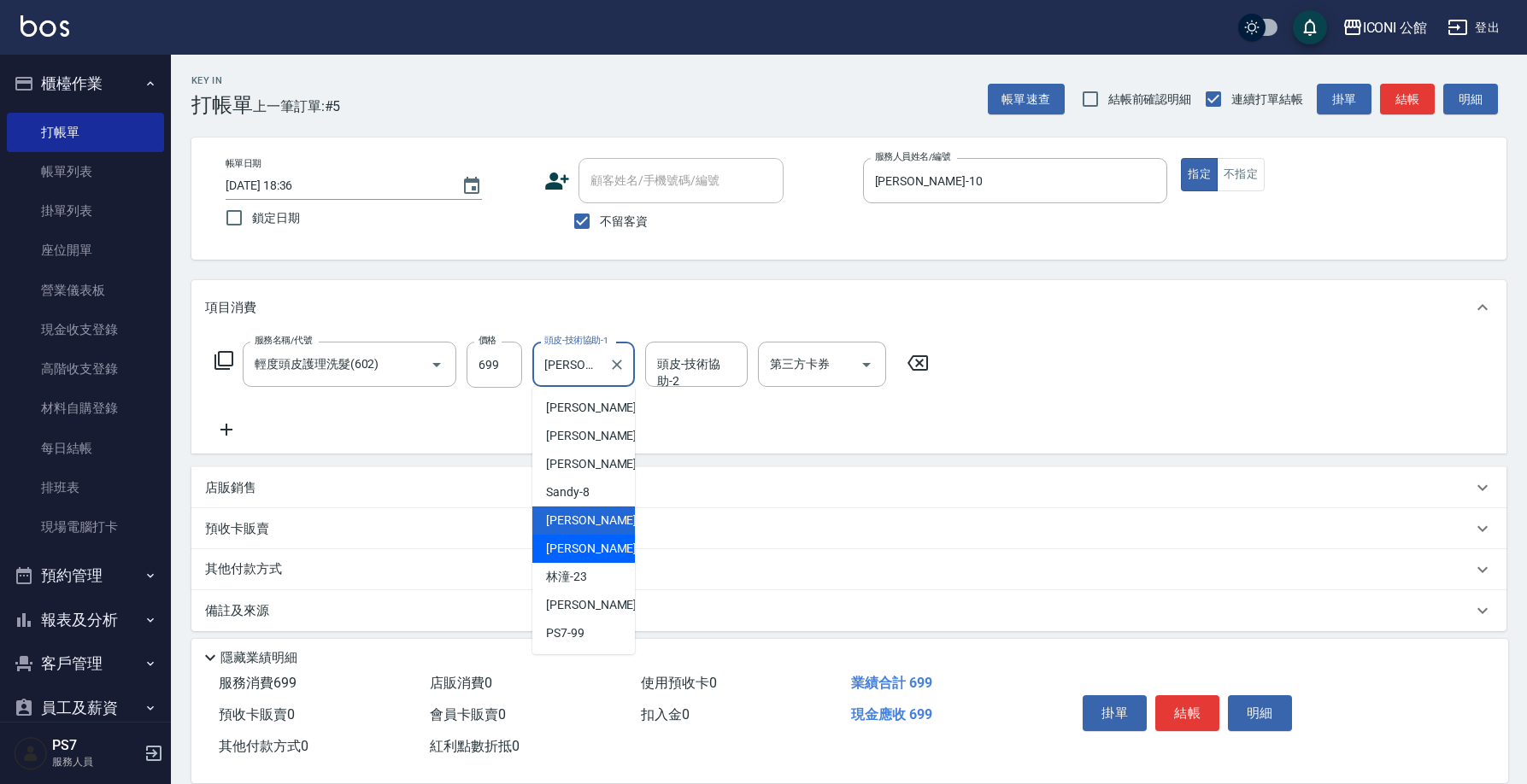
click at [601, 549] on div "[PERSON_NAME] -21" at bounding box center [583, 549] width 102 height 28
type input "[PERSON_NAME]-21"
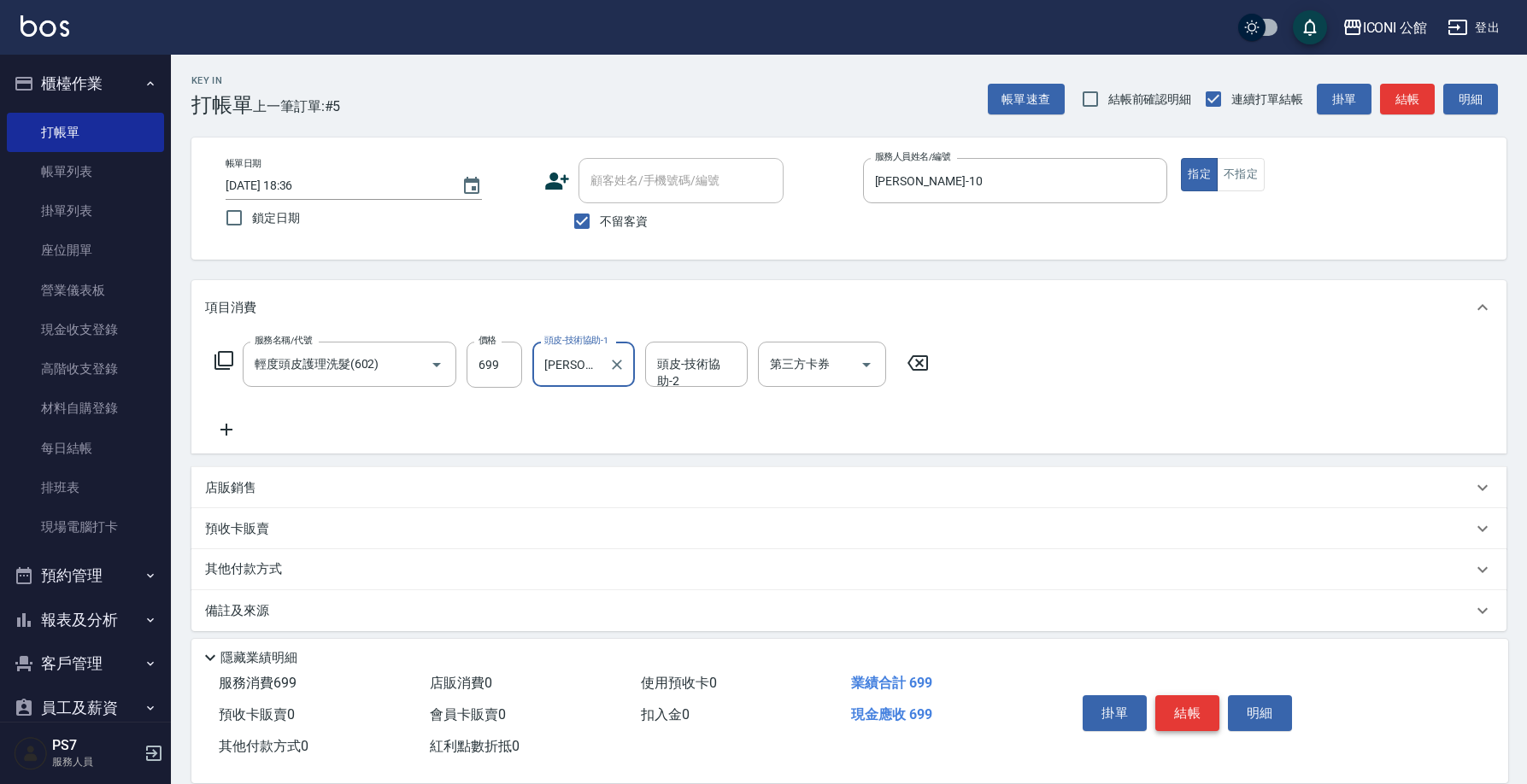
click at [1191, 709] on button "結帳" at bounding box center [1187, 713] width 64 height 36
